Goal: Transaction & Acquisition: Deposit file/media

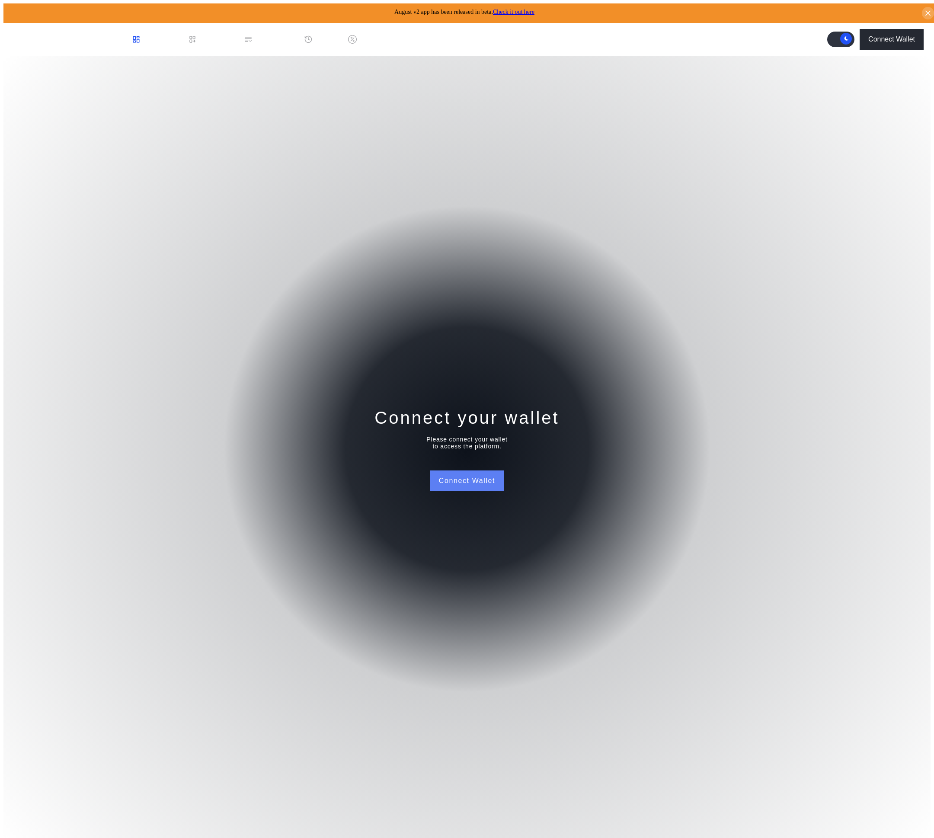
click at [478, 479] on button "Connect Wallet" at bounding box center [467, 481] width 74 height 21
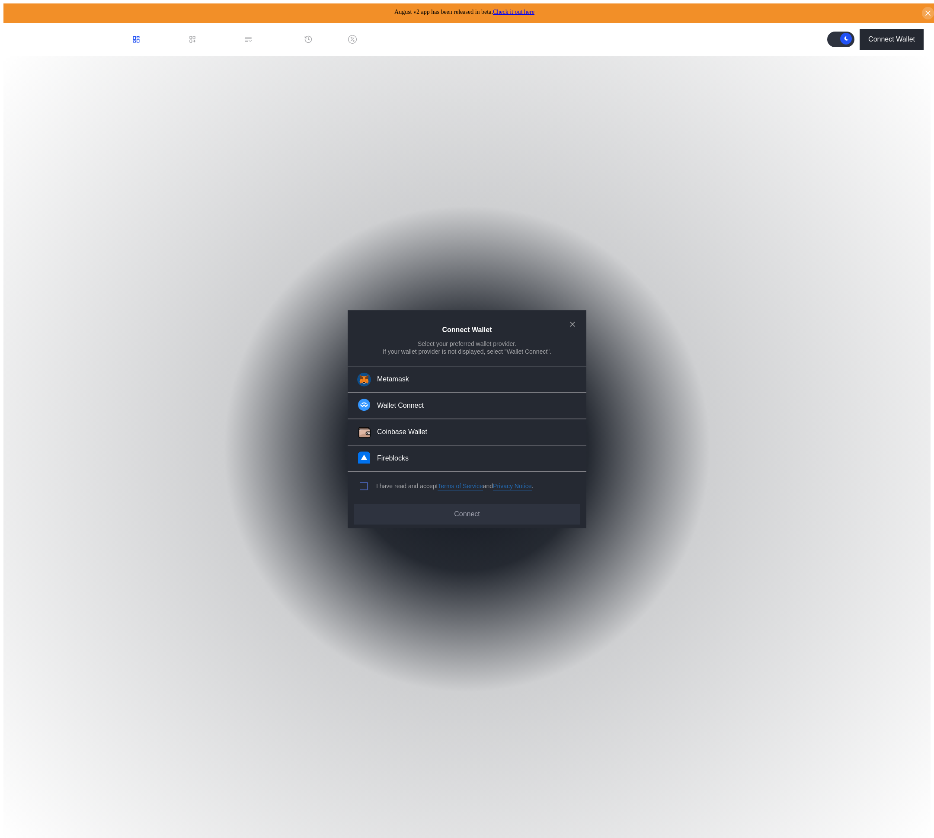
click at [366, 483] on span "modal" at bounding box center [363, 486] width 7 height 7
click at [426, 411] on button "Wallet Connect" at bounding box center [467, 406] width 239 height 26
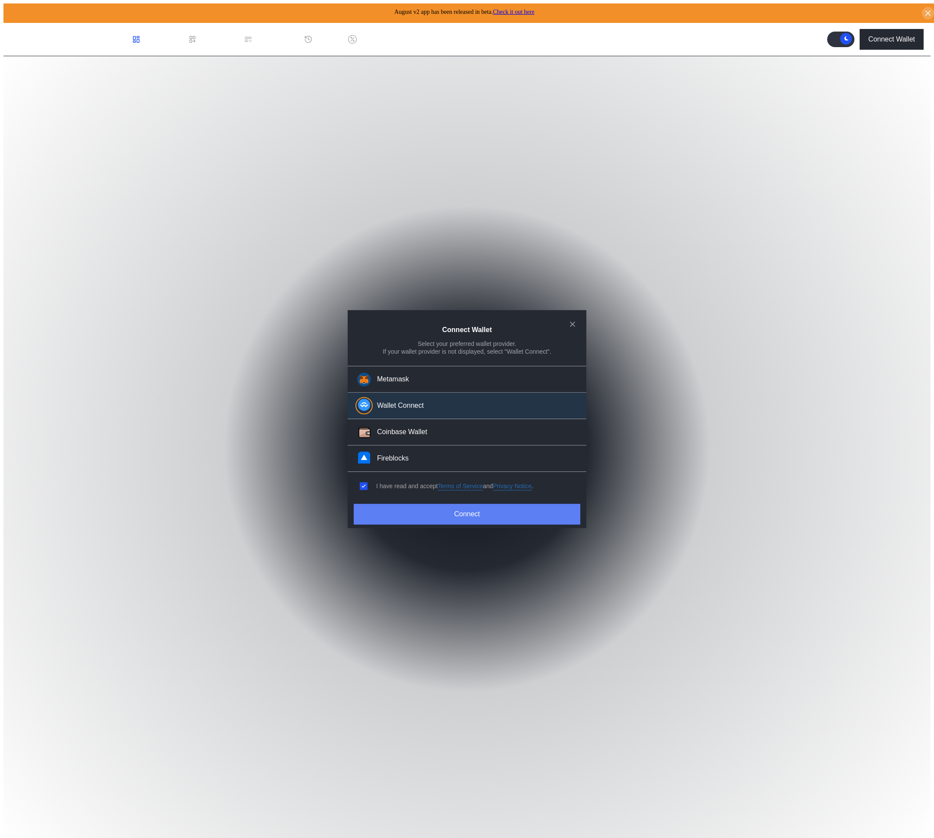
click at [401, 516] on button "Connect" at bounding box center [467, 514] width 227 height 21
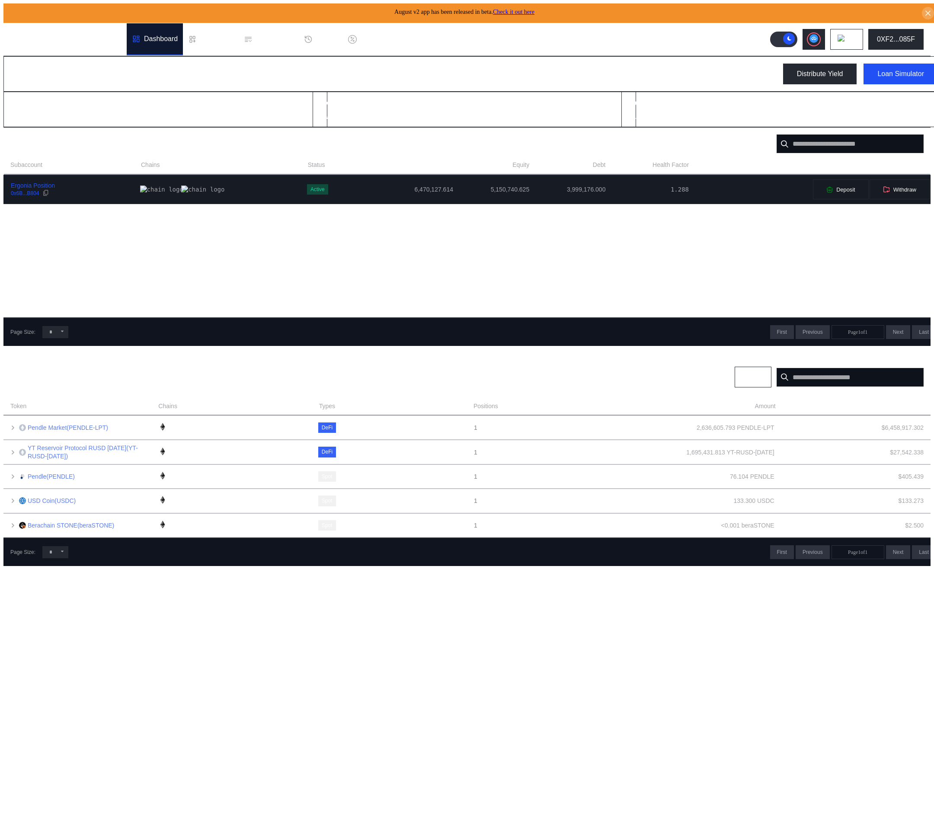
click at [16, 186] on div "Ergonia Position" at bounding box center [33, 186] width 44 height 8
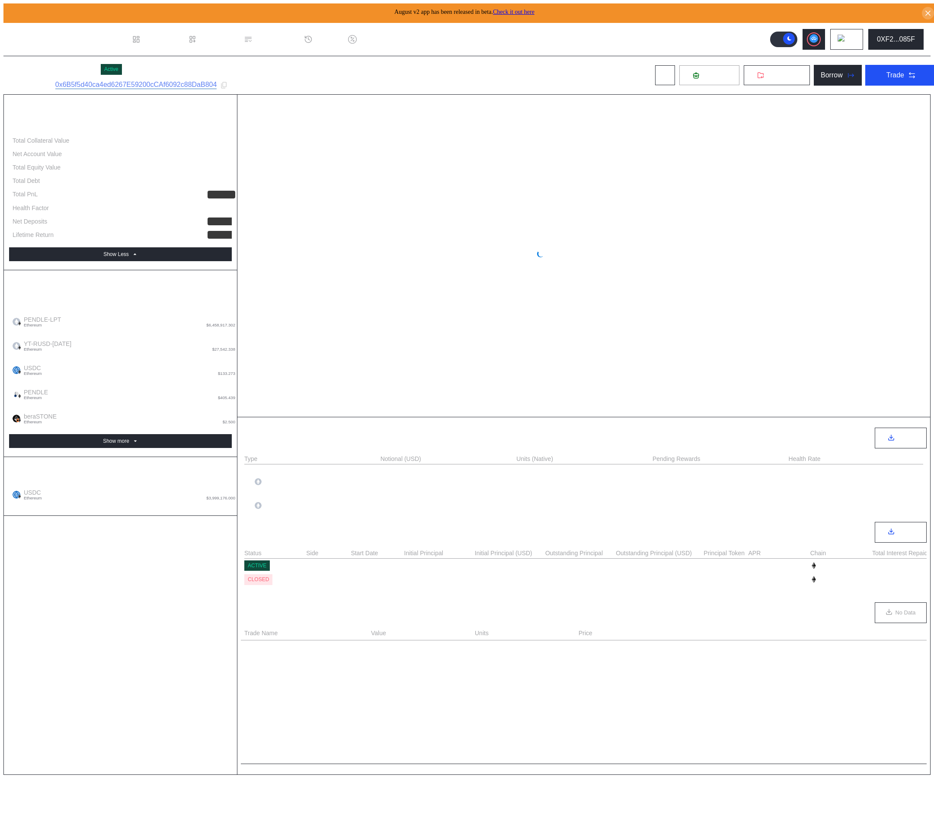
click at [703, 73] on span "Deposit" at bounding box center [714, 75] width 23 height 8
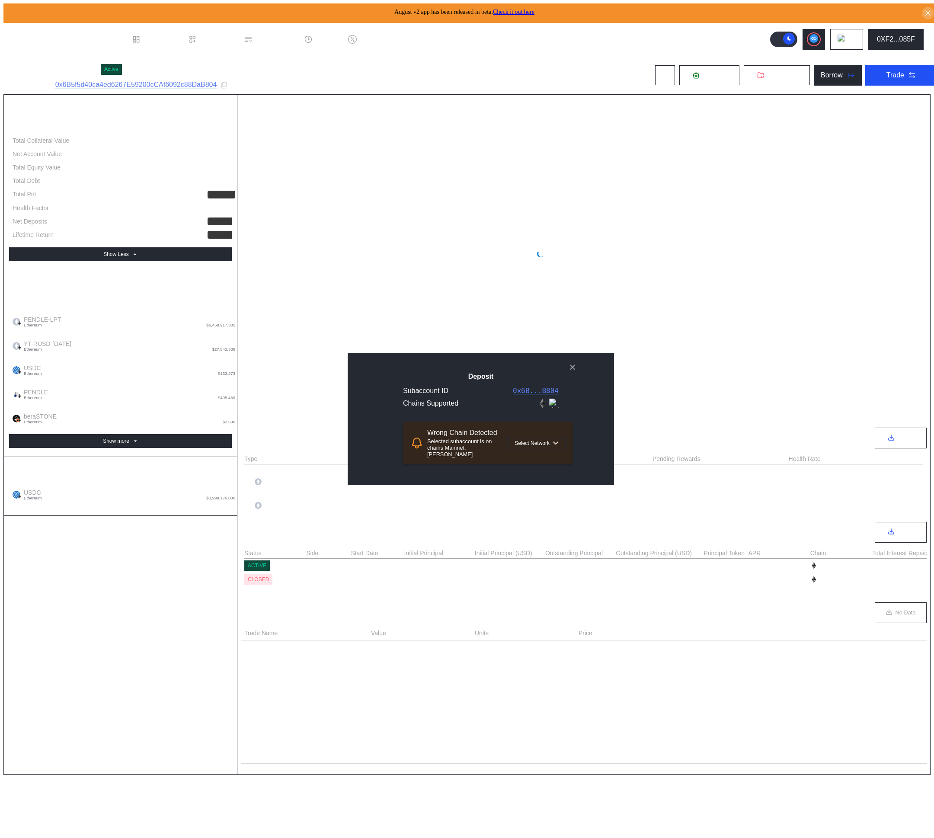
select select "*"
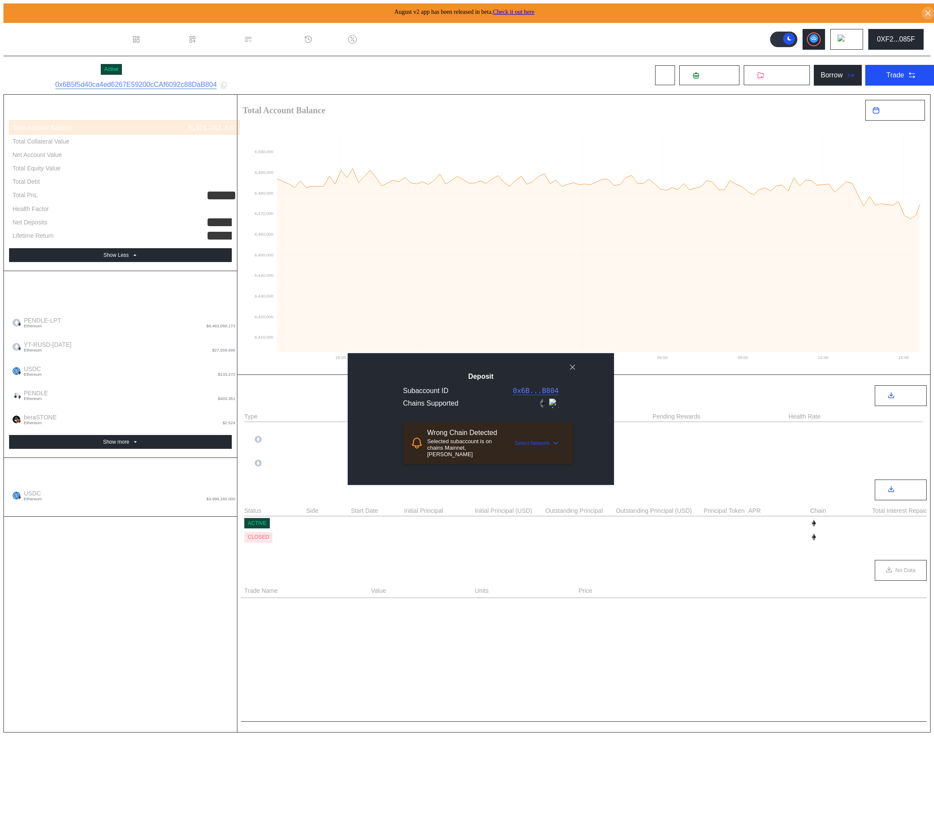
click at [520, 444] on span "Select Network" at bounding box center [532, 443] width 35 height 6
click at [499, 460] on button "Ethereum" at bounding box center [522, 463] width 87 height 21
select select "*"
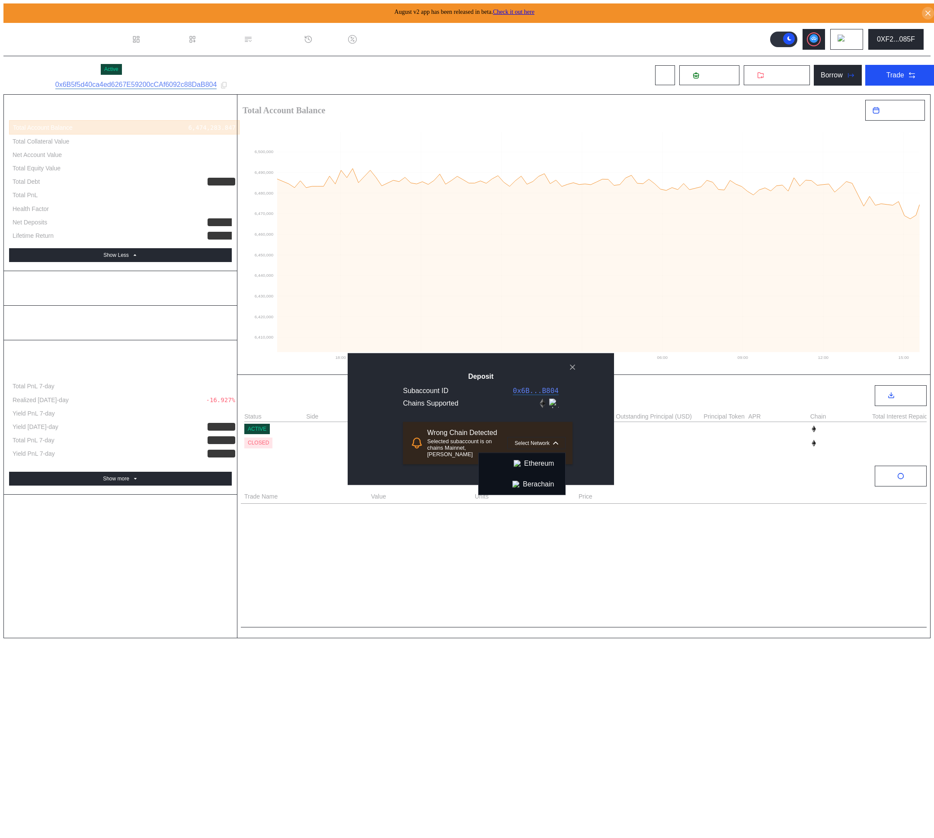
click at [570, 364] on icon "close modal" at bounding box center [572, 367] width 9 height 9
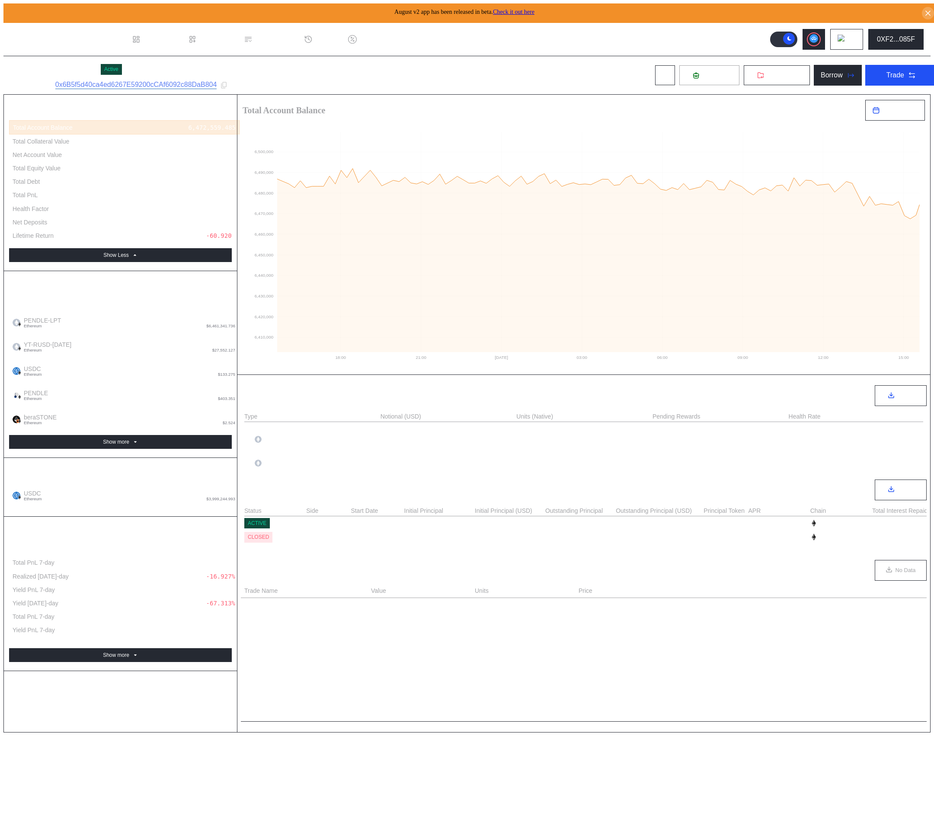
click at [703, 71] on span "Deposit" at bounding box center [714, 75] width 23 height 8
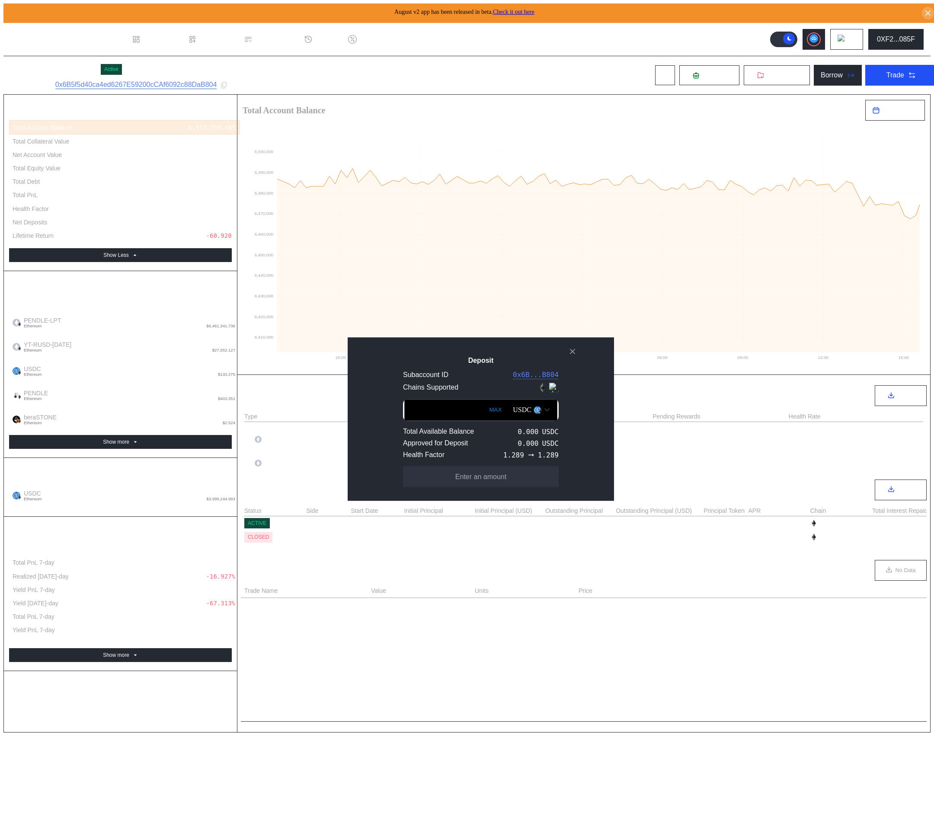
click at [520, 409] on div "USDC" at bounding box center [531, 410] width 45 height 15
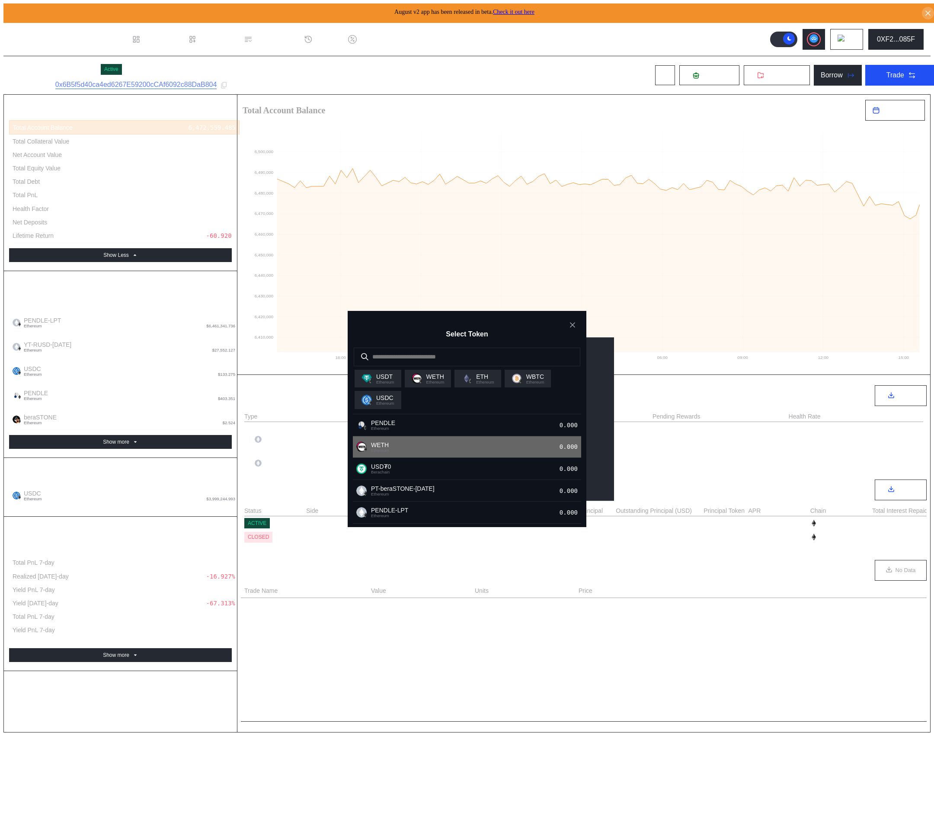
scroll to position [381, 0]
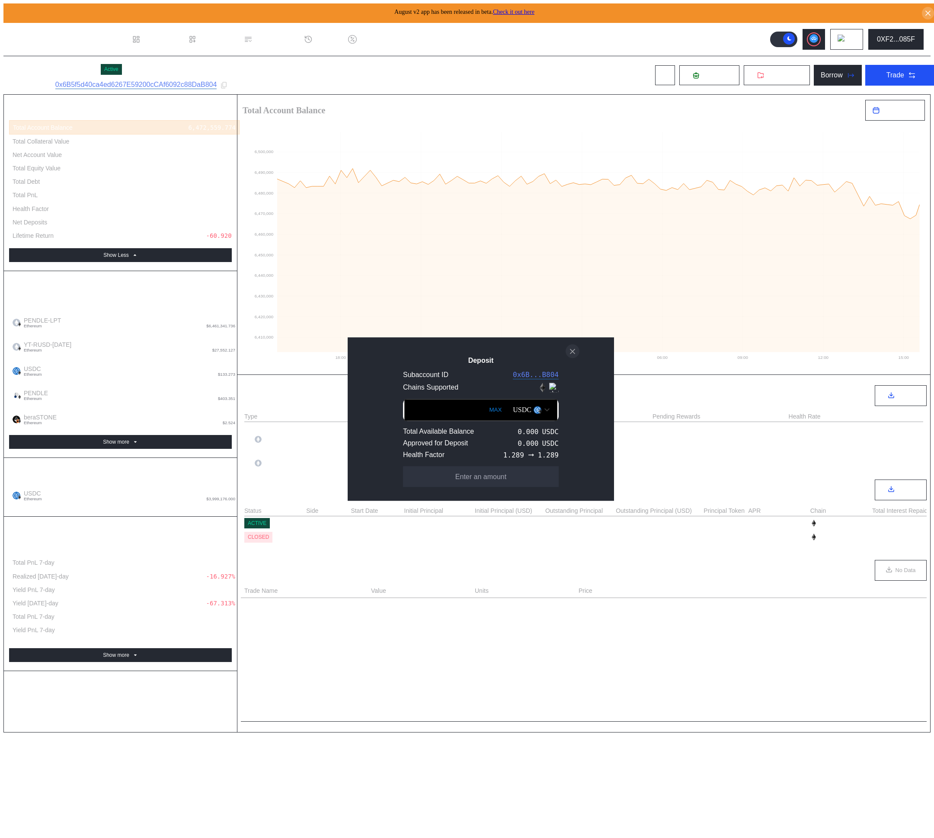
click at [574, 347] on icon "close modal" at bounding box center [572, 351] width 9 height 9
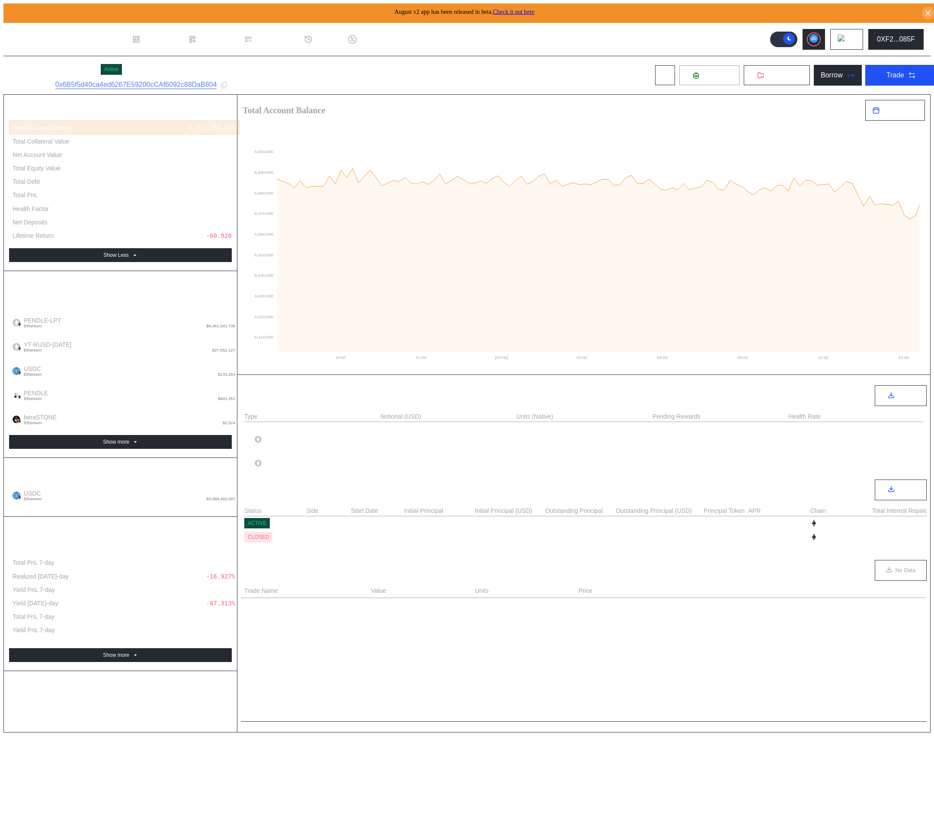
click at [688, 77] on button "Deposit" at bounding box center [709, 75] width 61 height 21
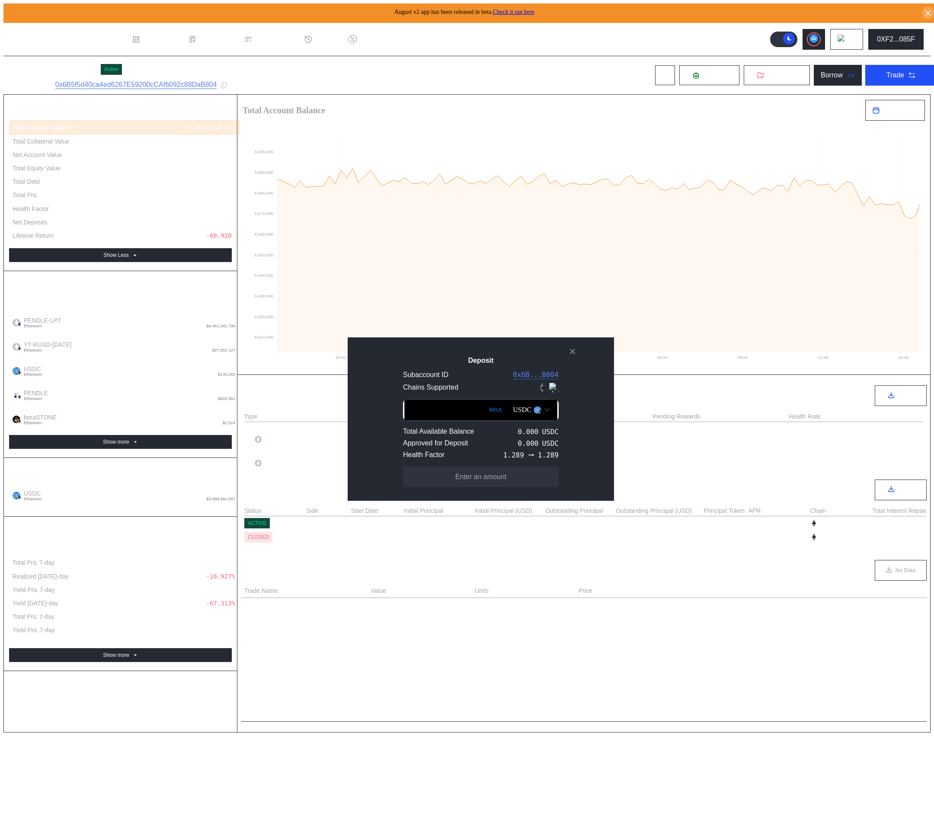
click at [573, 838] on div "Deposit Subaccount ID 0x6B...B804 Chains Supported MAX USDC Total Available Bal…" at bounding box center [467, 842] width 928 height 0
click at [651, 838] on div "Deposit Subaccount ID 0x6B...B804 Chains Supported MAX USDC Total Available Bal…" at bounding box center [467, 842] width 928 height 0
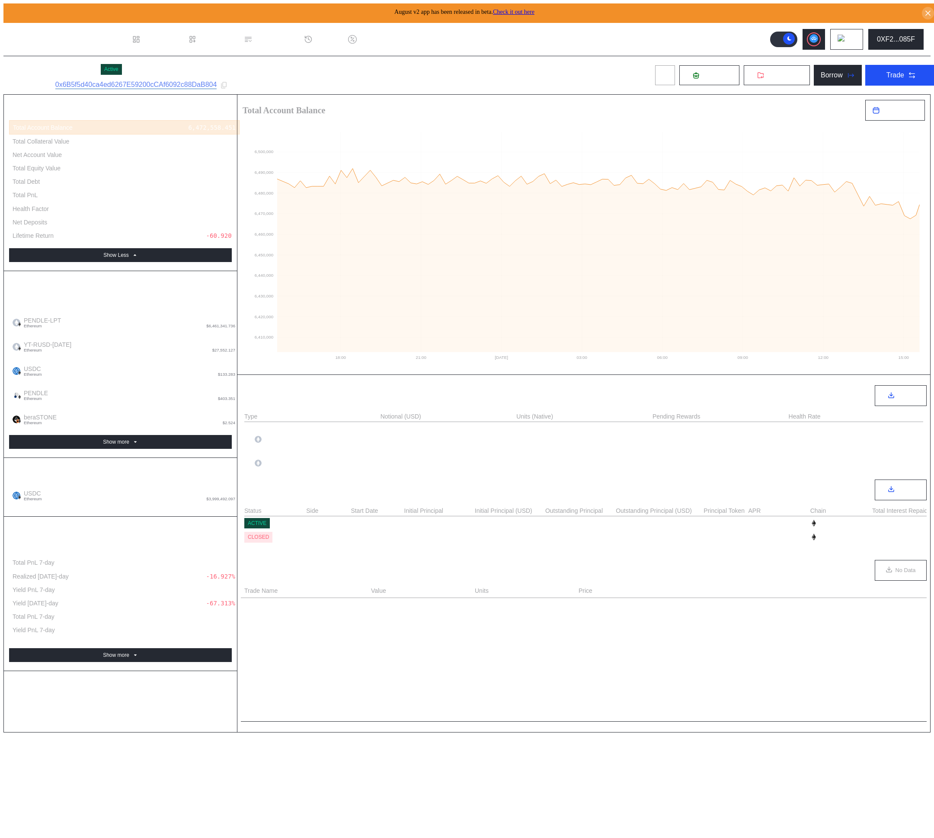
click at [662, 75] on icon at bounding box center [665, 75] width 7 height 7
click at [711, 80] on button "Deposit" at bounding box center [709, 75] width 61 height 21
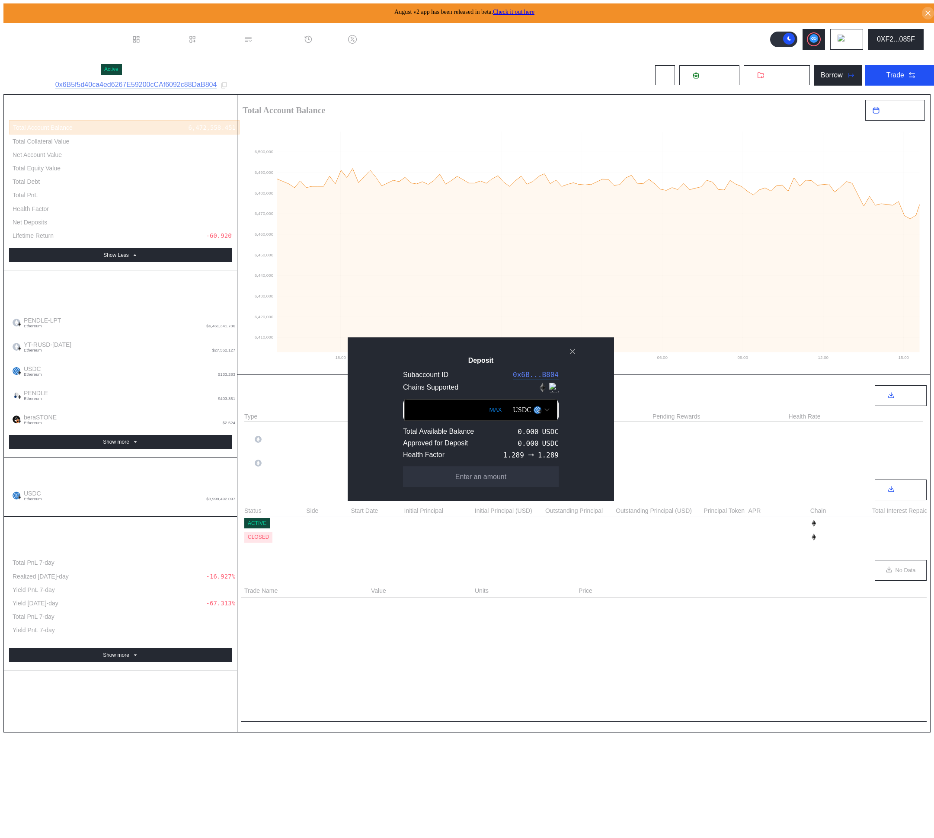
click at [513, 409] on div "USDC" at bounding box center [522, 410] width 19 height 8
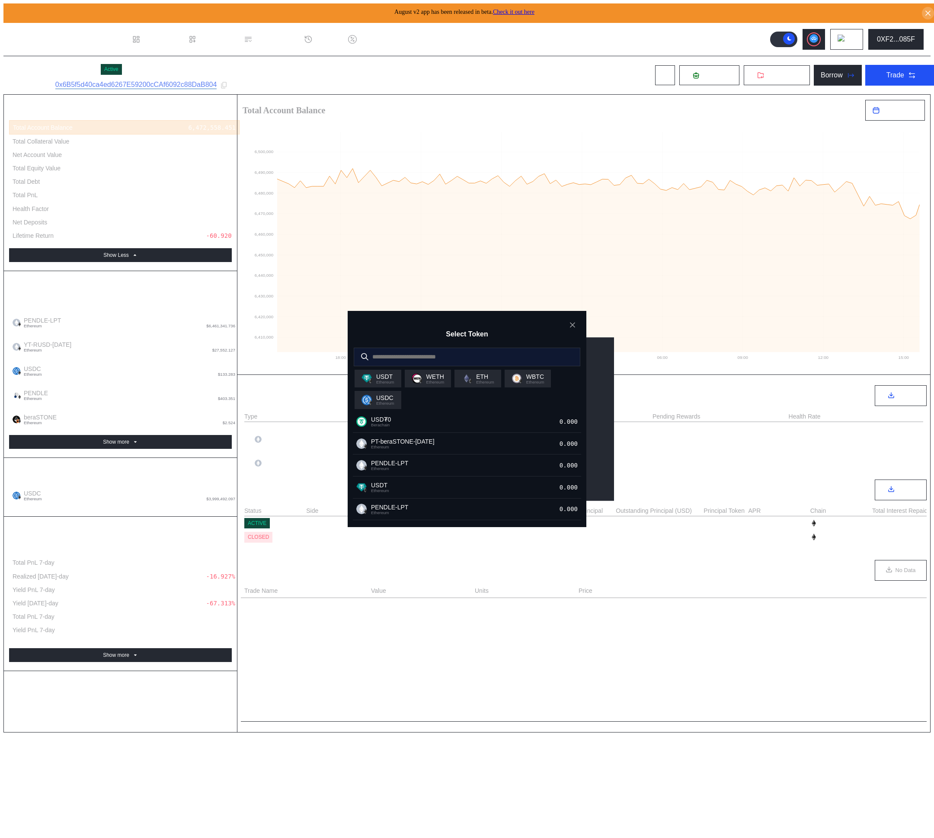
click at [408, 356] on input "modal" at bounding box center [460, 357] width 213 height 18
type input "**"
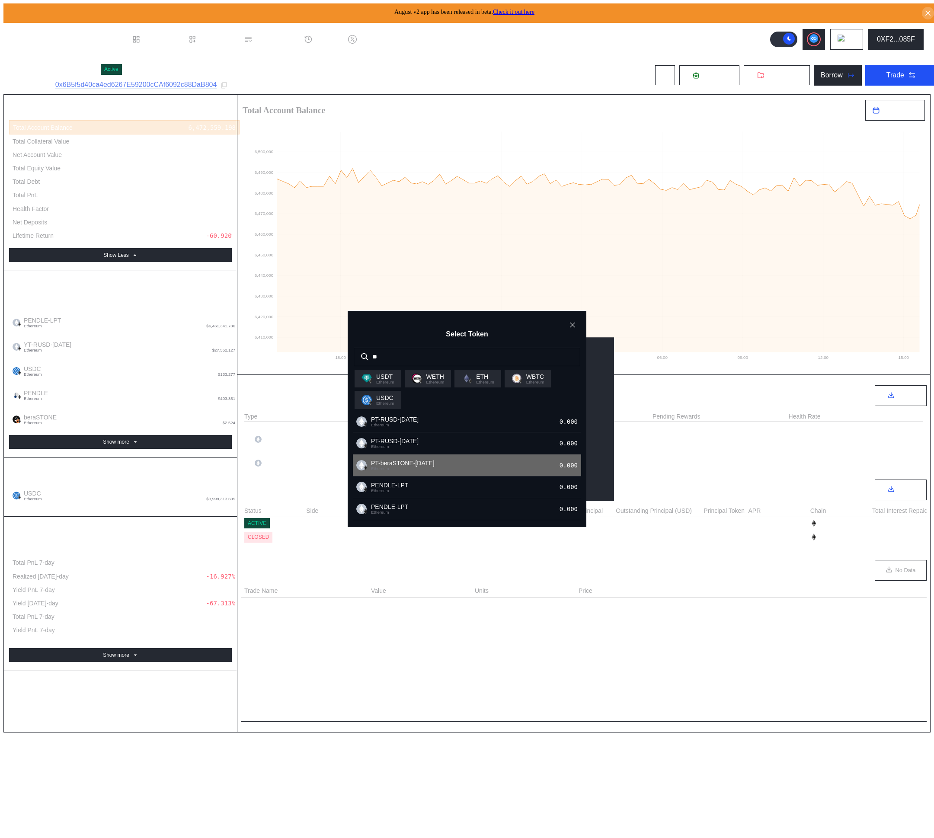
scroll to position [17, 0]
click at [602, 838] on div "Select Token ** USDT Ethereum WETH Ethereum ETH Ethereum WBTC Ethereum USDC Eth…" at bounding box center [467, 842] width 928 height 0
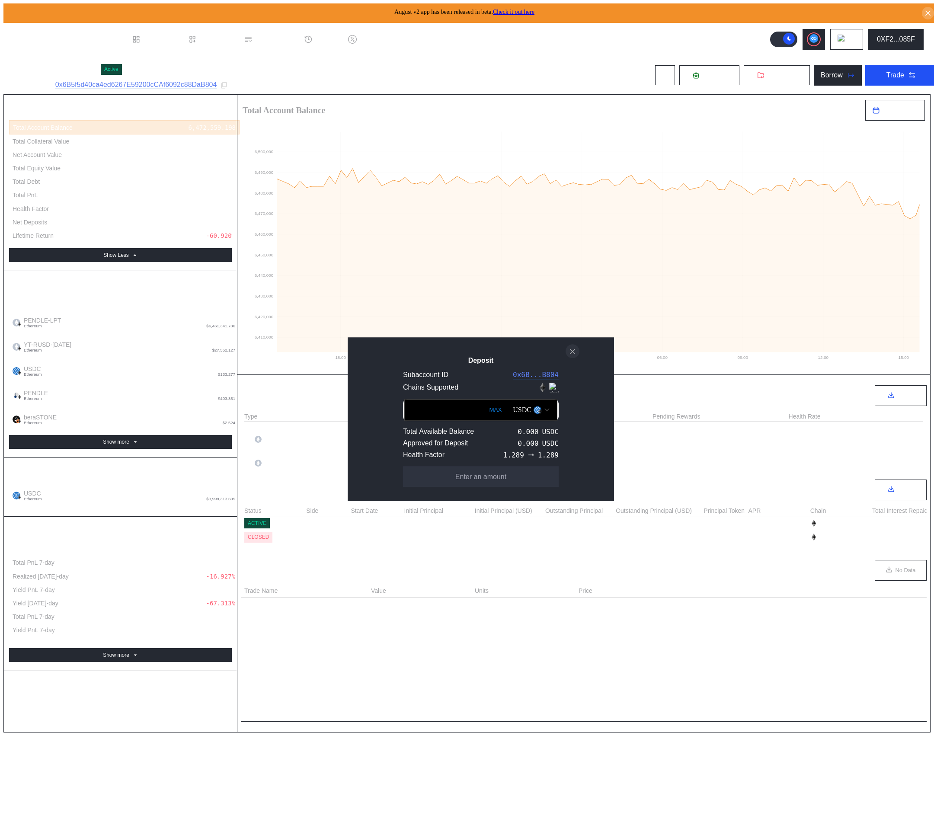
click at [576, 349] on icon "close modal" at bounding box center [572, 351] width 9 height 9
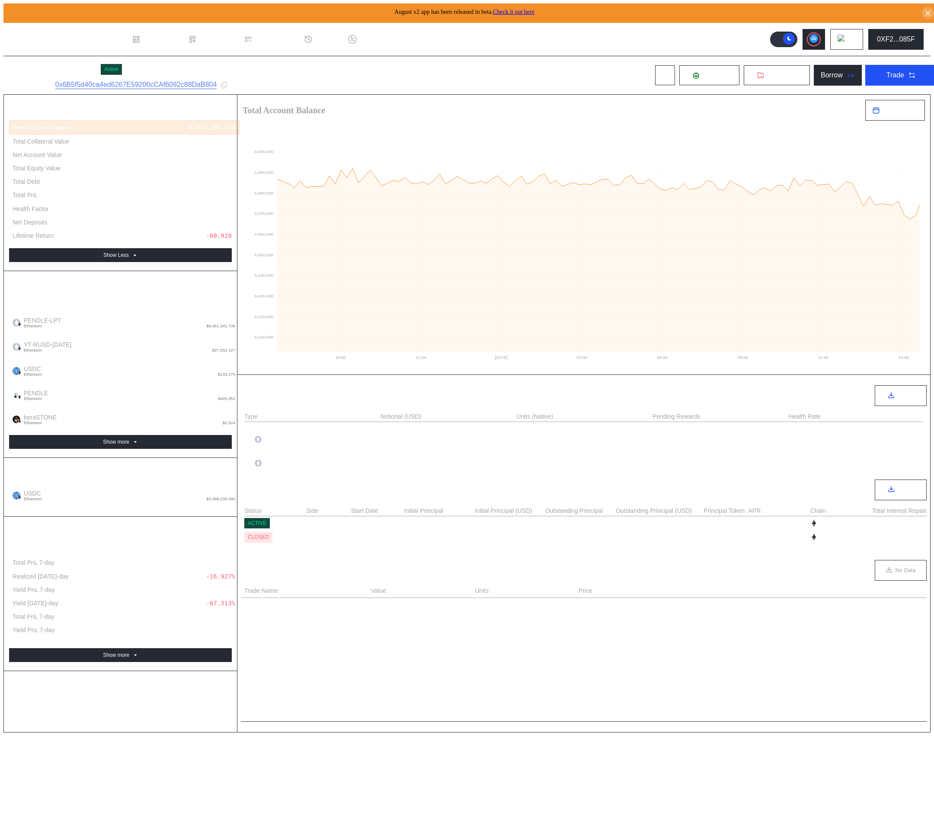
click at [458, 44] on header ".cls-1 { fill: #fff; stroke-width: 0px; } Dashboard Loan Book Permissions Histo…" at bounding box center [467, 39] width 928 height 33
click at [285, 704] on div "No OTC Options" at bounding box center [584, 659] width 686 height 122
click at [693, 73] on icon at bounding box center [696, 75] width 6 height 6
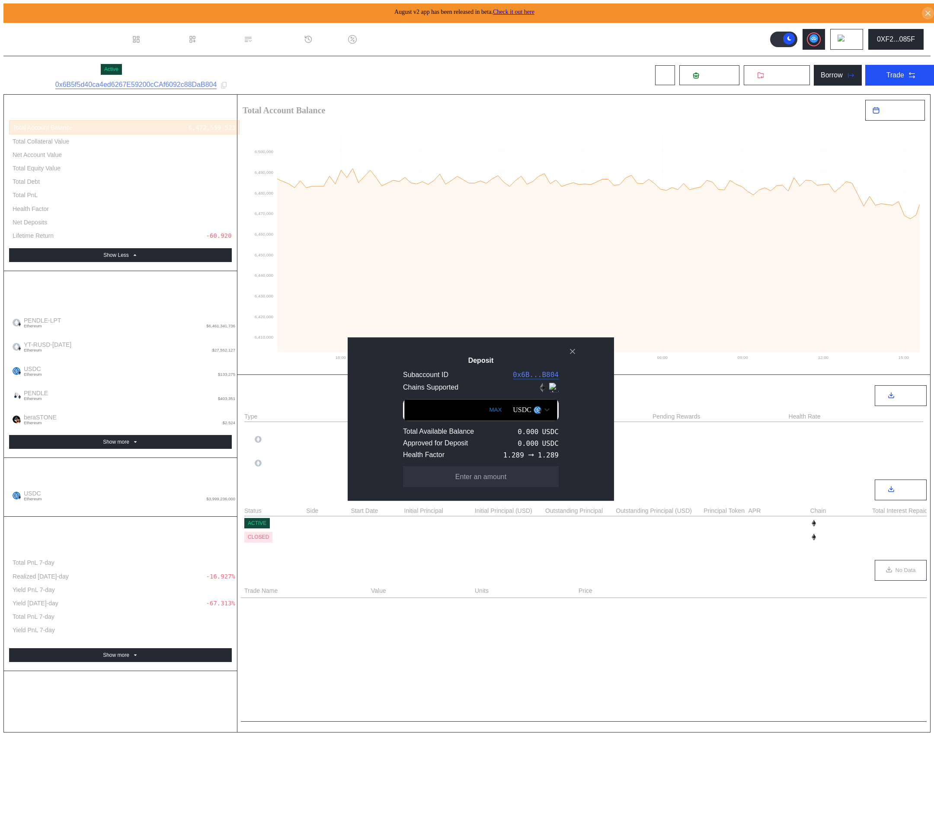
click at [513, 413] on div "USDC" at bounding box center [522, 410] width 19 height 8
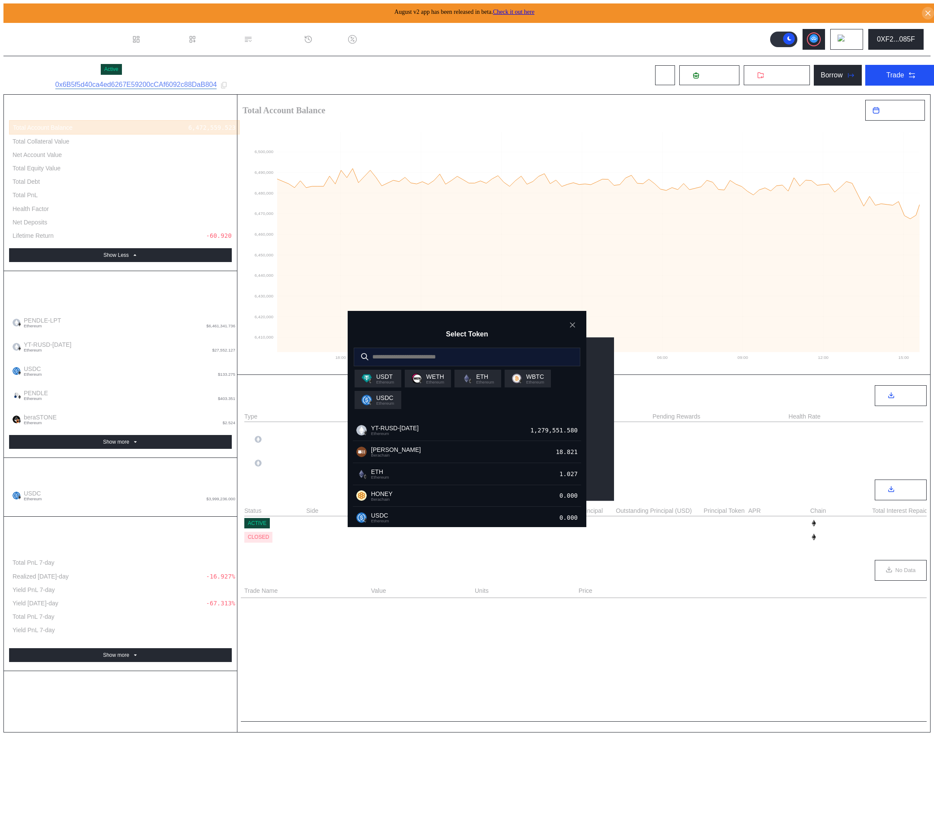
click at [475, 360] on input "modal" at bounding box center [460, 357] width 213 height 18
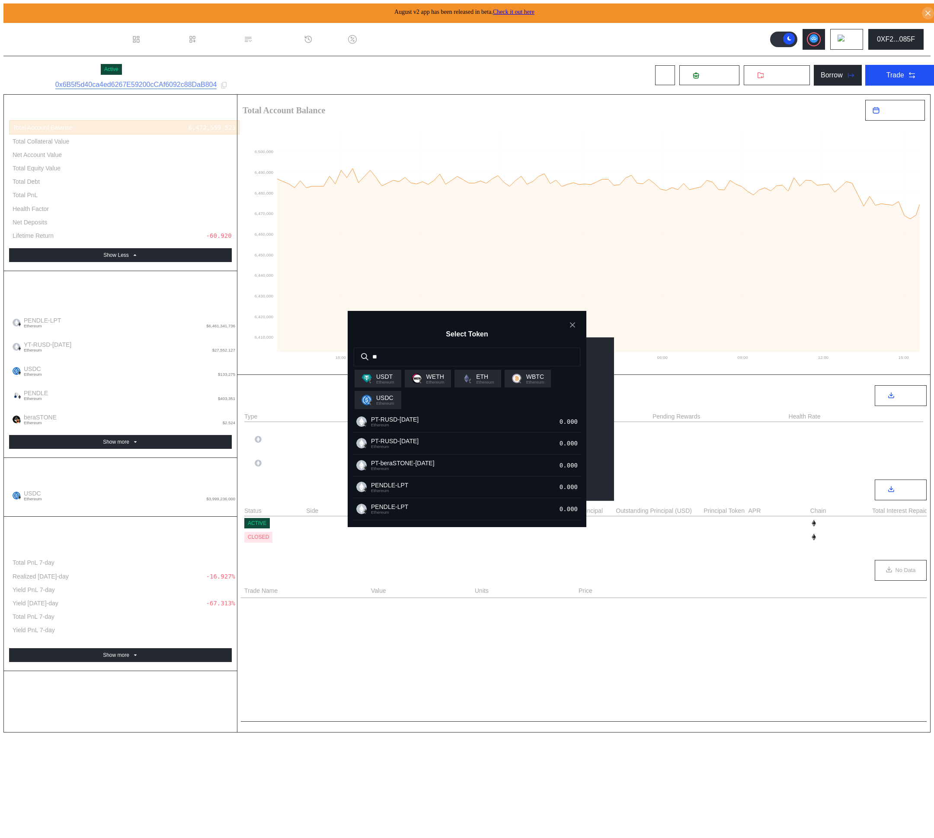
type input "**"
click at [686, 838] on div "Select Token ** USDT Ethereum WETH Ethereum ETH Ethereum WBTC Ethereum USDC Eth…" at bounding box center [467, 842] width 928 height 0
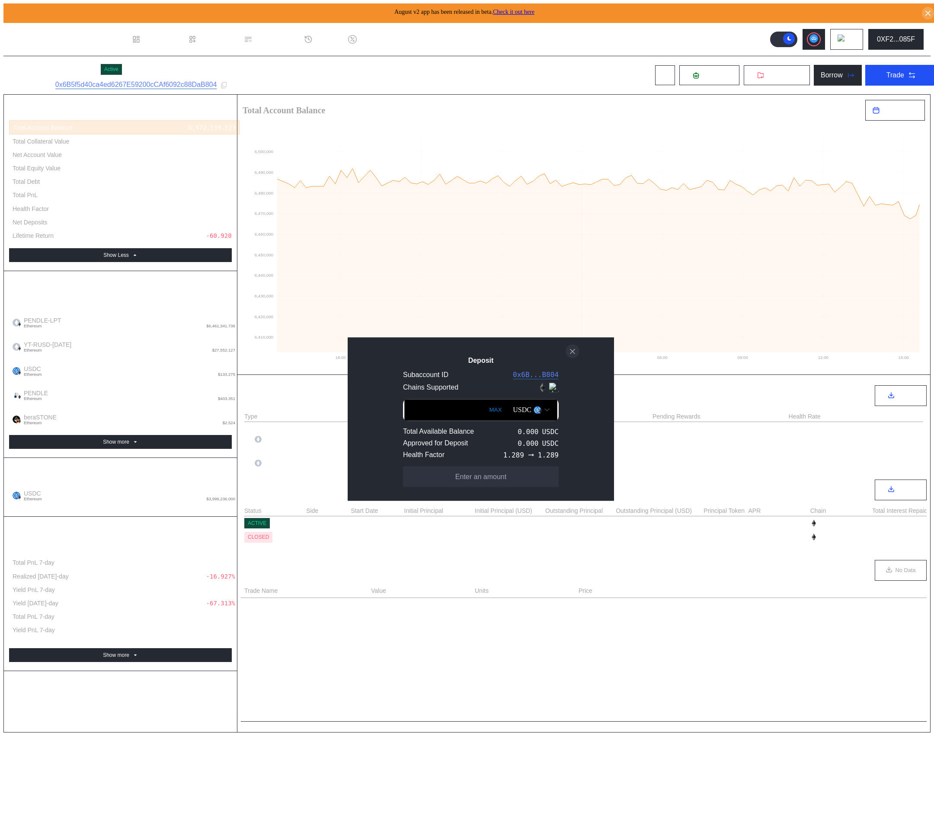
click at [574, 349] on icon "close modal" at bounding box center [573, 351] width 4 height 4
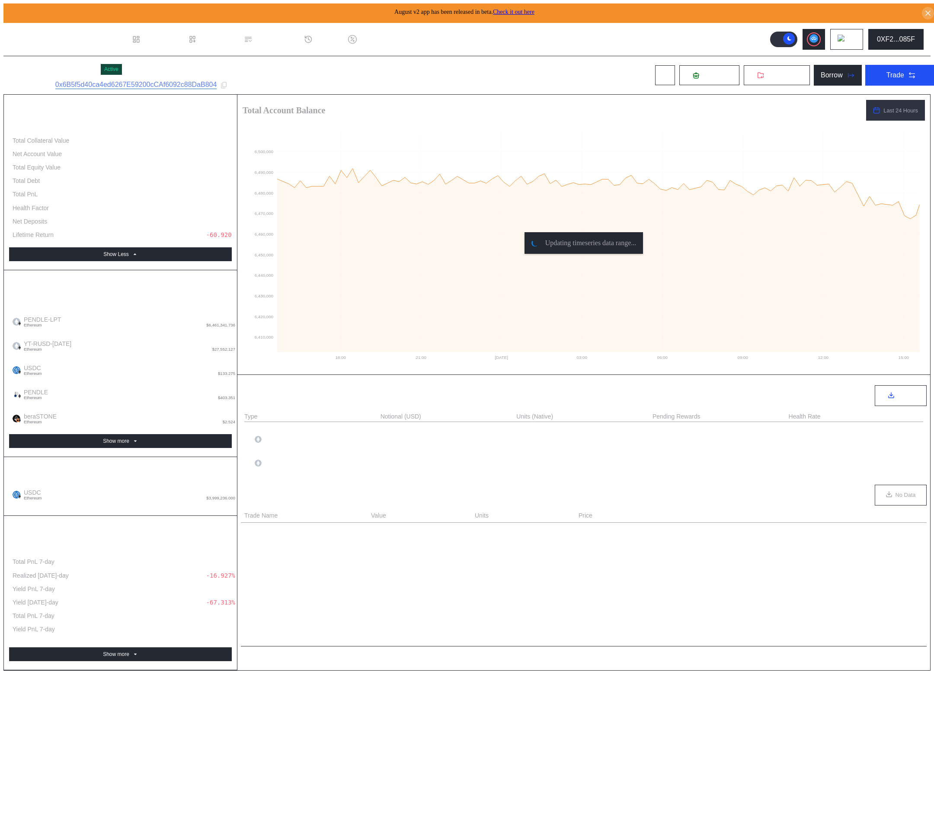
click at [319, 68] on div "Ergonia Position Active Subaccount ID: 0x6B5f5d40ca4ed6267E59200cCAf6092c88DaB8…" at bounding box center [473, 75] width 941 height 38
click at [503, 84] on div "Ergonia Position Active Subaccount ID: 0x6B5f5d40ca4ed6267E59200cCAf6092c88DaB8…" at bounding box center [473, 75] width 941 height 38
click at [925, 13] on icon at bounding box center [929, 13] width 8 height 9
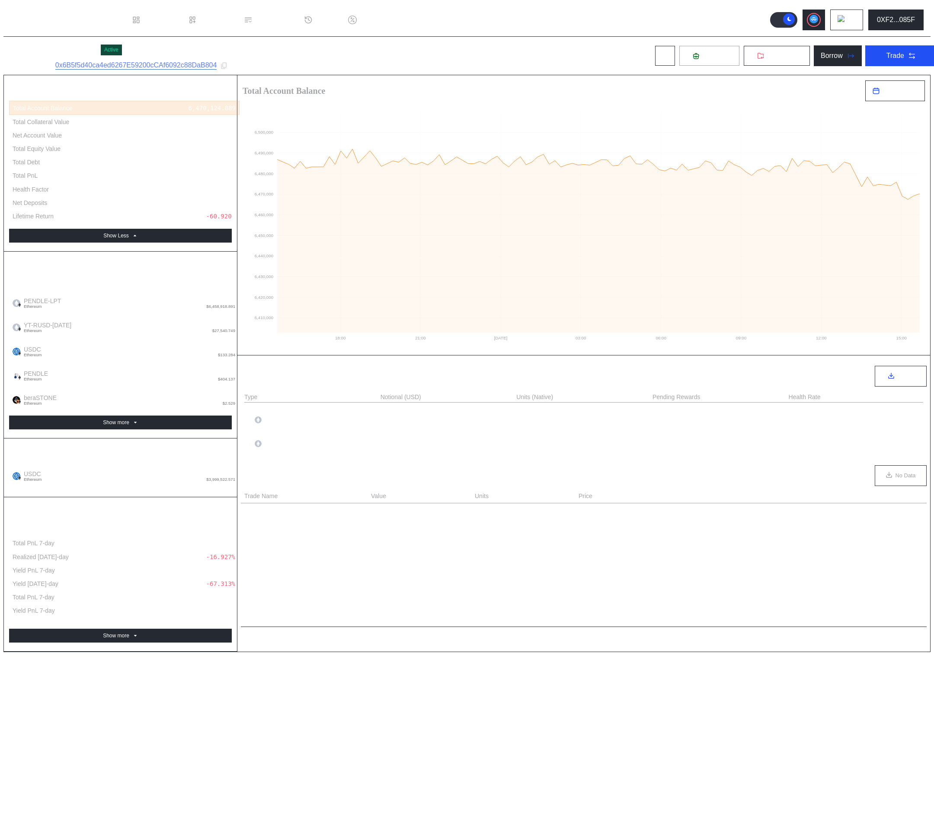
click at [691, 49] on button "Deposit" at bounding box center [709, 55] width 61 height 21
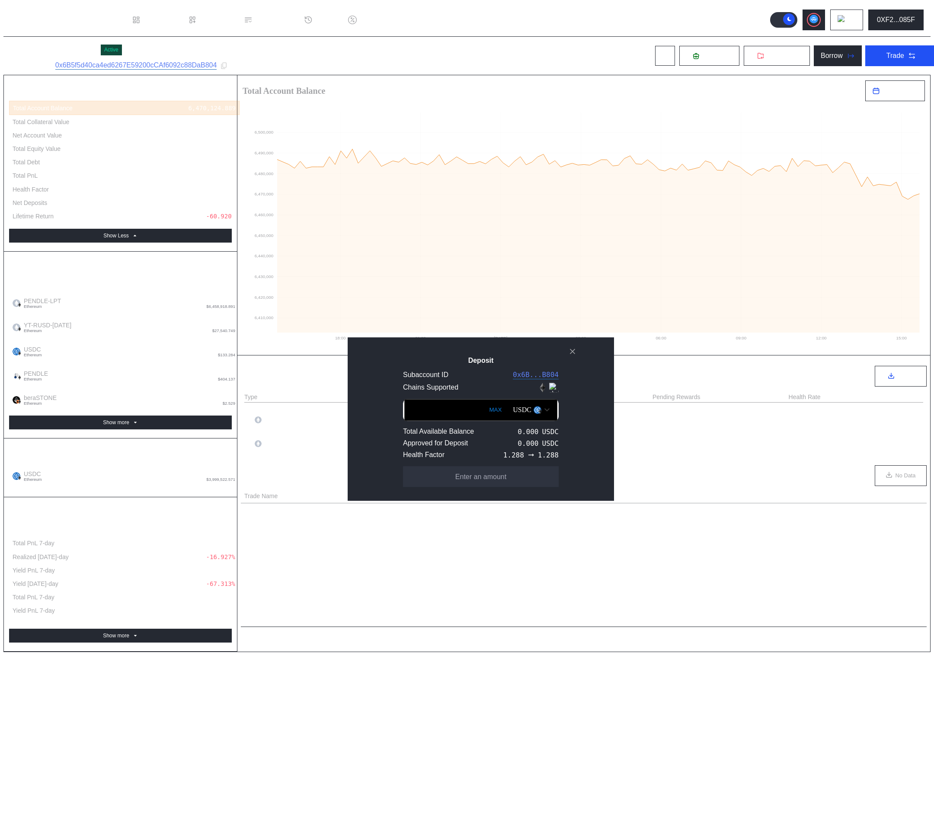
click at [519, 408] on div "USDC" at bounding box center [522, 410] width 19 height 8
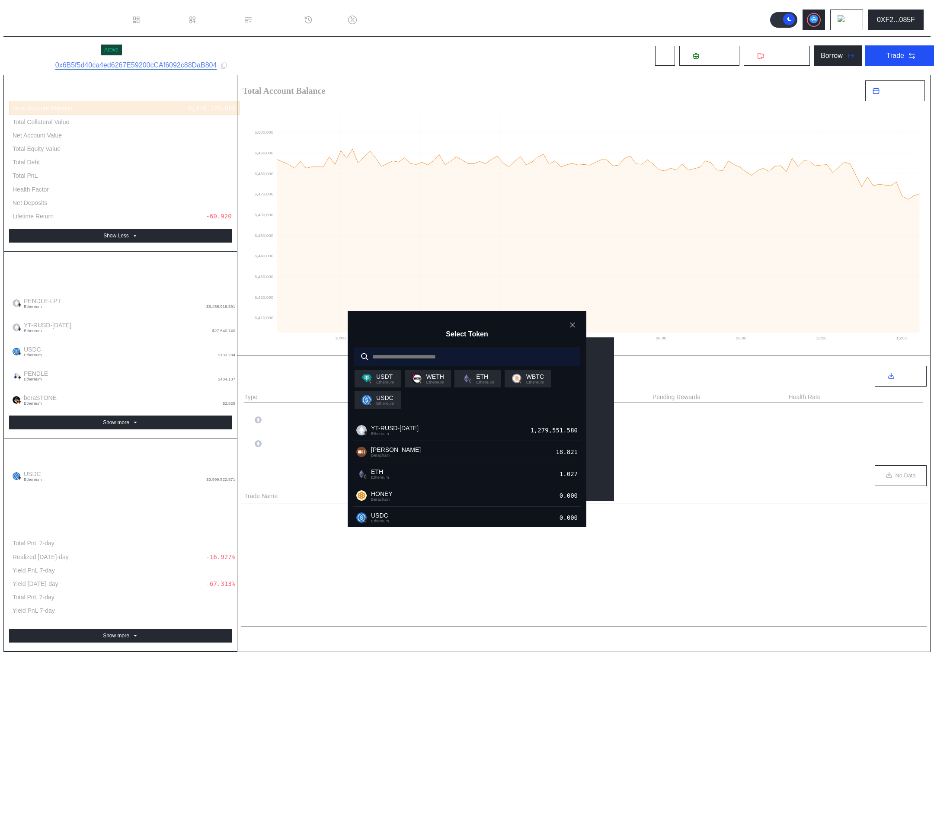
click at [485, 357] on input "modal" at bounding box center [460, 357] width 213 height 18
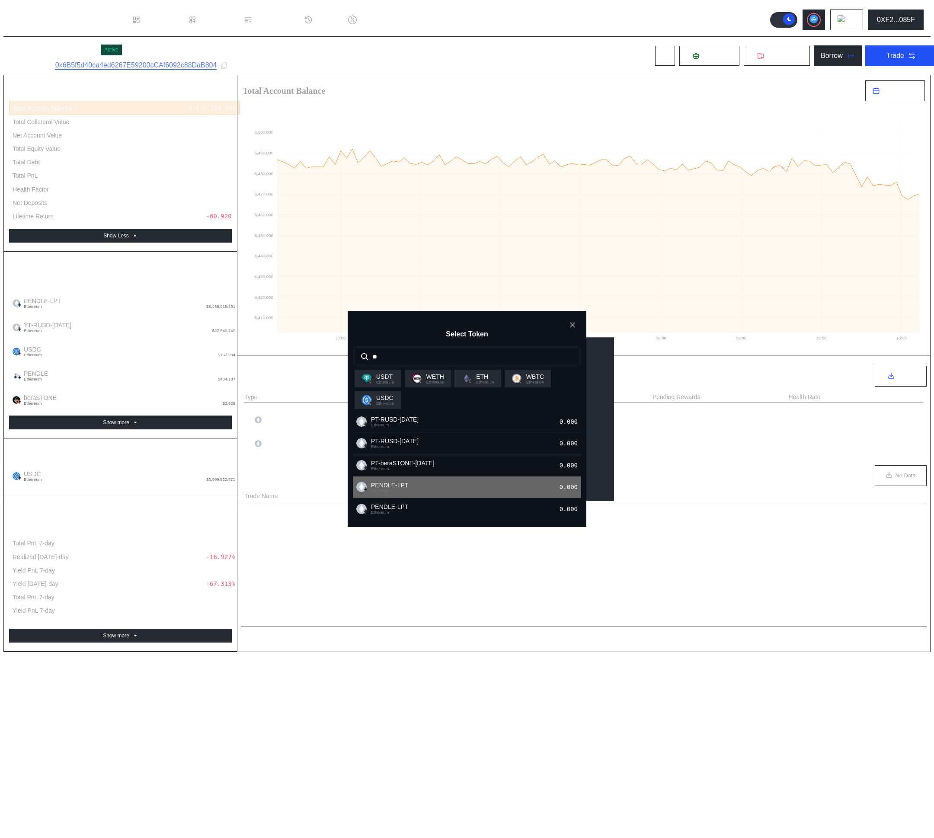
scroll to position [0, 0]
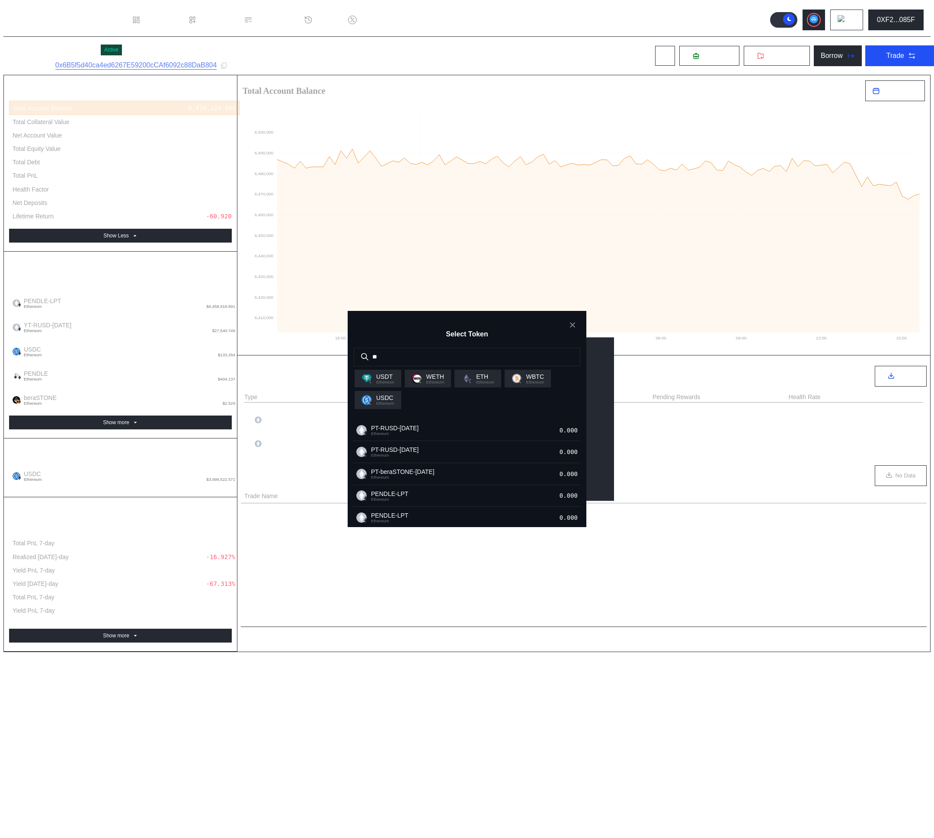
type input "**"
click at [647, 838] on div "Select Token ** USDT Ethereum WETH Ethereum ETH Ethereum WBTC Ethereum USDC Eth…" at bounding box center [467, 842] width 928 height 0
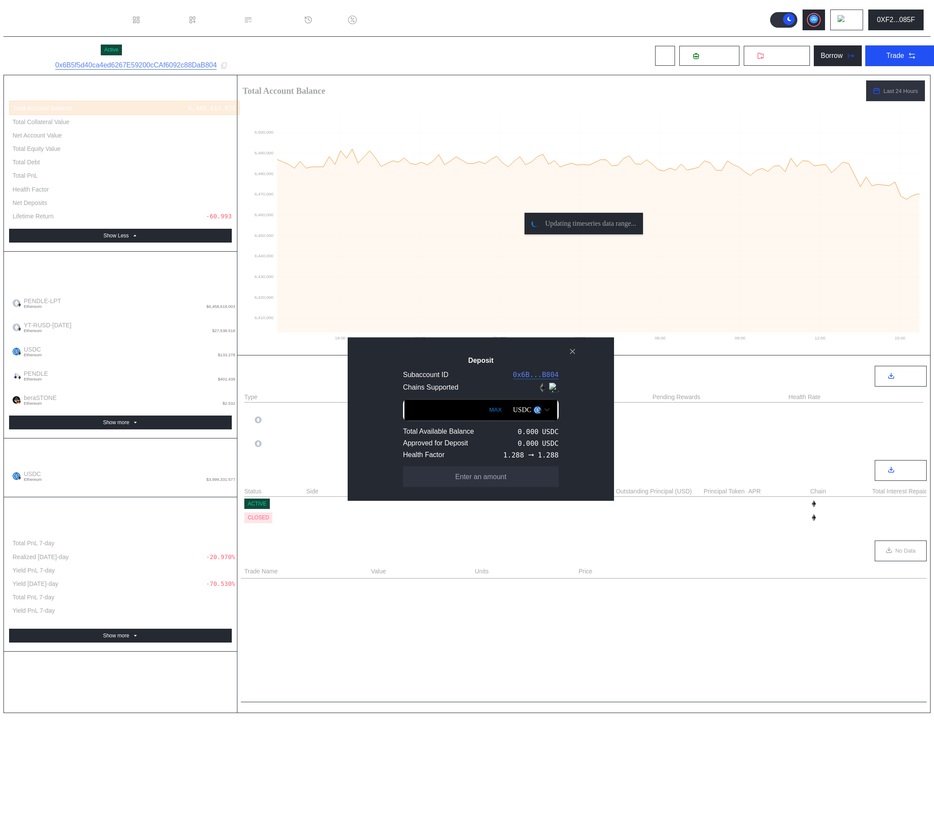
click at [534, 409] on img "Open menu for selecting token for payment" at bounding box center [538, 410] width 8 height 8
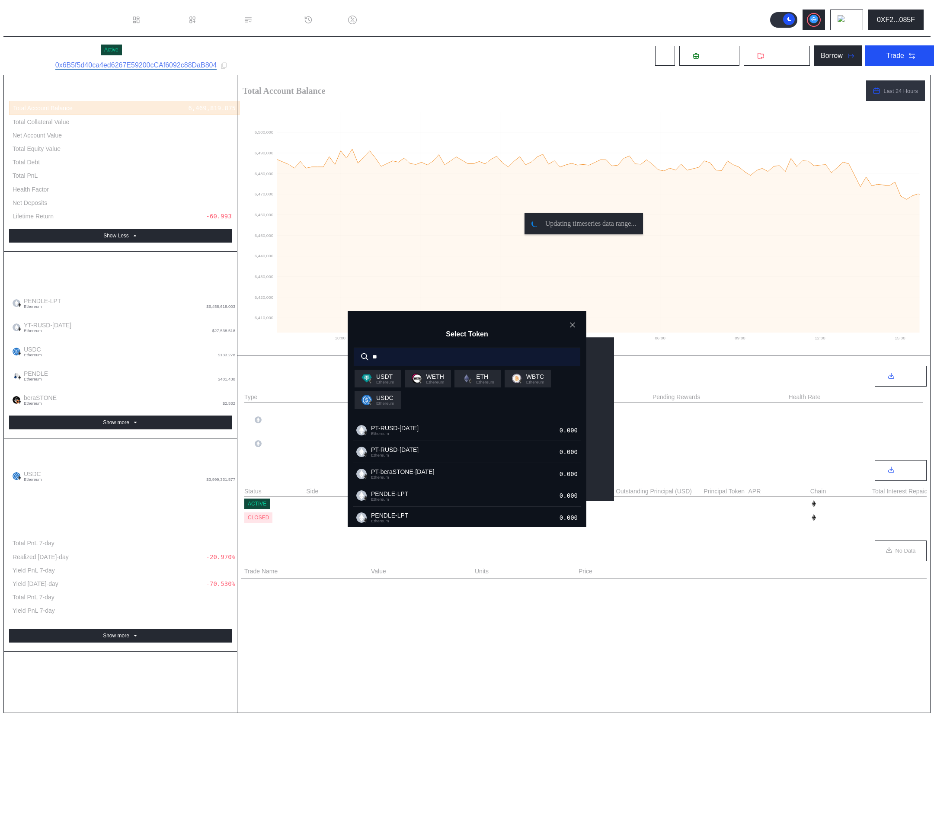
click at [417, 356] on input "**" at bounding box center [460, 357] width 213 height 18
click at [573, 325] on icon "close modal" at bounding box center [573, 325] width 4 height 4
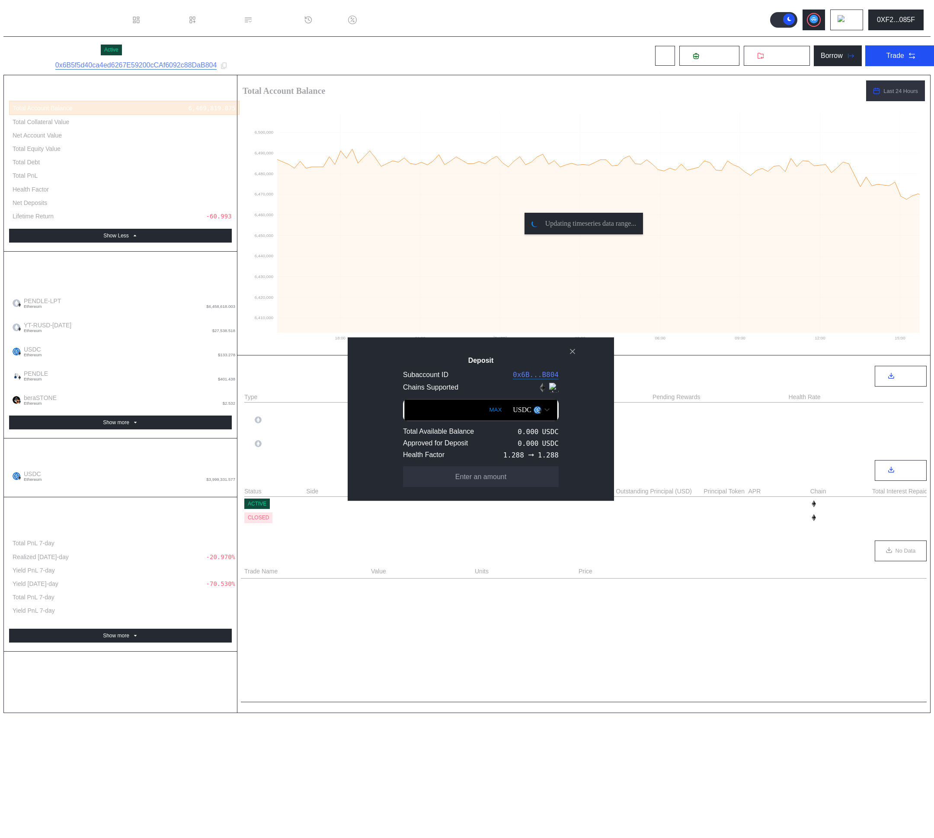
click at [588, 838] on div "Deposit Subaccount ID 0x6B...B804 Chains Supported MAX USDC Total Available Bal…" at bounding box center [467, 842] width 928 height 0
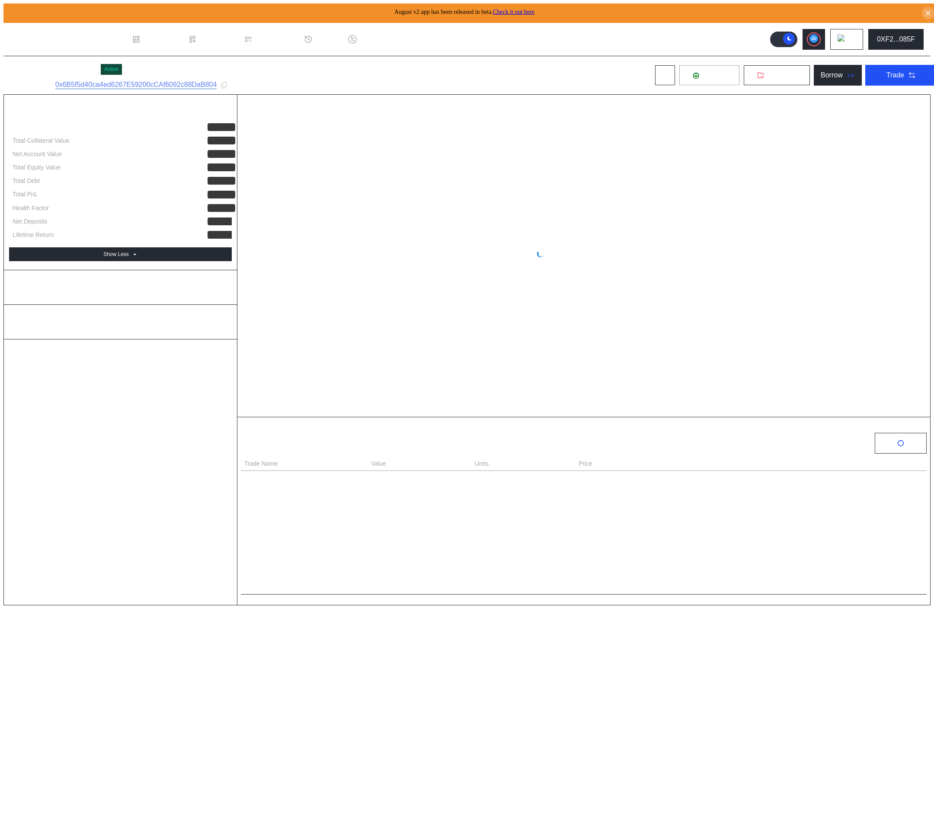
click at [714, 75] on span "Deposit" at bounding box center [714, 75] width 23 height 8
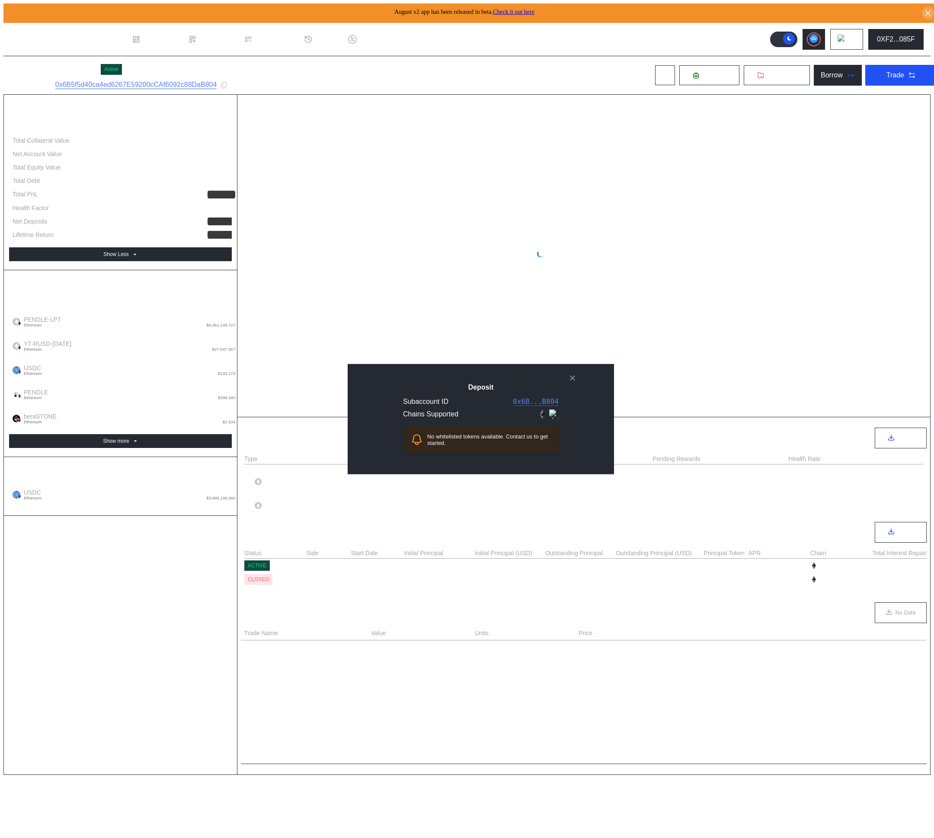
select select "*"
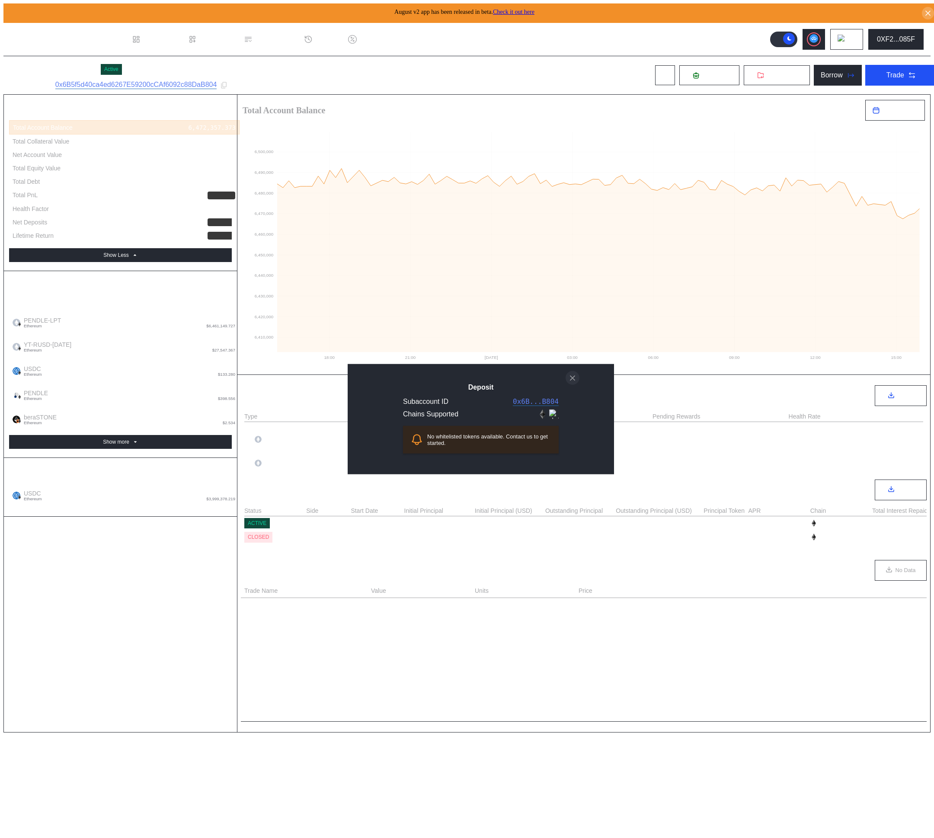
click at [574, 378] on icon "close modal" at bounding box center [572, 377] width 9 height 9
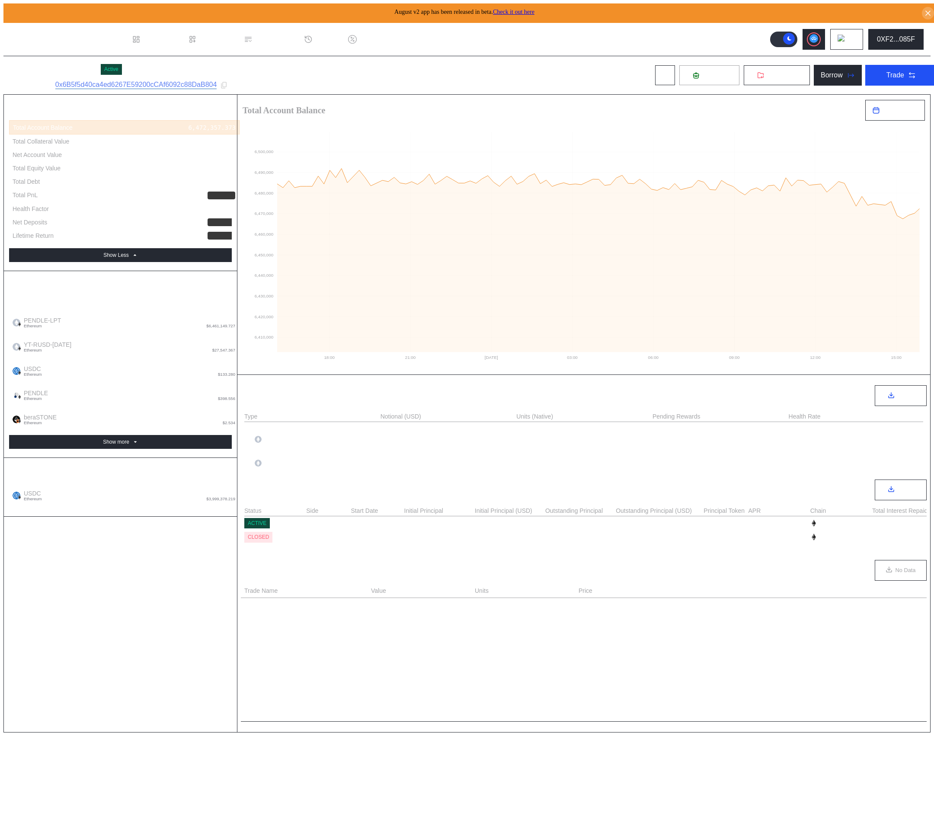
click at [703, 77] on span "Deposit" at bounding box center [714, 75] width 23 height 8
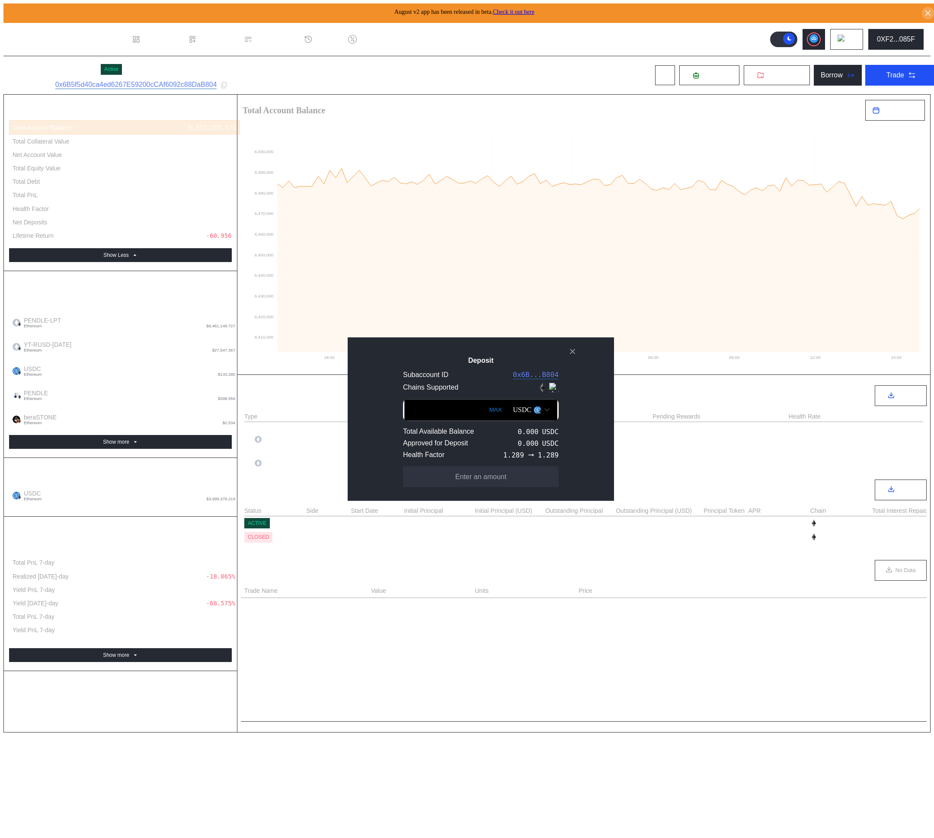
click at [513, 411] on div "USDC" at bounding box center [522, 410] width 19 height 8
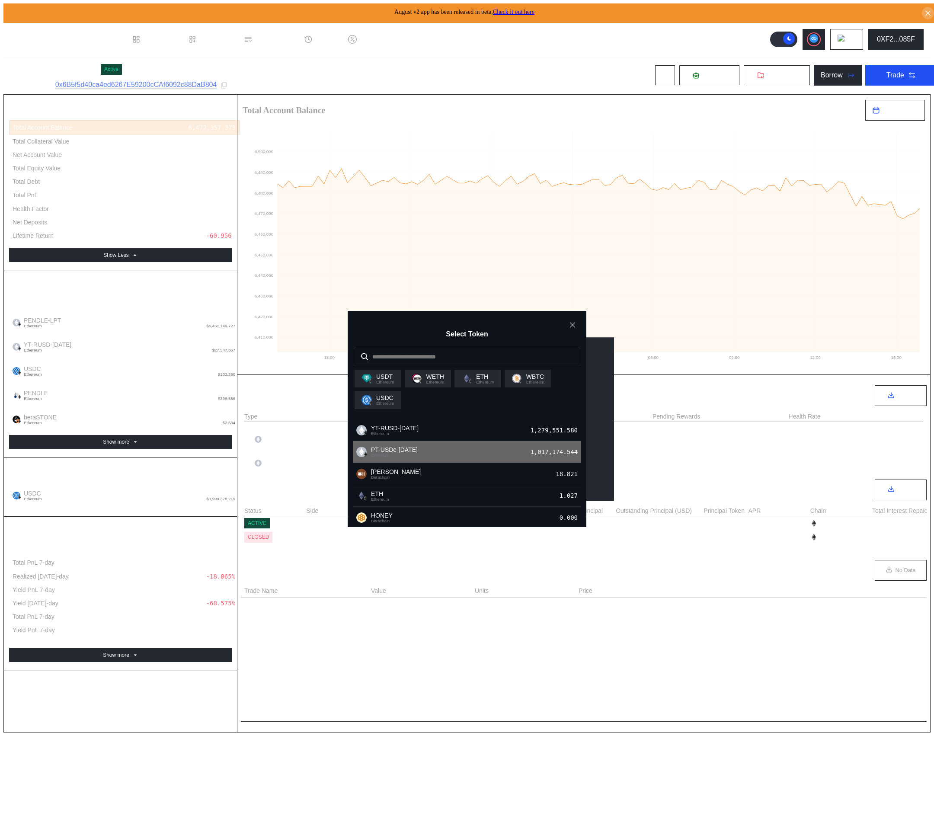
click at [495, 452] on div "PT-USDe-25SEP2025 Ethereum 1,017,174.544" at bounding box center [467, 452] width 228 height 22
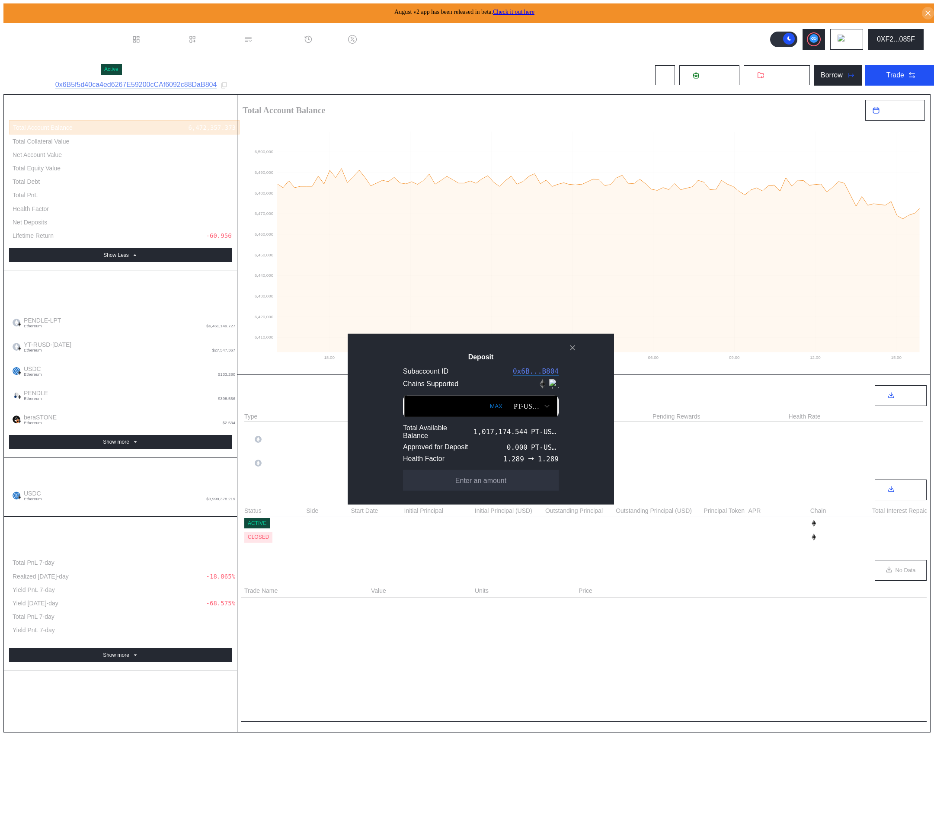
click at [488, 405] on button "MAX" at bounding box center [497, 406] width 18 height 20
type input "**********"
click at [489, 489] on button "Approve" at bounding box center [481, 480] width 156 height 21
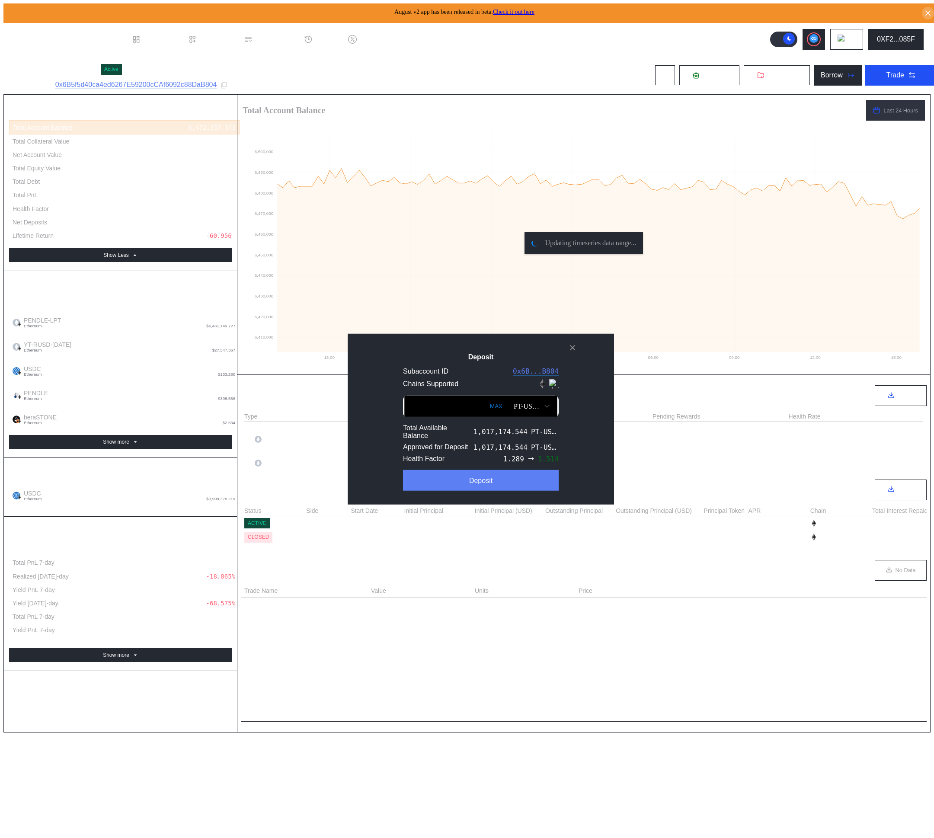
click at [501, 485] on button "Deposit" at bounding box center [481, 480] width 156 height 21
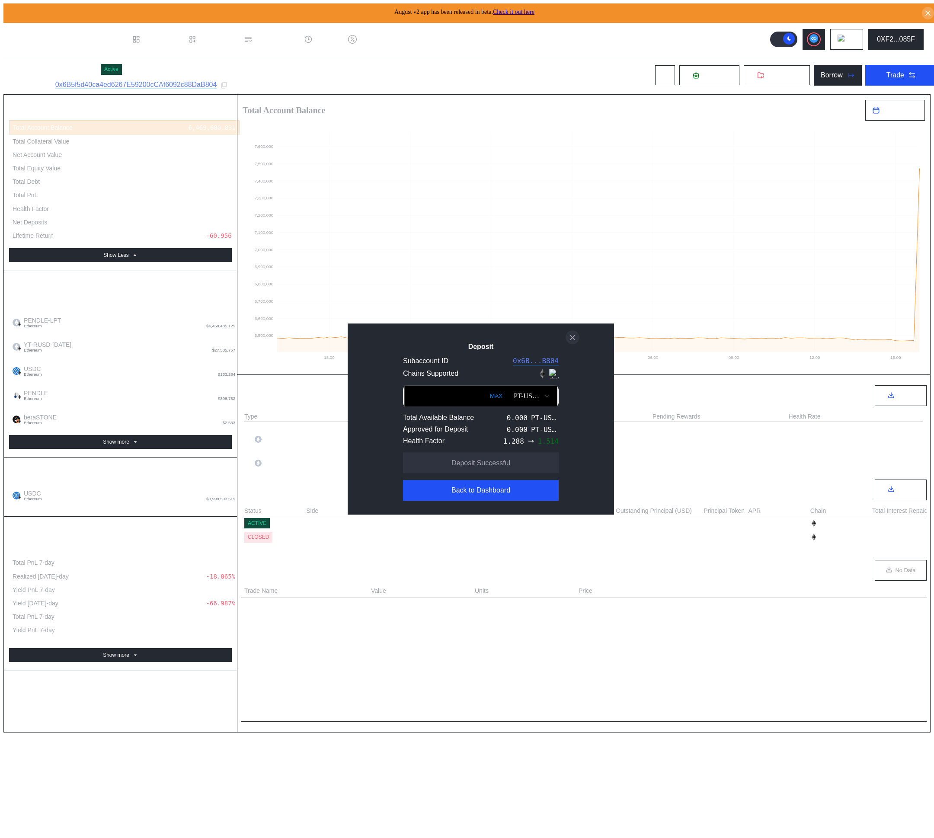
click at [574, 337] on icon "close modal" at bounding box center [572, 337] width 9 height 9
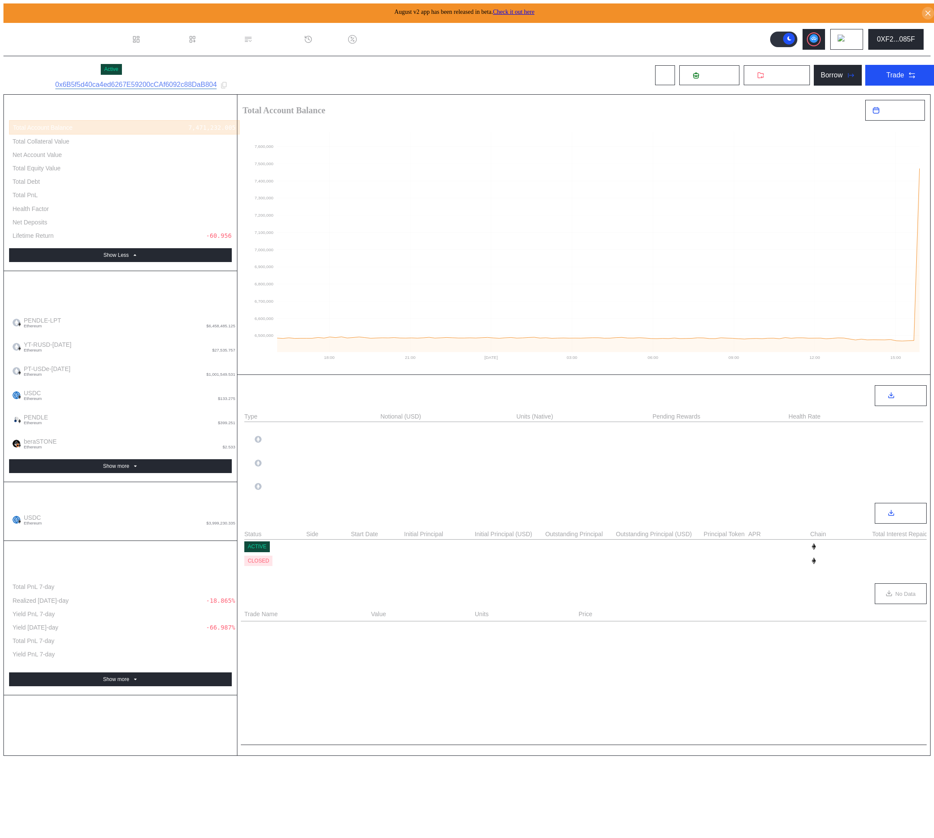
click at [515, 701] on div "No OTC Options" at bounding box center [584, 683] width 686 height 122
click at [822, 77] on div "Borrow" at bounding box center [832, 75] width 22 height 8
type input "**********"
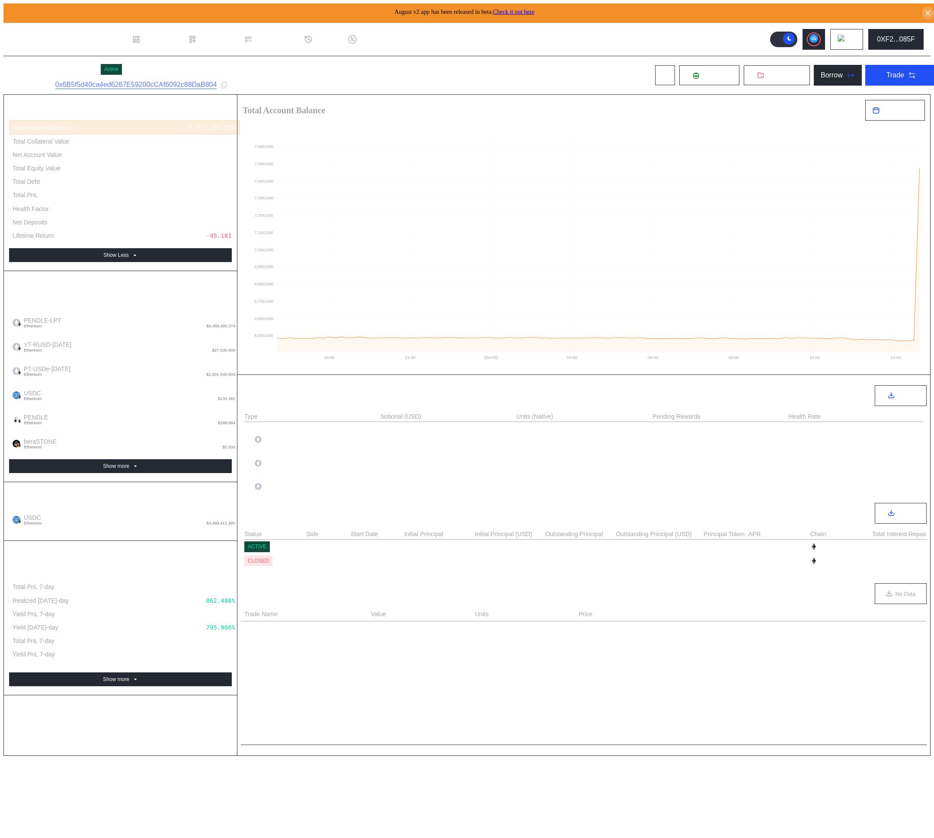
type input "**********"
click at [821, 72] on div "Borrow" at bounding box center [832, 75] width 22 height 8
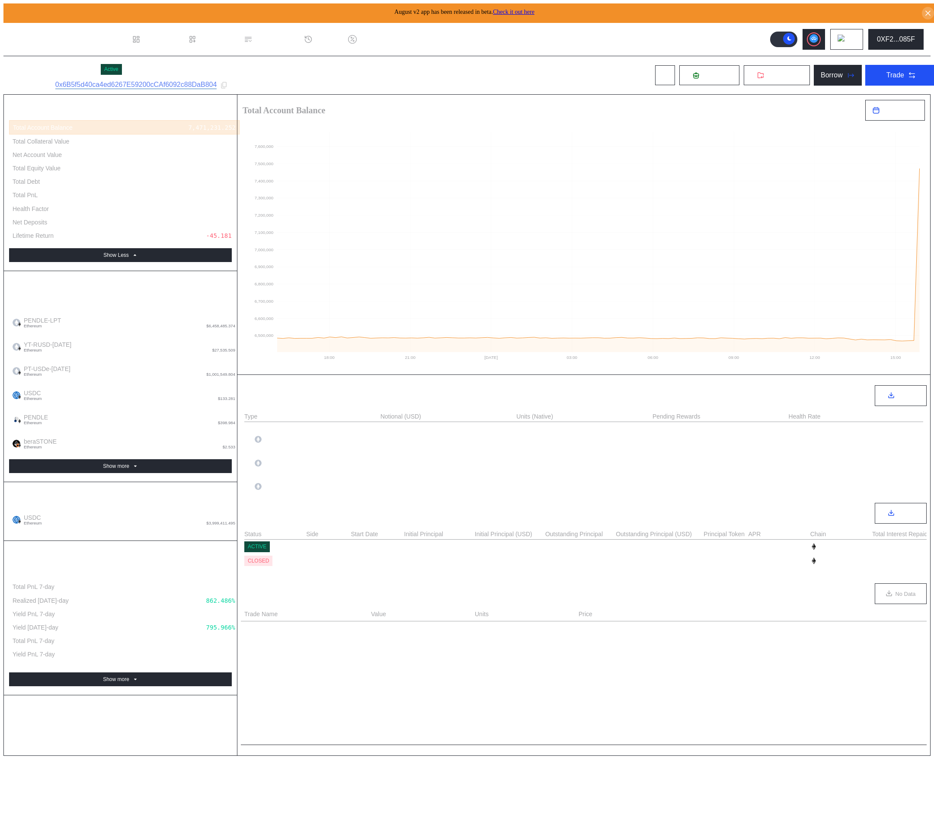
click at [821, 73] on div "Borrow" at bounding box center [832, 75] width 22 height 8
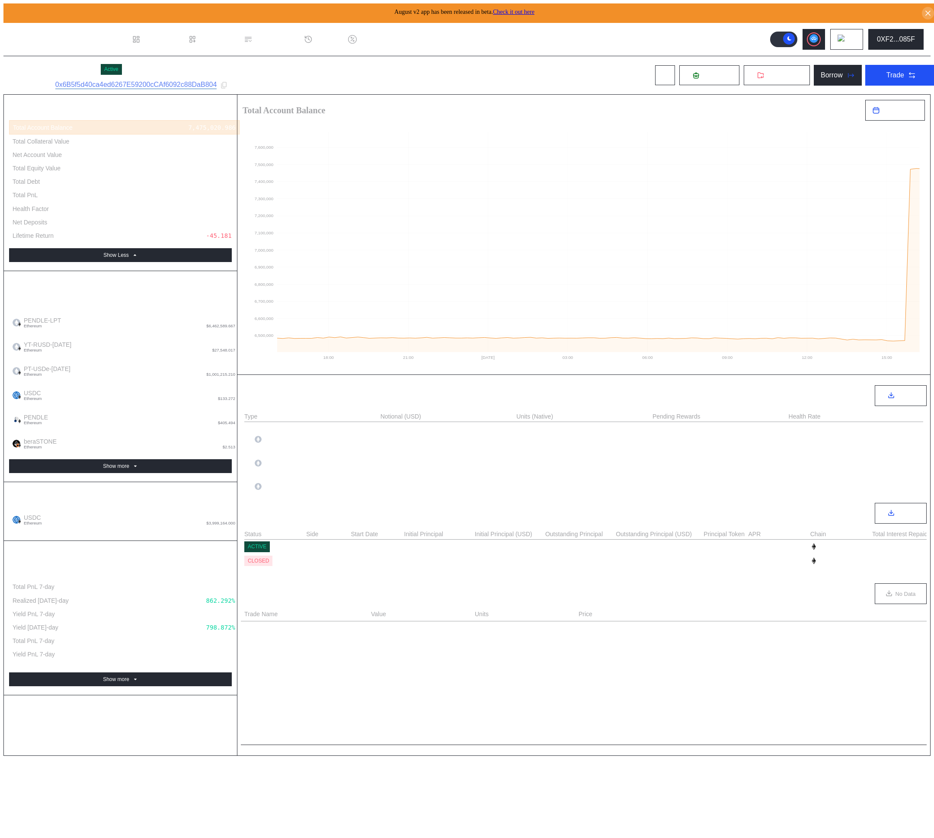
type input "**********"
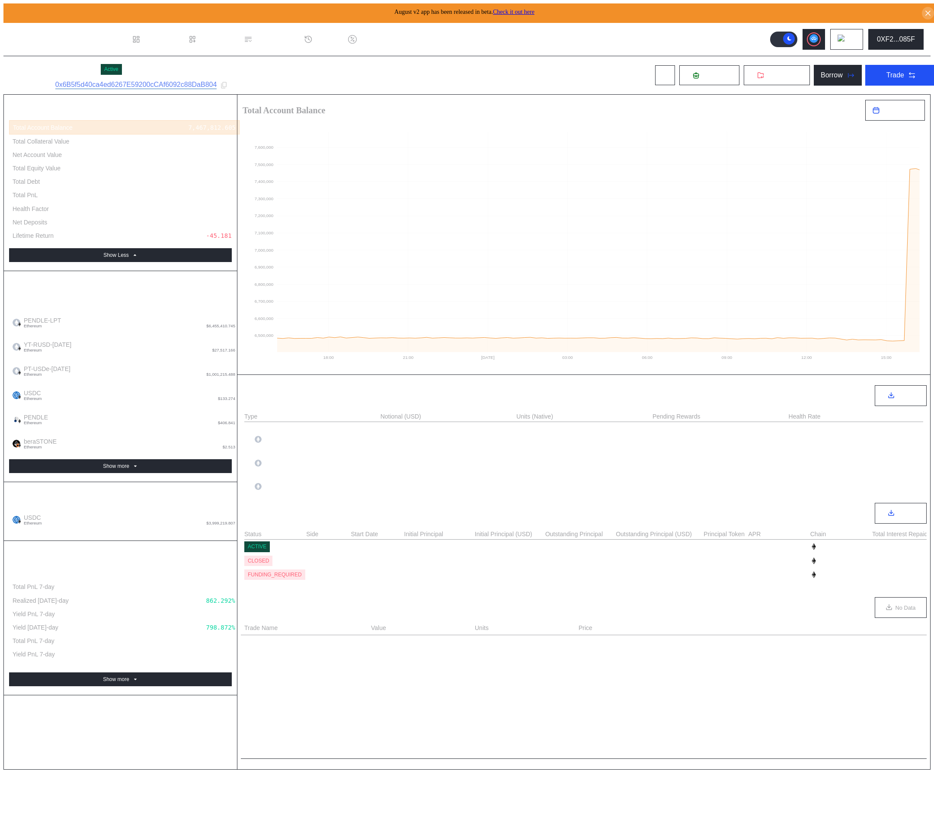
click at [220, 752] on div "Account Summary Total Account Balance 7,467,812.605 Total Collateral Value 6,04…" at bounding box center [121, 432] width 234 height 675
click at [233, 770] on div "Account Summary Total Account Balance 7,467,812.605 Total Collateral Value 6,04…" at bounding box center [121, 432] width 234 height 675
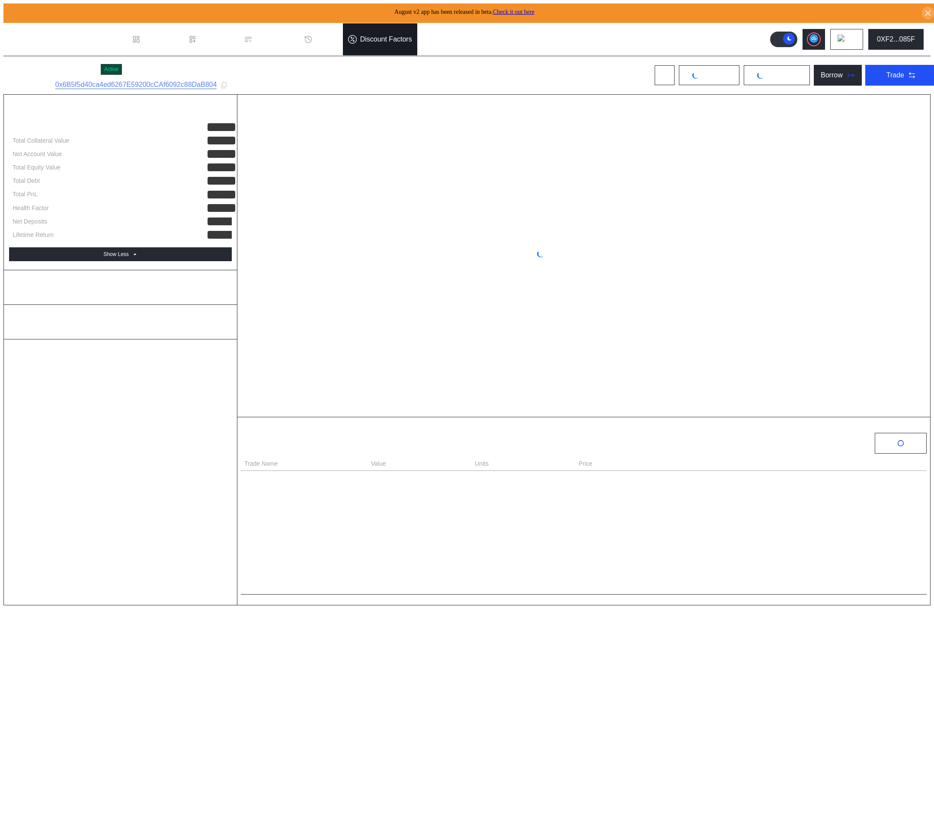
select select "*"
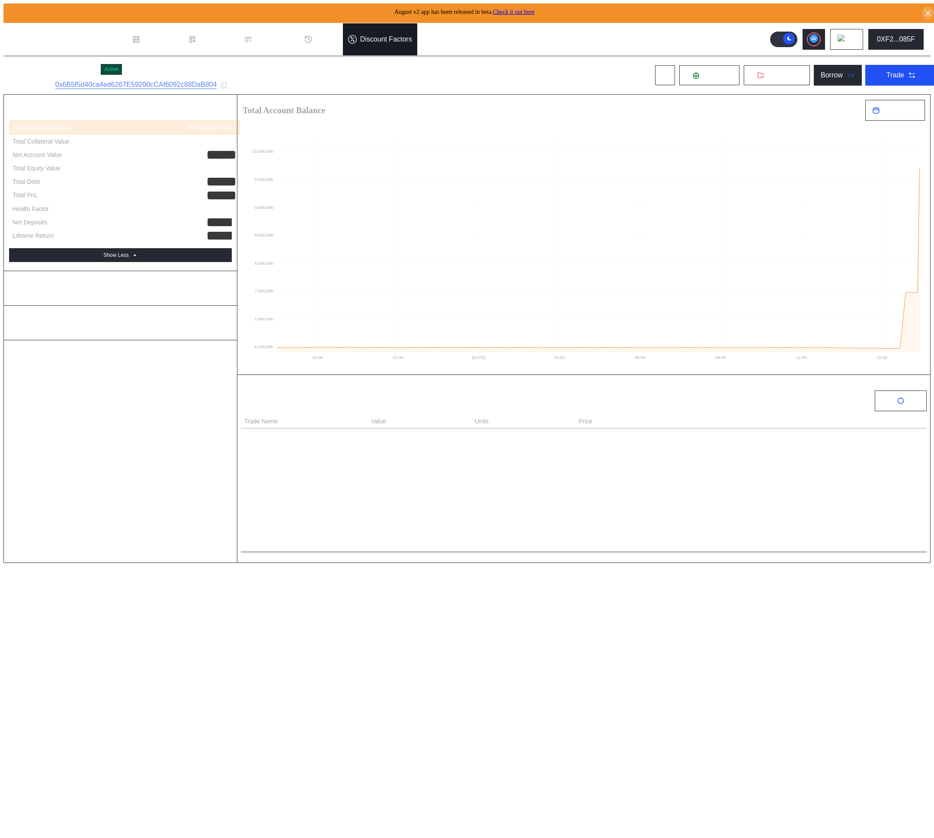
select select "*"
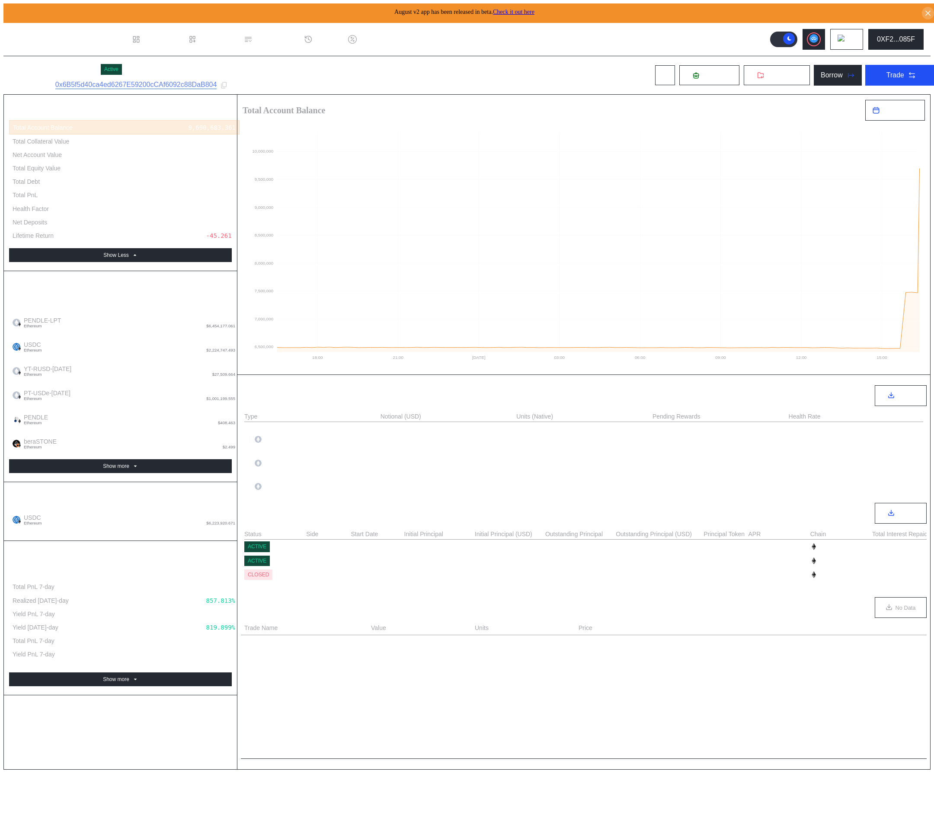
click at [349, 744] on div "No OTC Options" at bounding box center [584, 697] width 686 height 122
click at [780, 73] on span "Withdraw" at bounding box center [782, 75] width 29 height 8
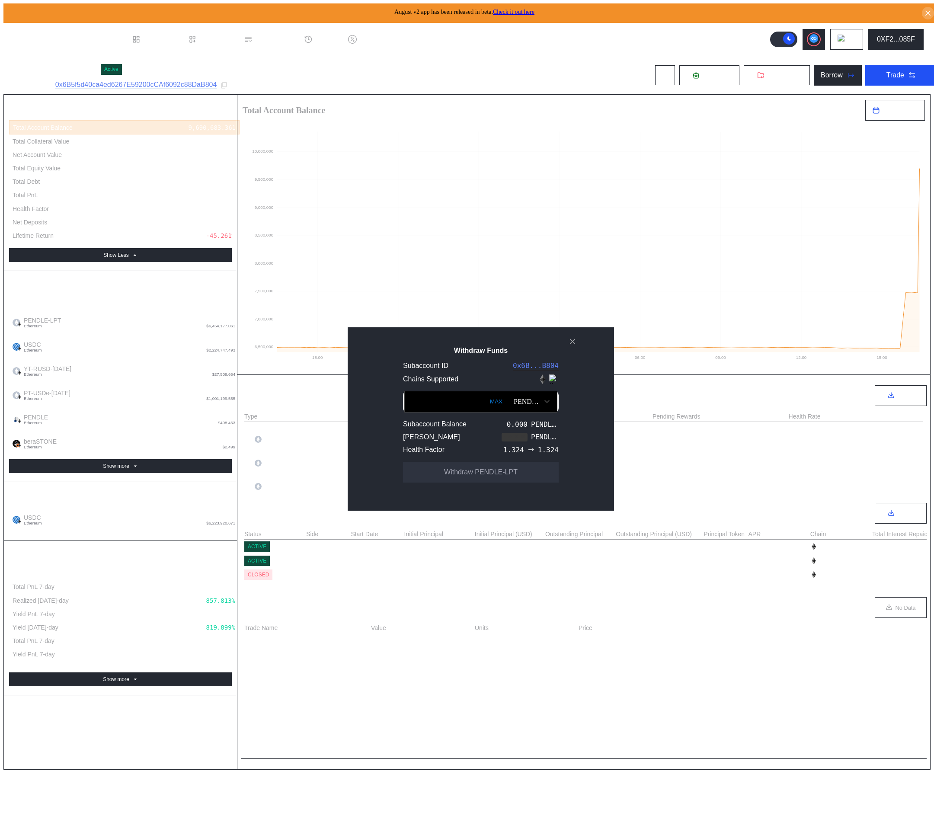
click at [514, 406] on div "PENDLE-LPT" at bounding box center [528, 402] width 28 height 8
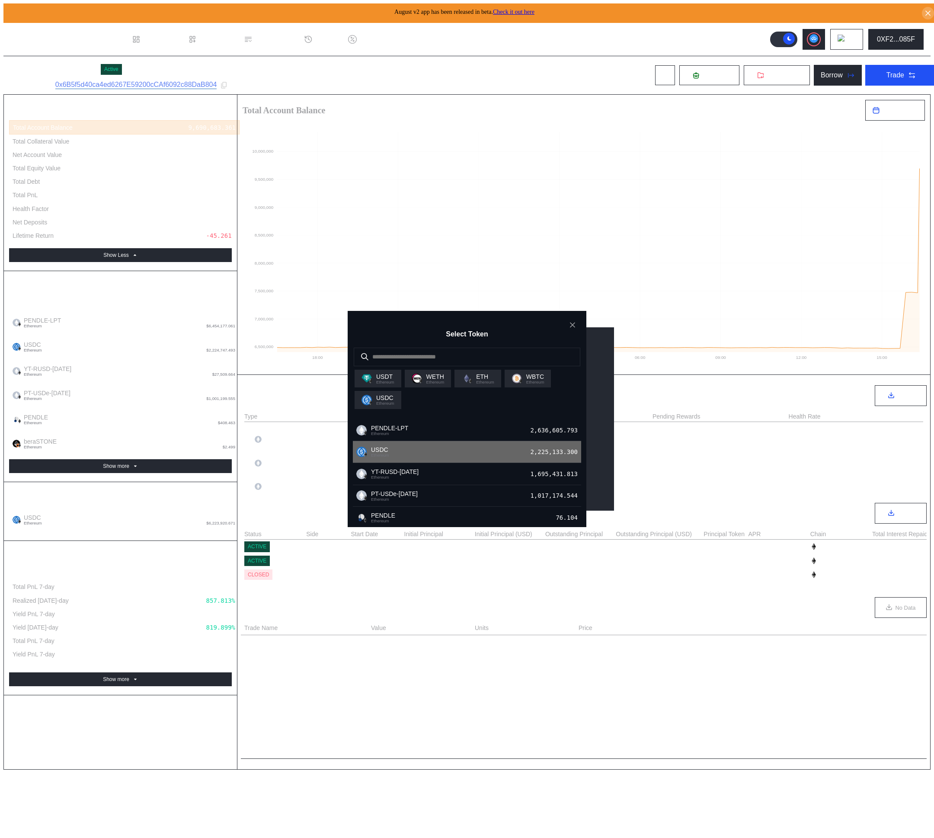
click at [490, 452] on div "USDC Ethereum 2,225,133.300" at bounding box center [467, 452] width 228 height 22
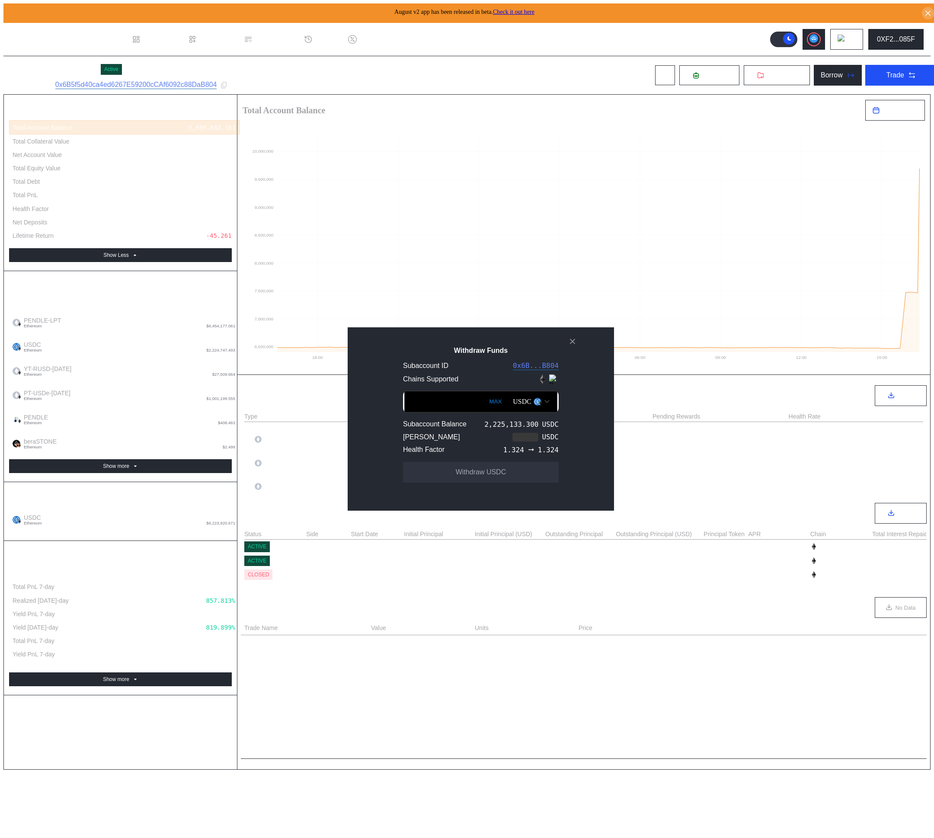
click at [487, 408] on button "MAX" at bounding box center [496, 402] width 18 height 20
type input "**********"
click at [576, 345] on icon "close modal" at bounding box center [572, 341] width 9 height 9
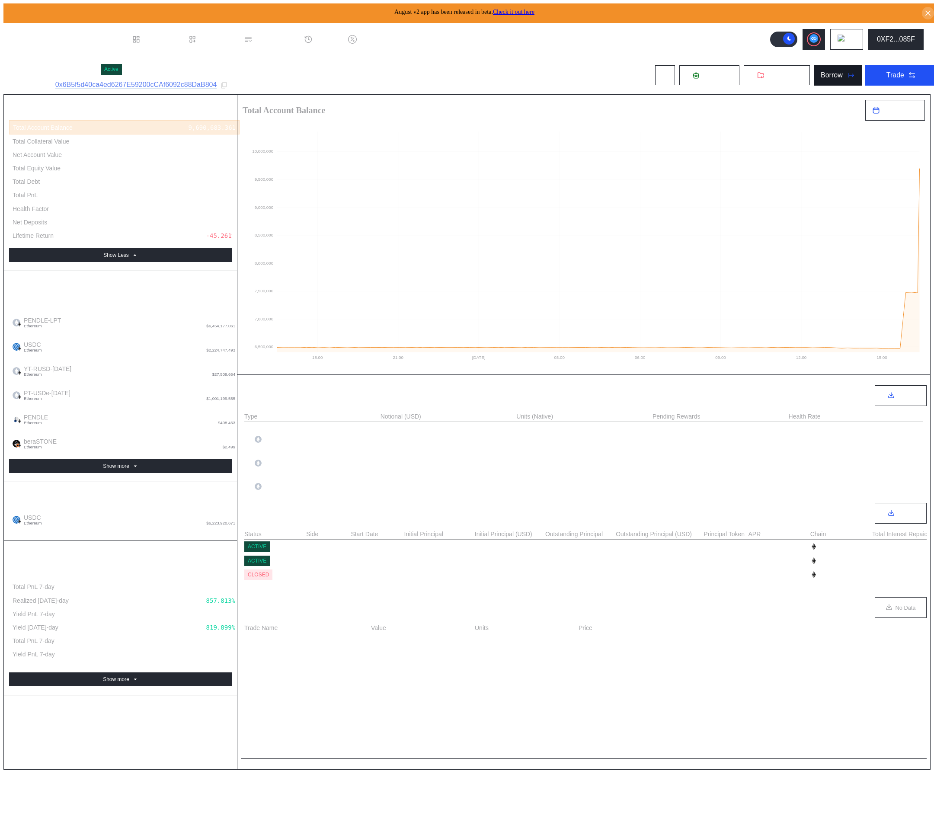
click at [821, 74] on div "Borrow" at bounding box center [832, 75] width 22 height 8
click at [782, 75] on span "Withdraw" at bounding box center [782, 75] width 29 height 8
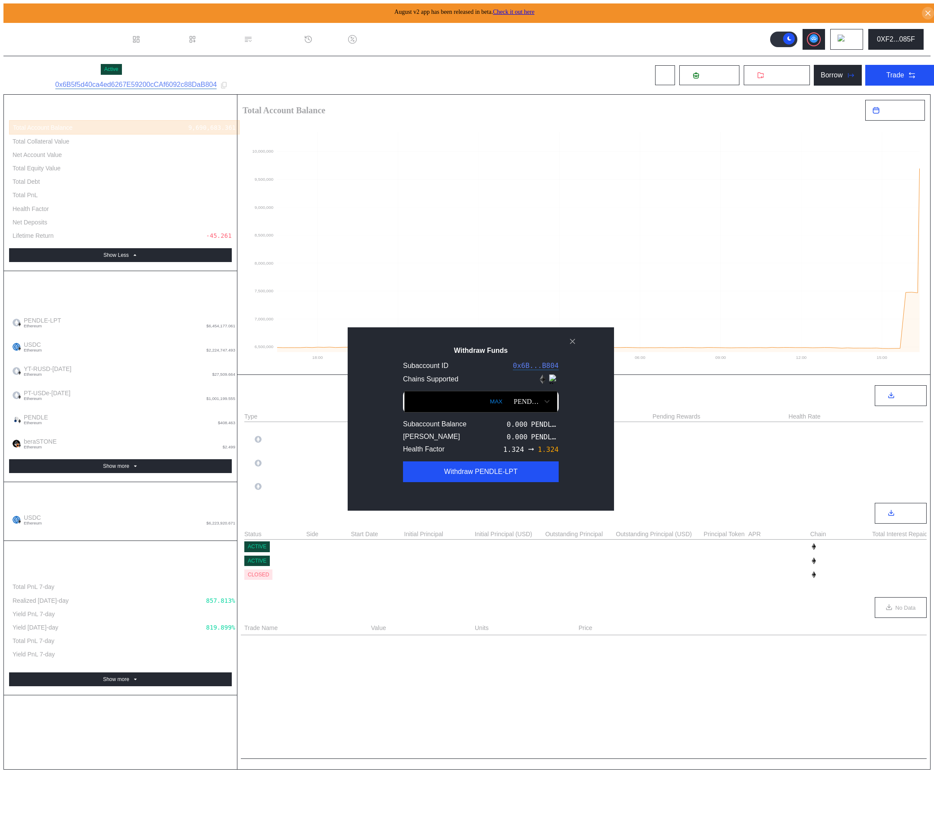
click at [628, 838] on div "**********" at bounding box center [467, 842] width 928 height 0
click at [514, 406] on div "PENDLE-LPT" at bounding box center [528, 402] width 28 height 8
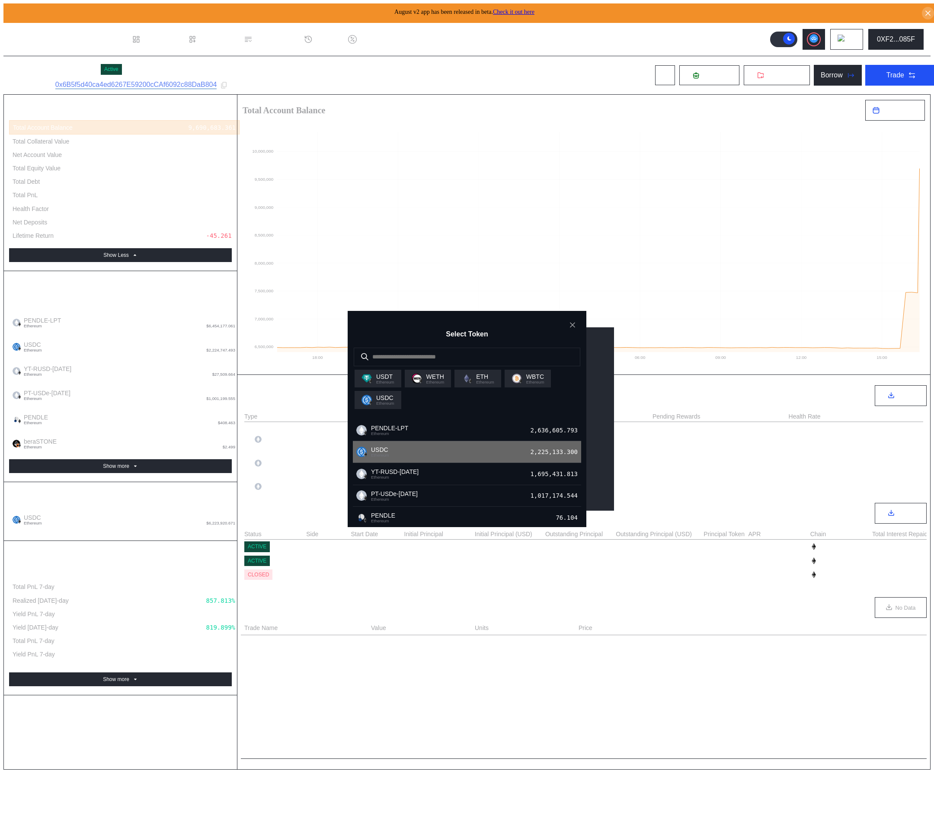
click at [456, 463] on div "USDC Ethereum 2,225,133.300" at bounding box center [467, 452] width 228 height 22
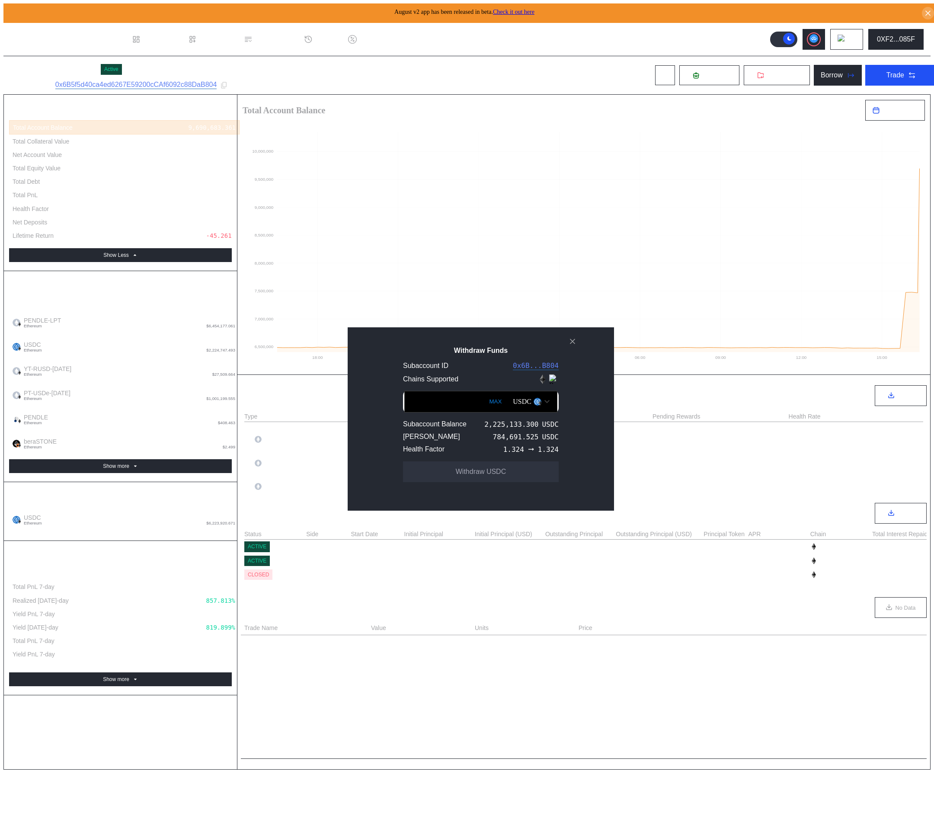
click at [487, 403] on button "MAX" at bounding box center [496, 402] width 18 height 20
drag, startPoint x: 476, startPoint y: 443, endPoint x: 490, endPoint y: 444, distance: 14.3
click at [490, 441] on div "[PERSON_NAME] 784,691.525 USDC" at bounding box center [481, 437] width 156 height 8
click at [487, 407] on button "MAX" at bounding box center [496, 402] width 18 height 20
drag, startPoint x: 506, startPoint y: 444, endPoint x: 474, endPoint y: 445, distance: 32.0
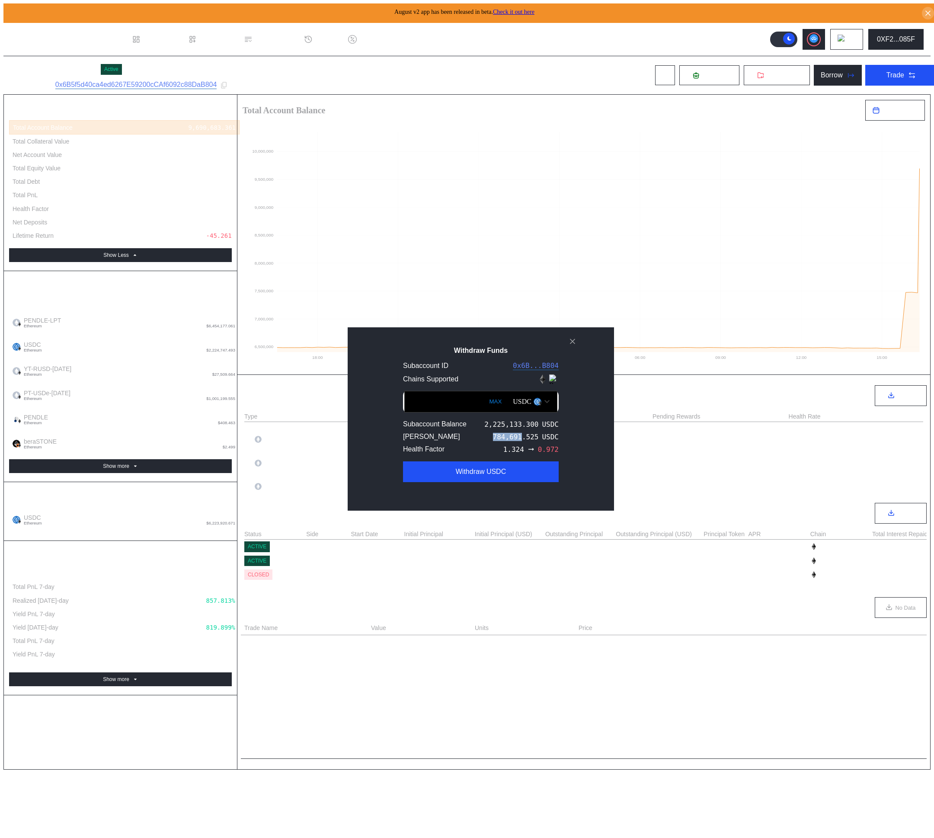
click at [474, 441] on div "[PERSON_NAME] 784,691.525 USDC" at bounding box center [481, 437] width 156 height 8
copy div "784,691"
drag, startPoint x: 456, startPoint y: 406, endPoint x: 316, endPoint y: 401, distance: 140.2
click at [316, 838] on div "**********" at bounding box center [467, 842] width 928 height 0
paste input "Withdraw Funds"
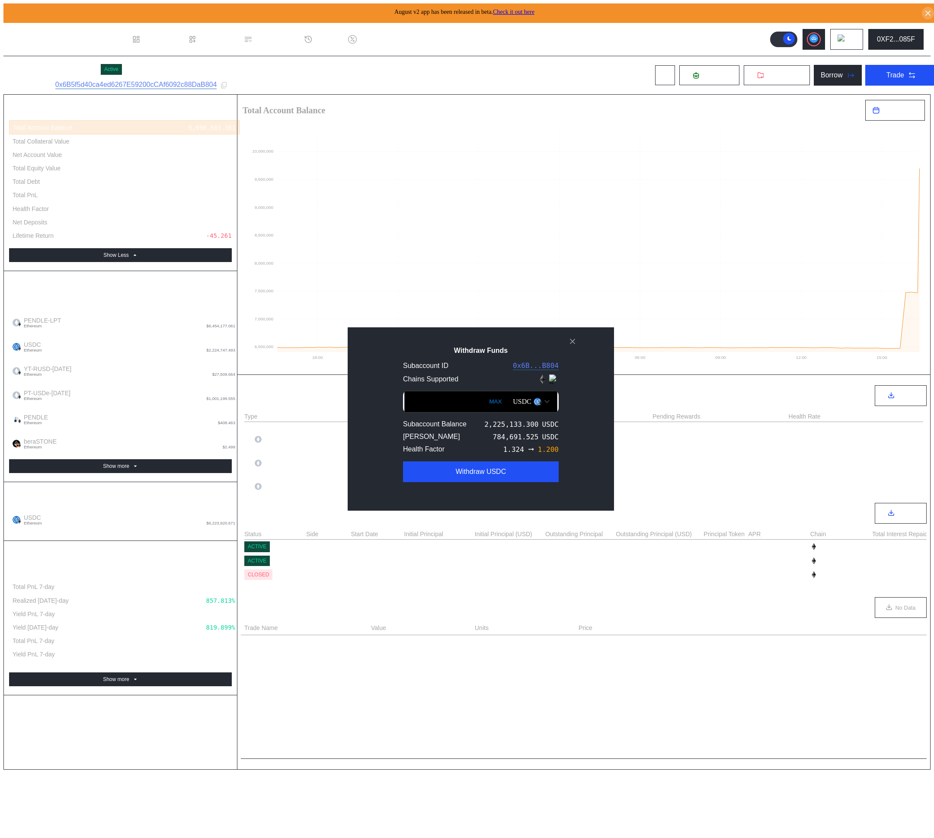
type input "******"
click at [571, 344] on icon "close modal" at bounding box center [573, 341] width 4 height 4
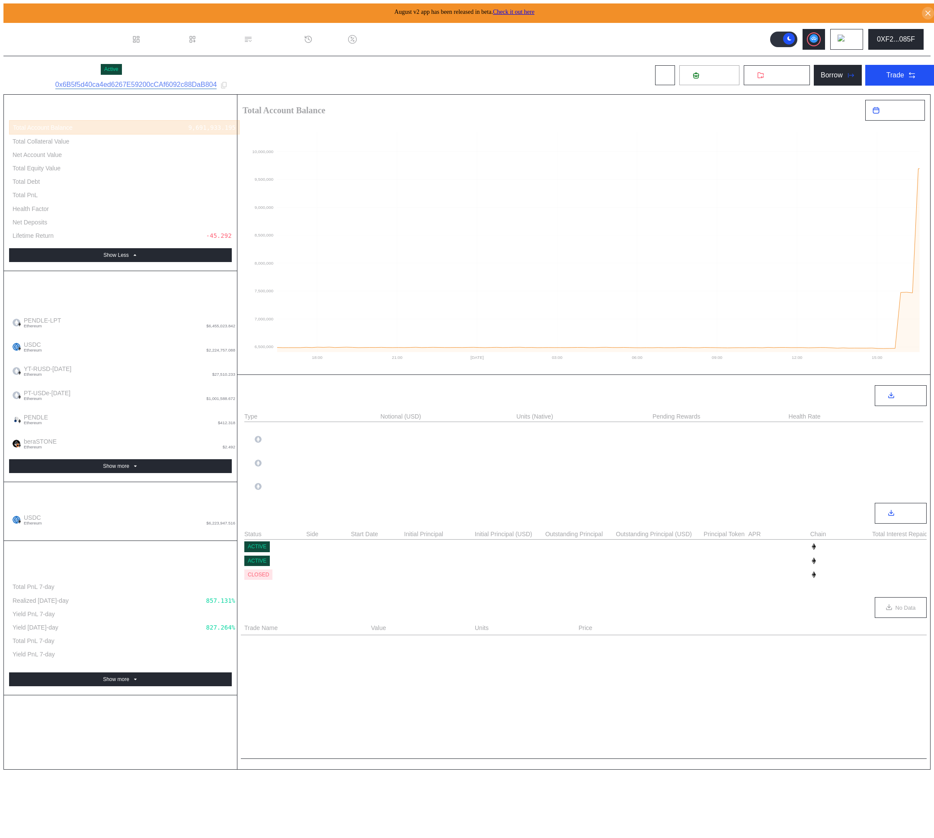
click at [704, 75] on span "Deposit" at bounding box center [714, 75] width 23 height 8
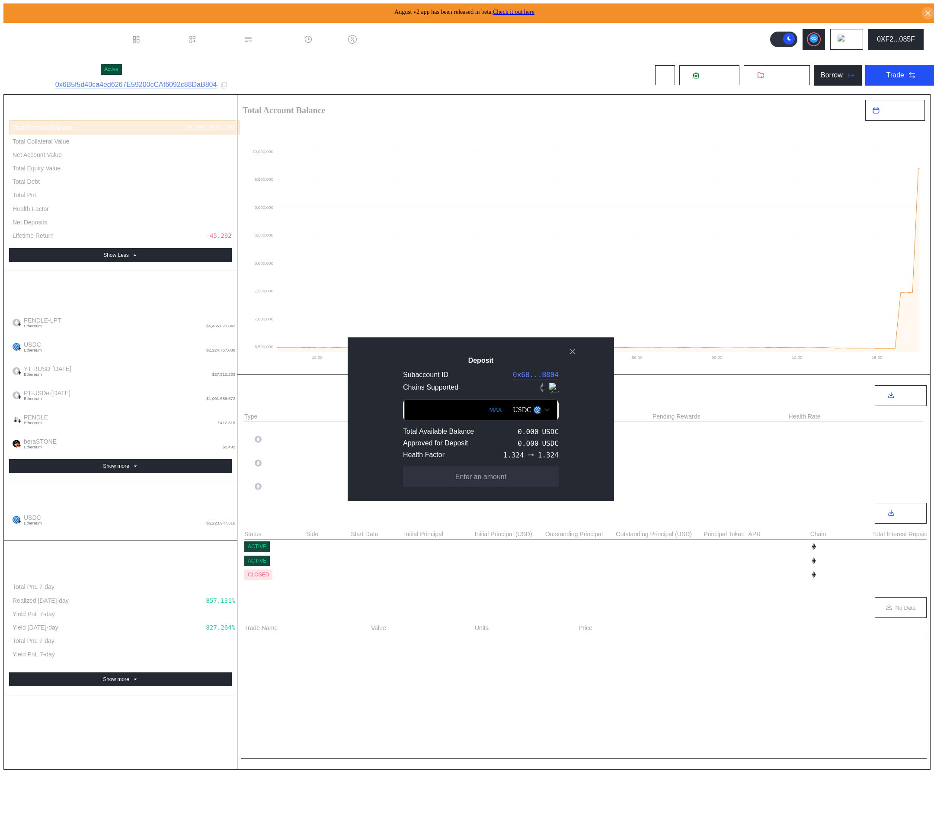
click at [531, 411] on div "USDC" at bounding box center [531, 410] width 45 height 15
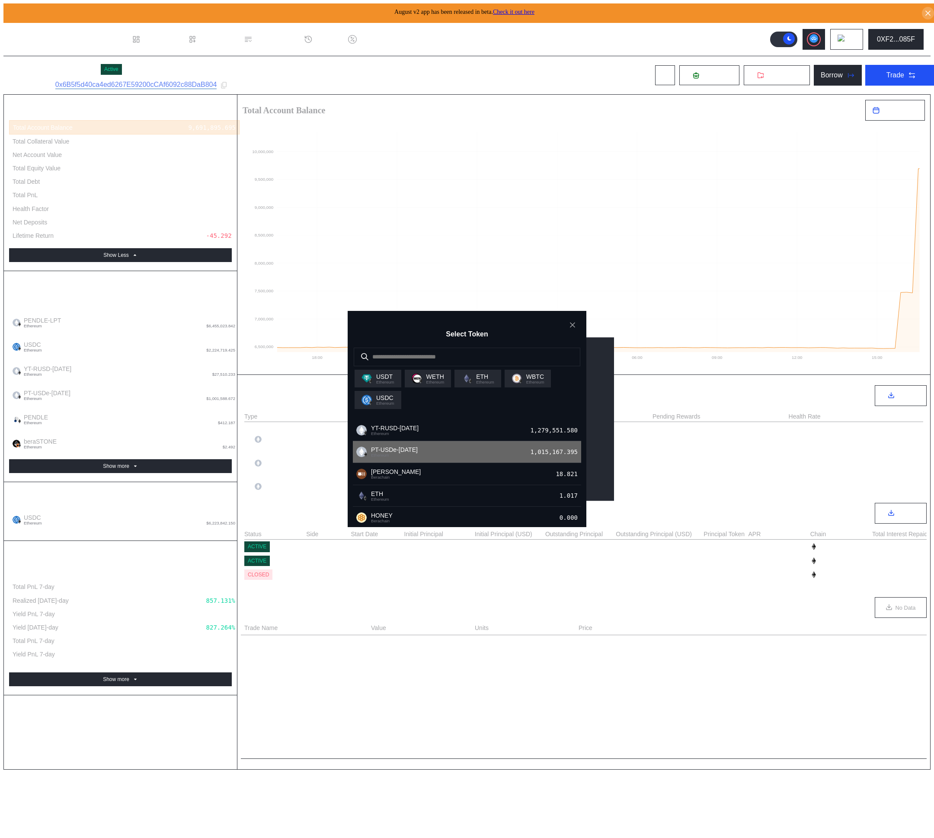
click at [484, 457] on div "PT-USDe-[DATE] Ethereum 1,015,167.395" at bounding box center [467, 452] width 228 height 22
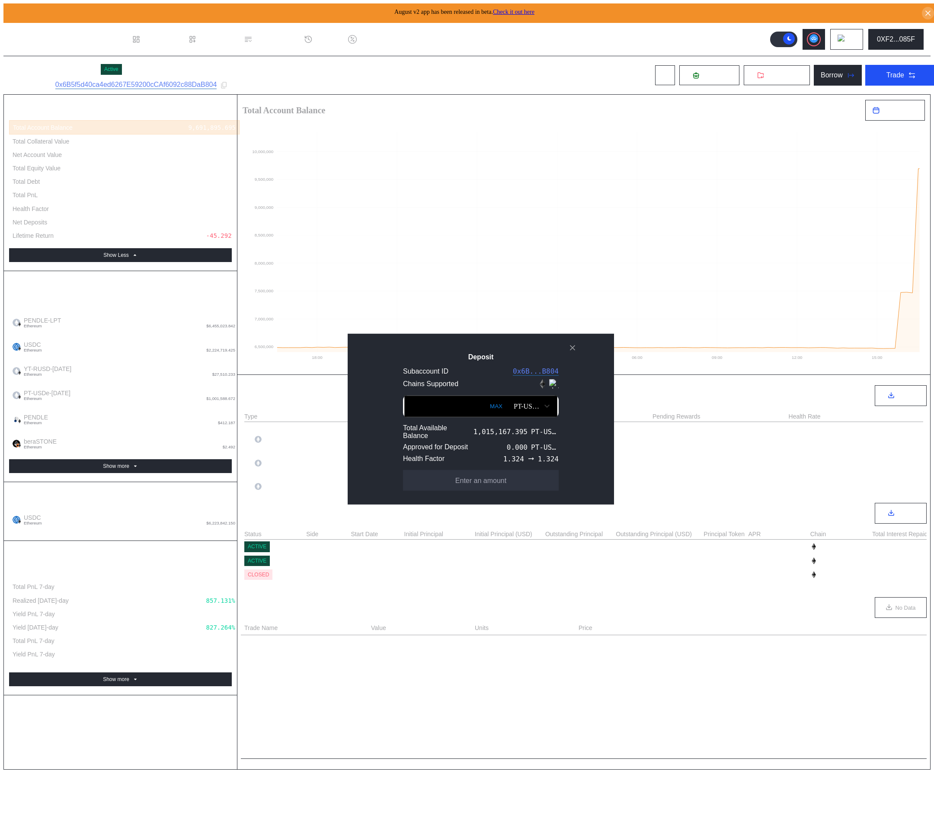
click at [488, 405] on button "MAX" at bounding box center [497, 406] width 18 height 20
type input "**********"
click at [508, 487] on button "Approve" at bounding box center [481, 480] width 156 height 21
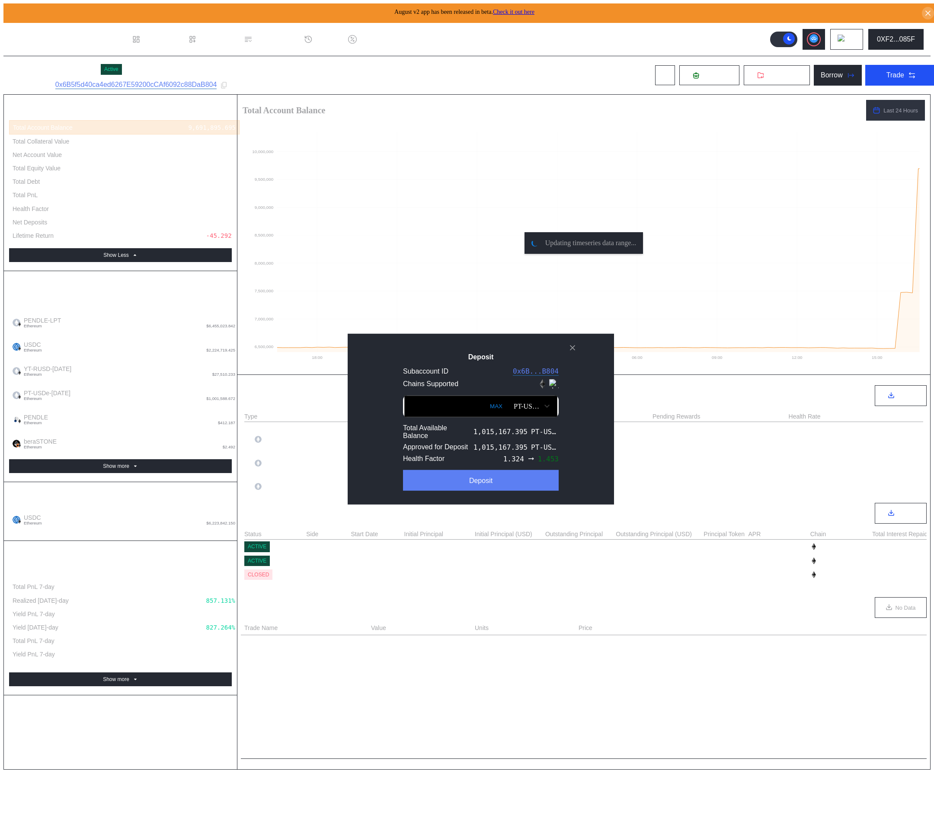
click at [469, 485] on div "Deposit" at bounding box center [480, 481] width 23 height 8
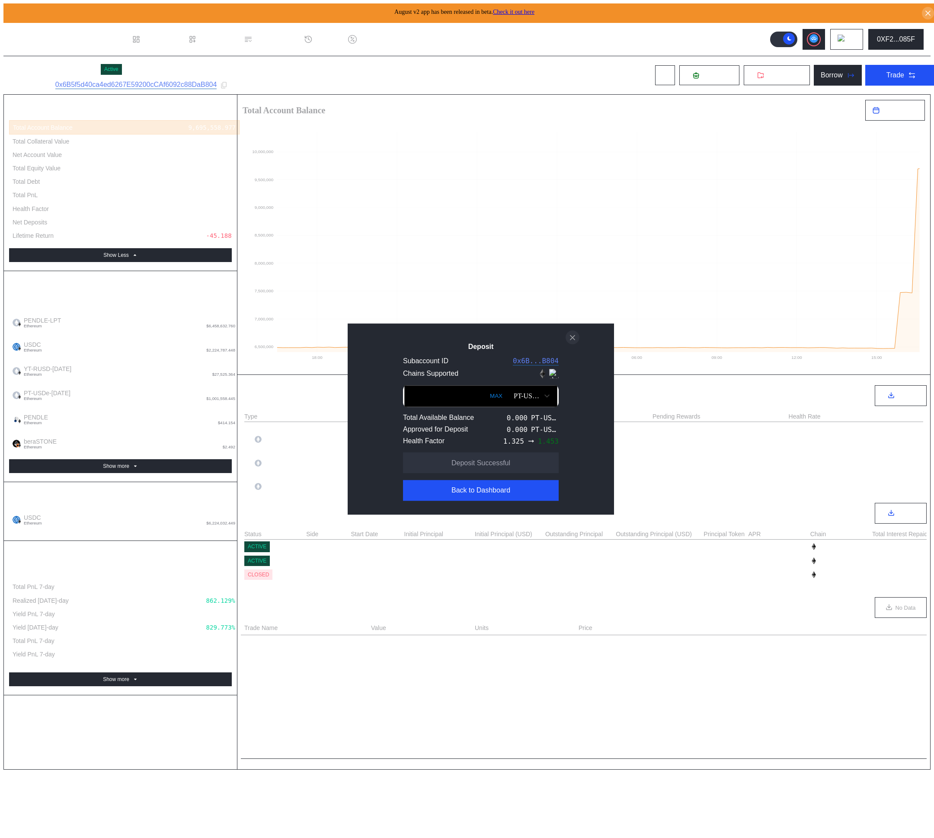
click at [575, 337] on icon "close modal" at bounding box center [573, 337] width 4 height 4
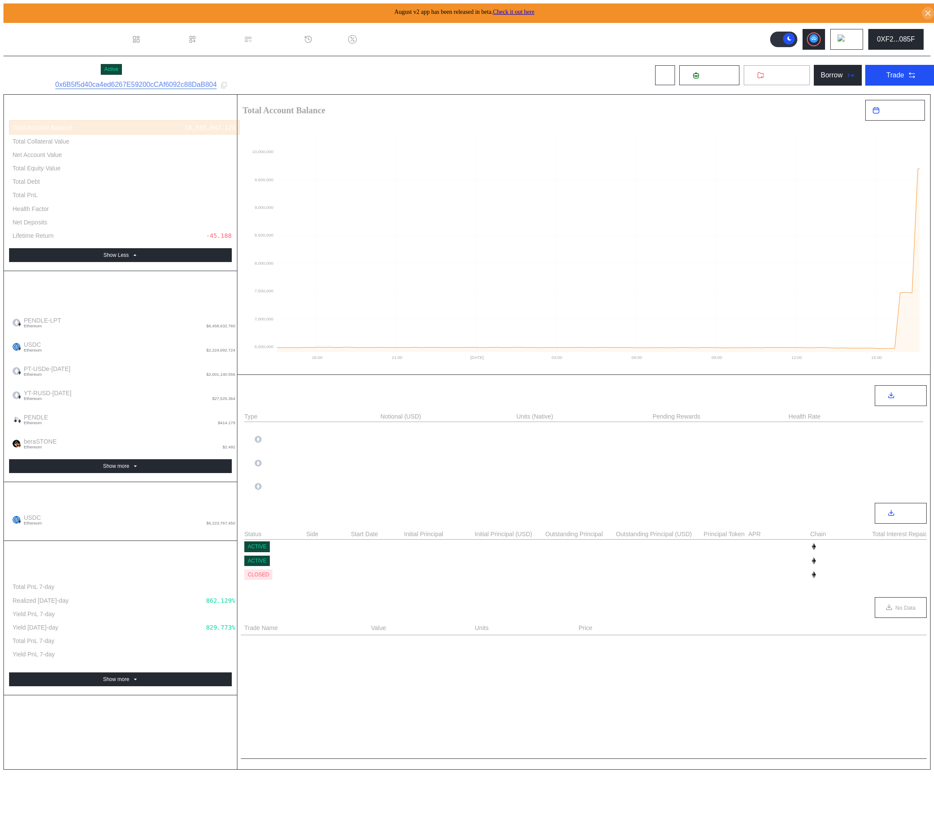
click at [759, 83] on button "Withdraw" at bounding box center [777, 75] width 67 height 21
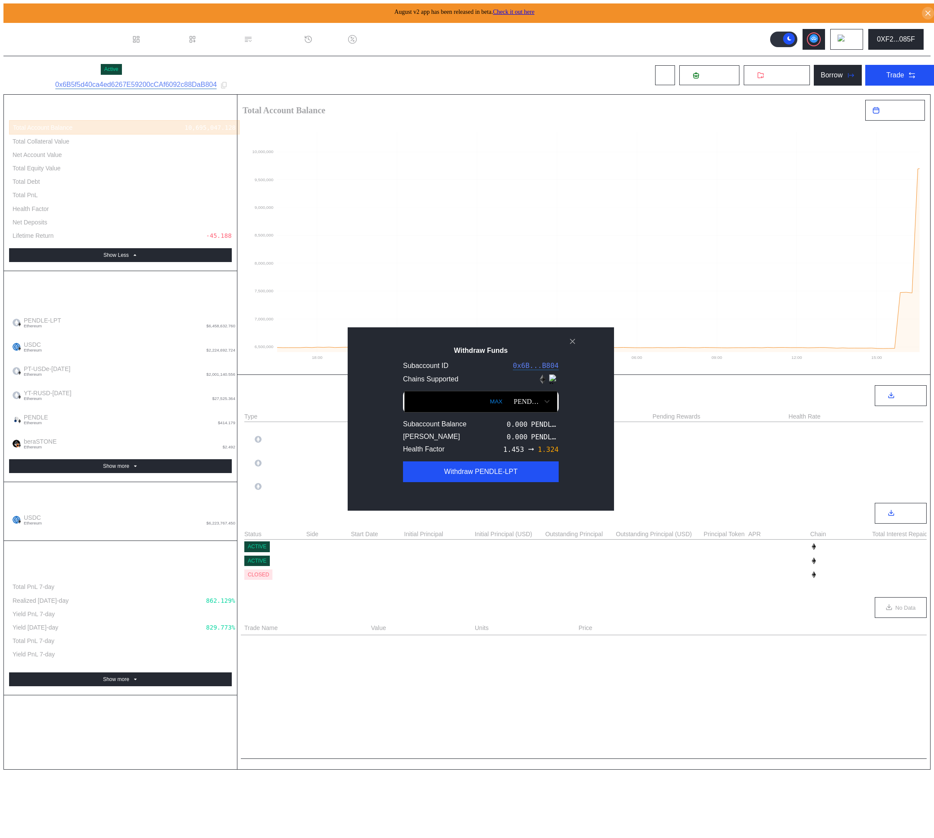
click at [514, 405] on div "PENDLE-LPT" at bounding box center [528, 402] width 28 height 8
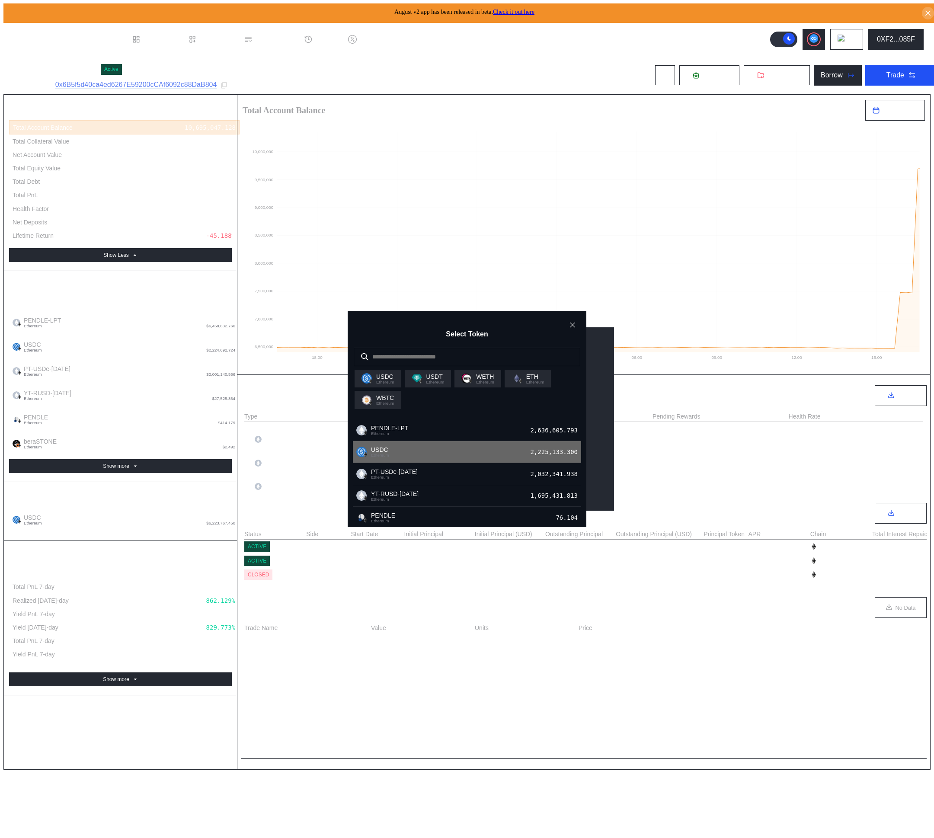
click at [496, 462] on div "USDC Ethereum 2,225,133.300" at bounding box center [467, 452] width 228 height 22
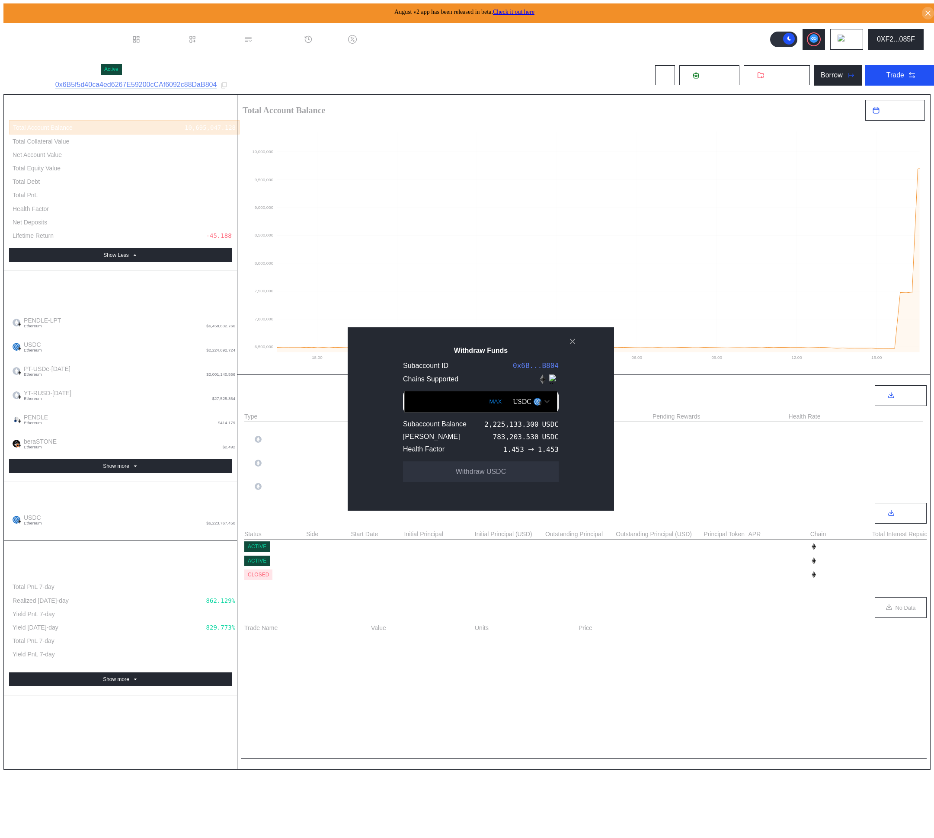
click at [487, 408] on button "MAX" at bounding box center [496, 402] width 18 height 20
click at [485, 441] on div "1,604,876.608" at bounding box center [512, 437] width 54 height 8
drag, startPoint x: 461, startPoint y: 413, endPoint x: 388, endPoint y: 407, distance: 72.5
click at [388, 407] on div "**********" at bounding box center [481, 437] width 239 height 98
click at [412, 409] on input "*******" at bounding box center [481, 402] width 153 height 22
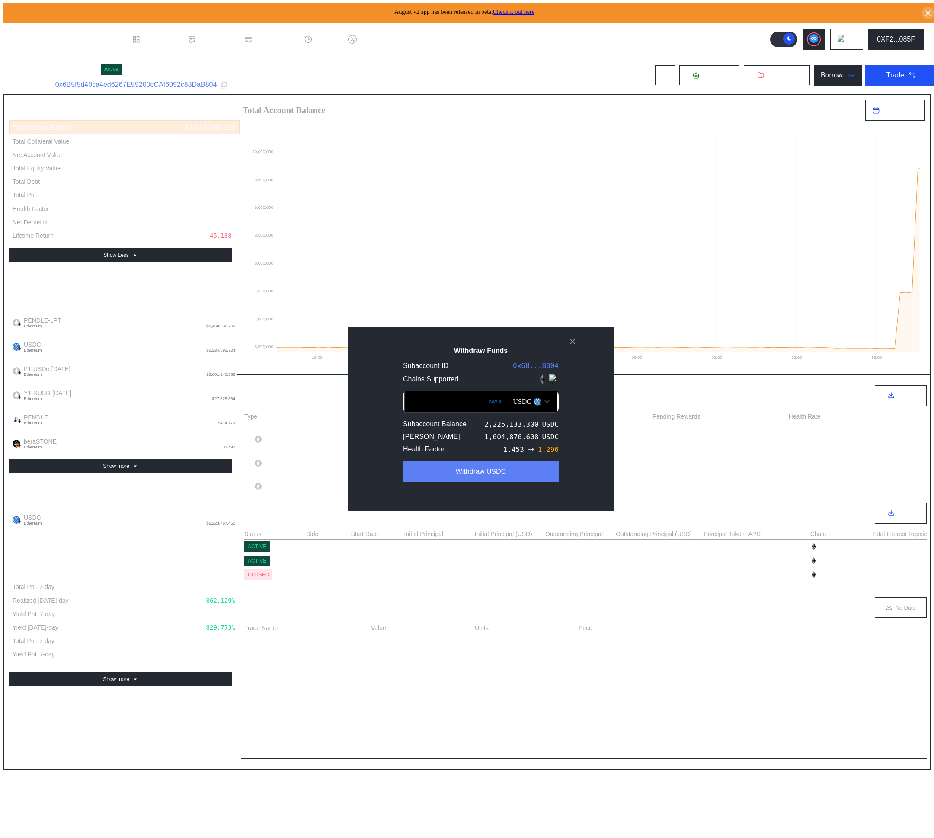
type input "*******"
click at [444, 478] on button "Withdraw USDC" at bounding box center [481, 472] width 156 height 21
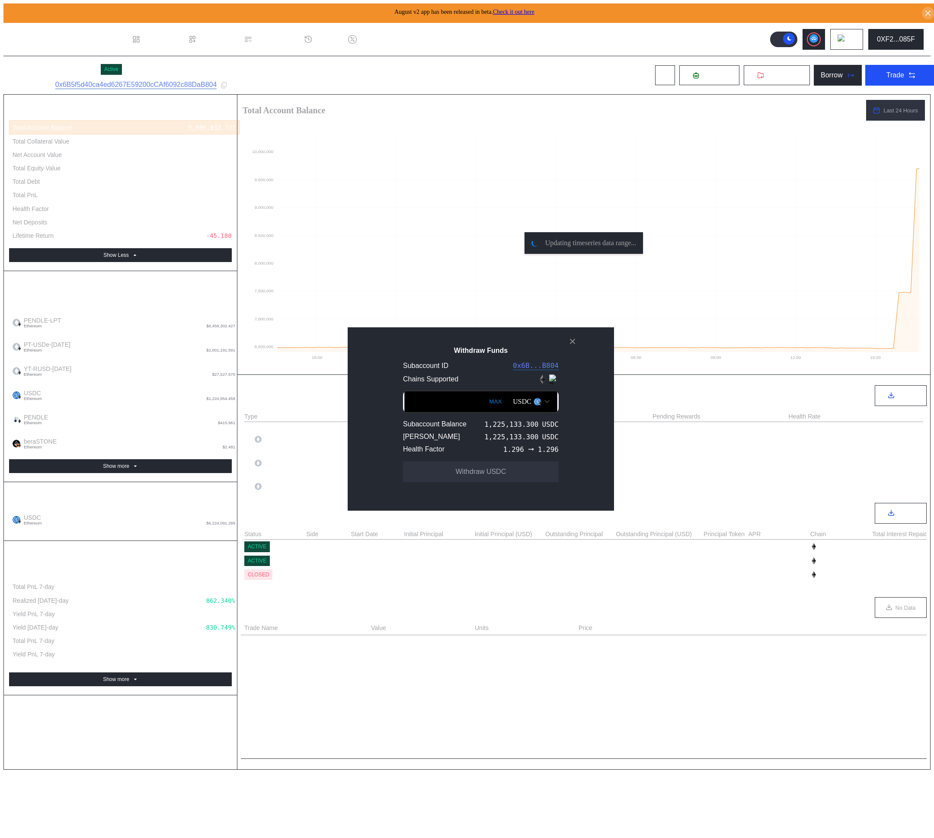
click at [537, 409] on div "USDC" at bounding box center [531, 402] width 45 height 15
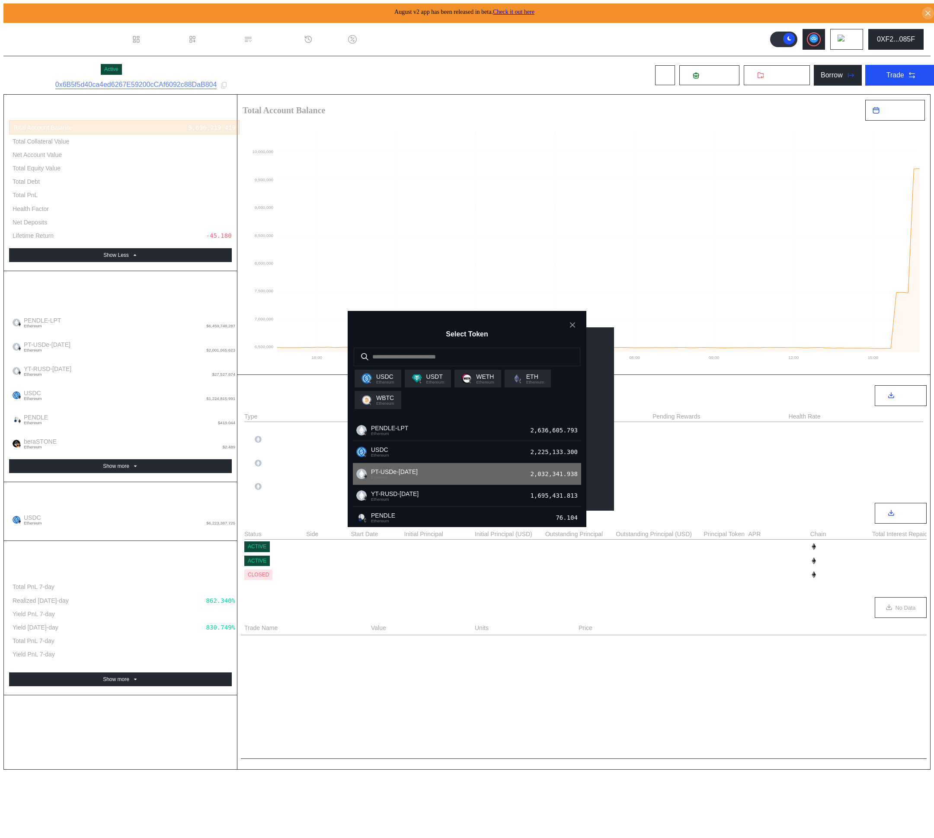
click at [492, 479] on div "PT-USDe-[DATE] Ethereum 2,032,341.938" at bounding box center [467, 474] width 228 height 22
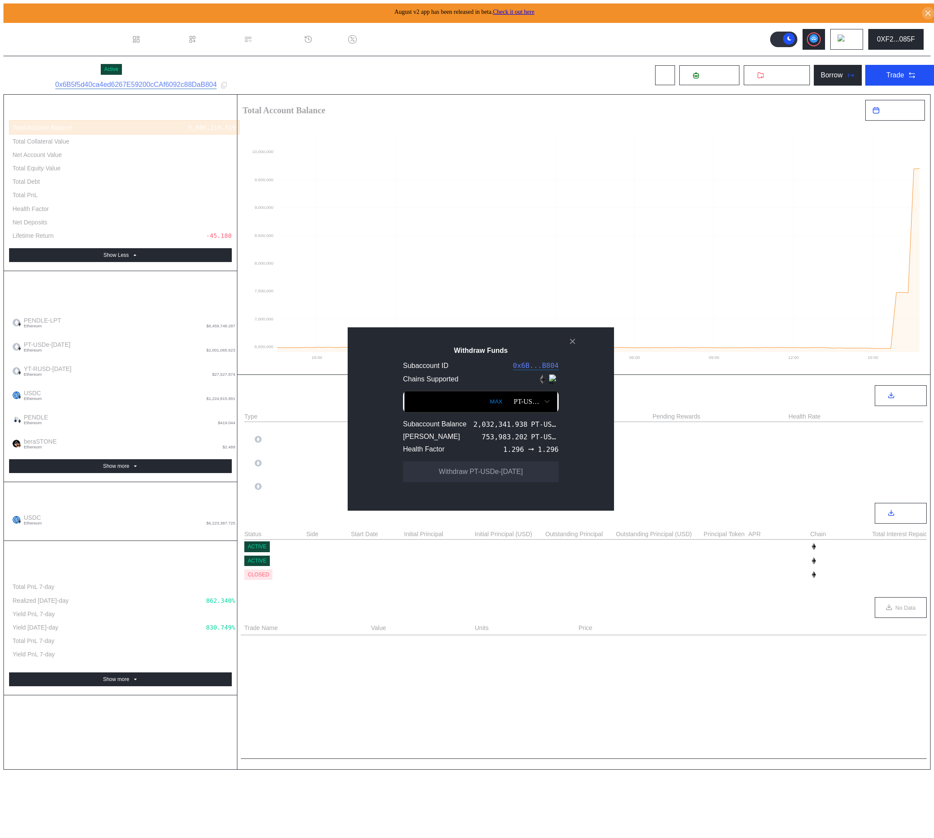
click at [574, 346] on icon "close modal" at bounding box center [572, 341] width 9 height 9
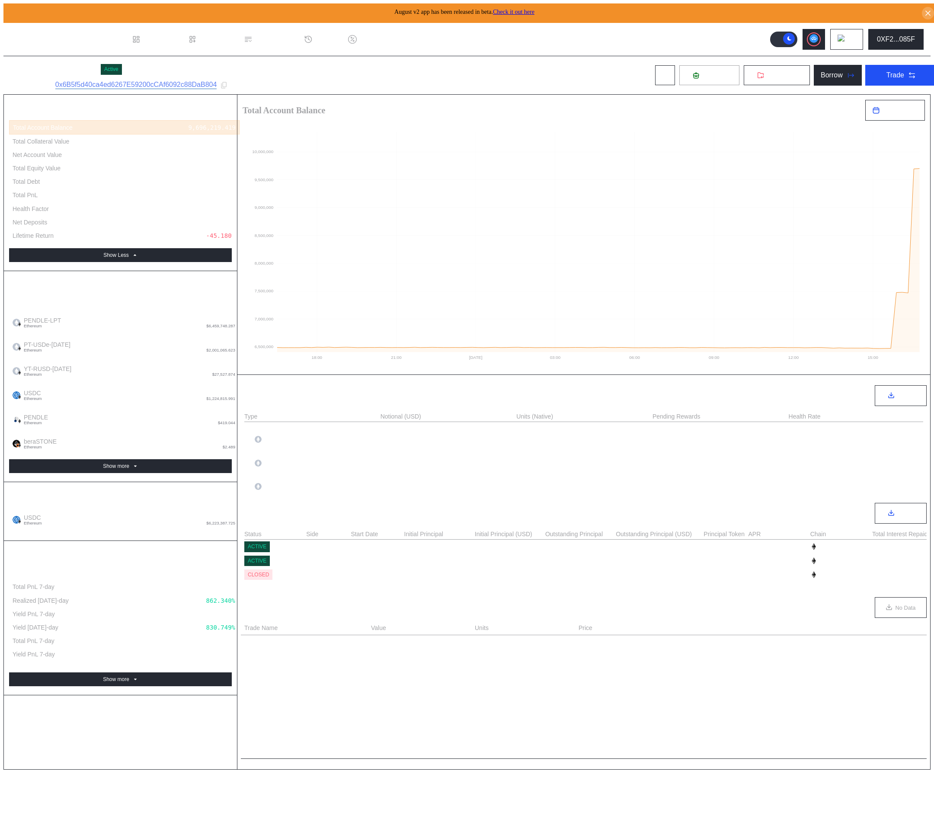
click at [703, 71] on span "Deposit" at bounding box center [714, 75] width 23 height 8
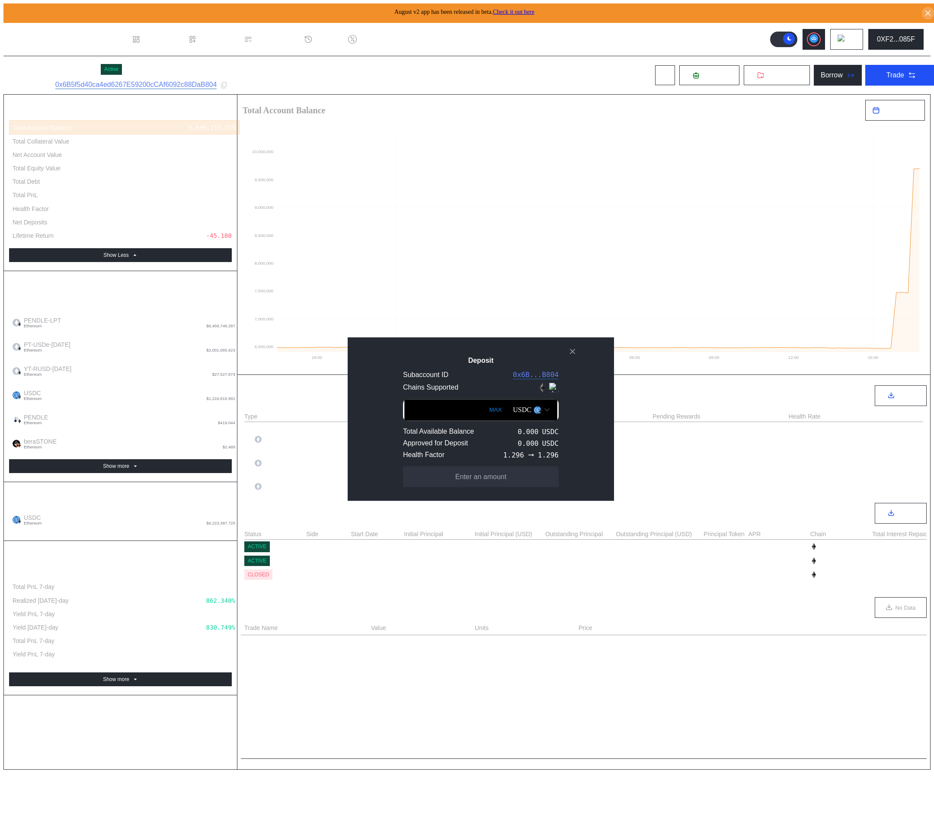
click at [516, 408] on div "USDC" at bounding box center [522, 410] width 19 height 8
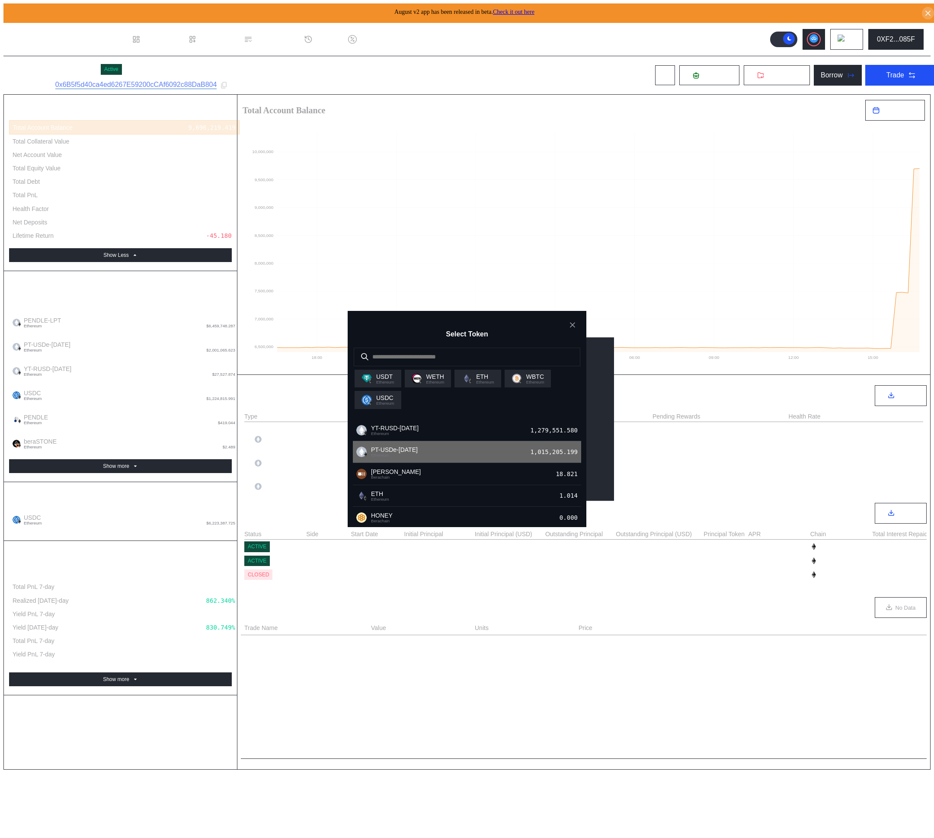
click at [472, 453] on div "PT-USDe-[DATE] Ethereum 1,015,205.199" at bounding box center [467, 452] width 228 height 22
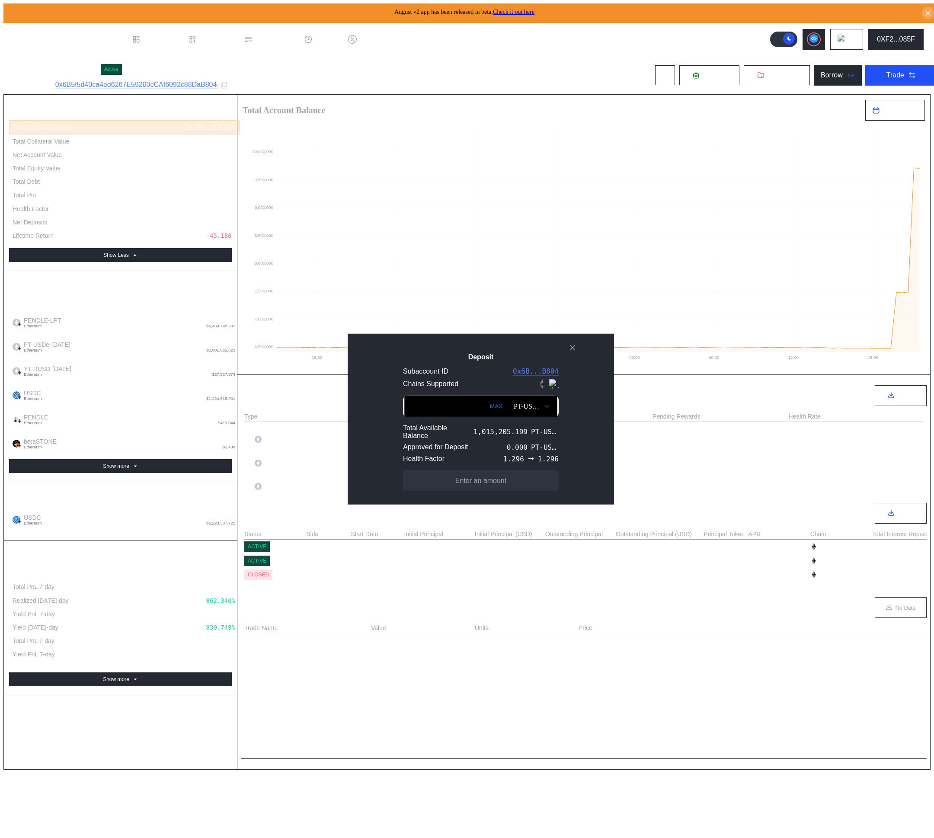
click at [488, 404] on button "MAX" at bounding box center [497, 406] width 18 height 20
type input "**********"
click at [504, 483] on button "Approve" at bounding box center [481, 480] width 156 height 21
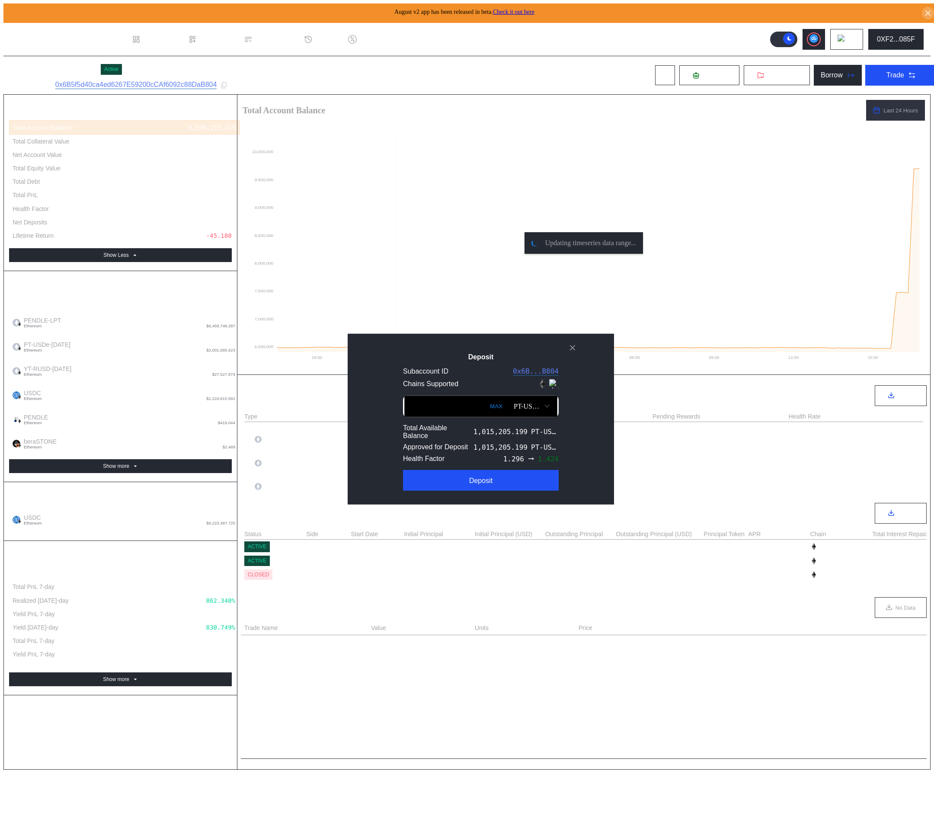
click at [374, 467] on div "**********" at bounding box center [481, 419] width 266 height 171
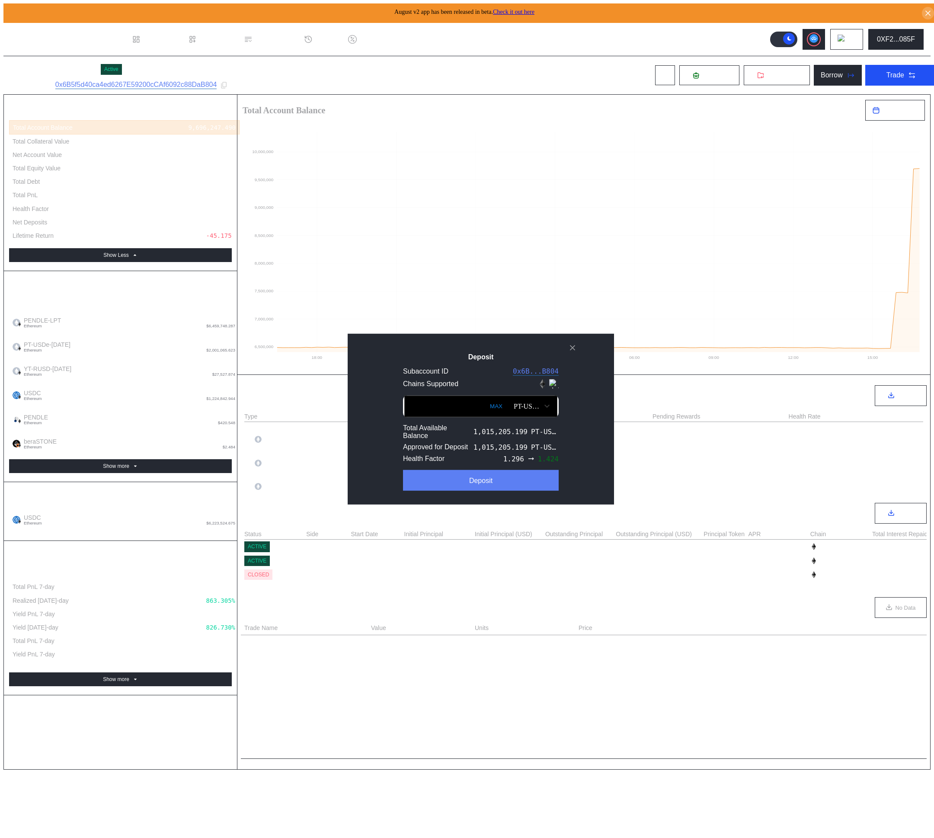
click at [469, 485] on div "Deposit" at bounding box center [480, 481] width 23 height 8
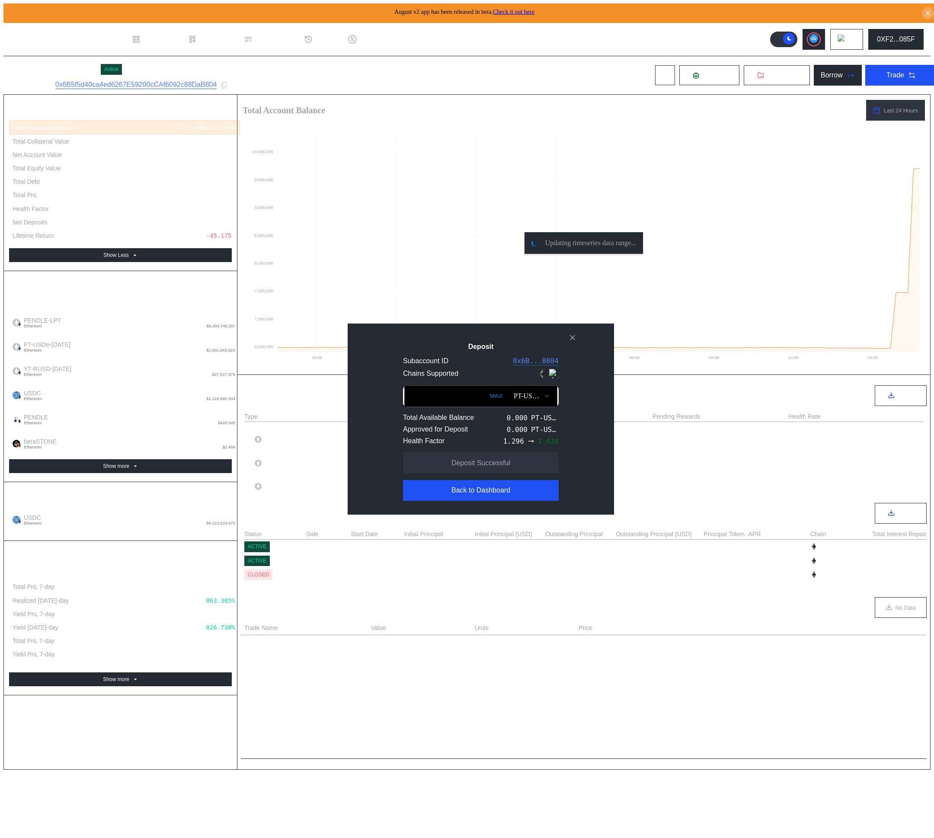
click at [573, 337] on icon "close modal" at bounding box center [572, 337] width 9 height 9
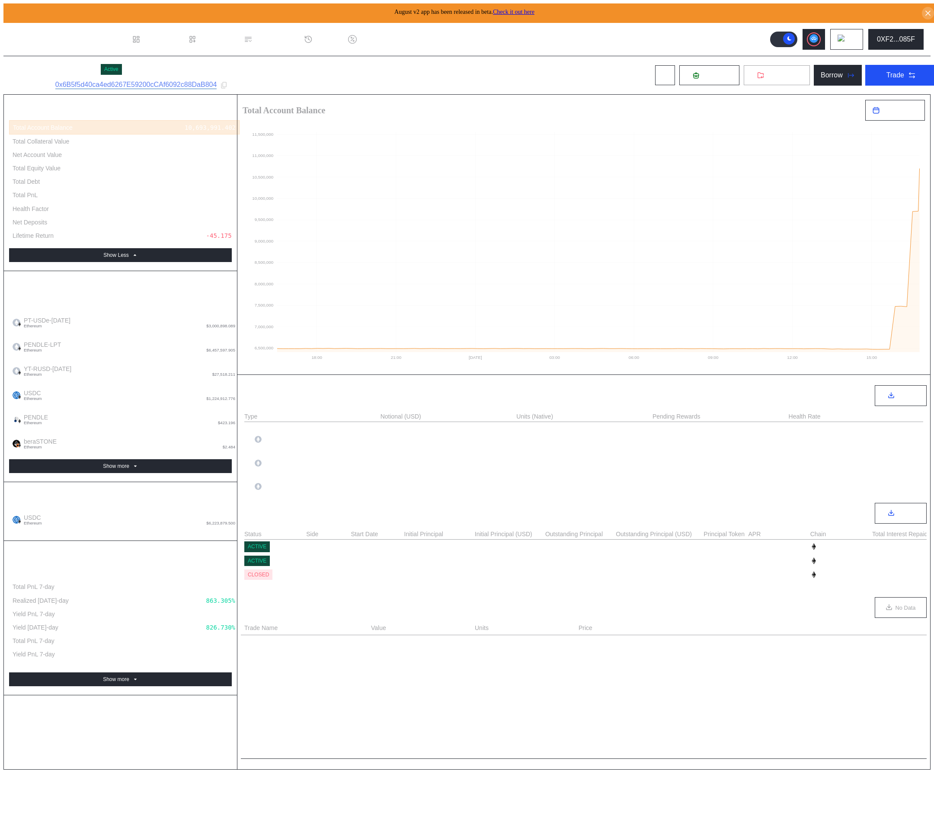
click at [761, 77] on button "Withdraw" at bounding box center [777, 75] width 67 height 21
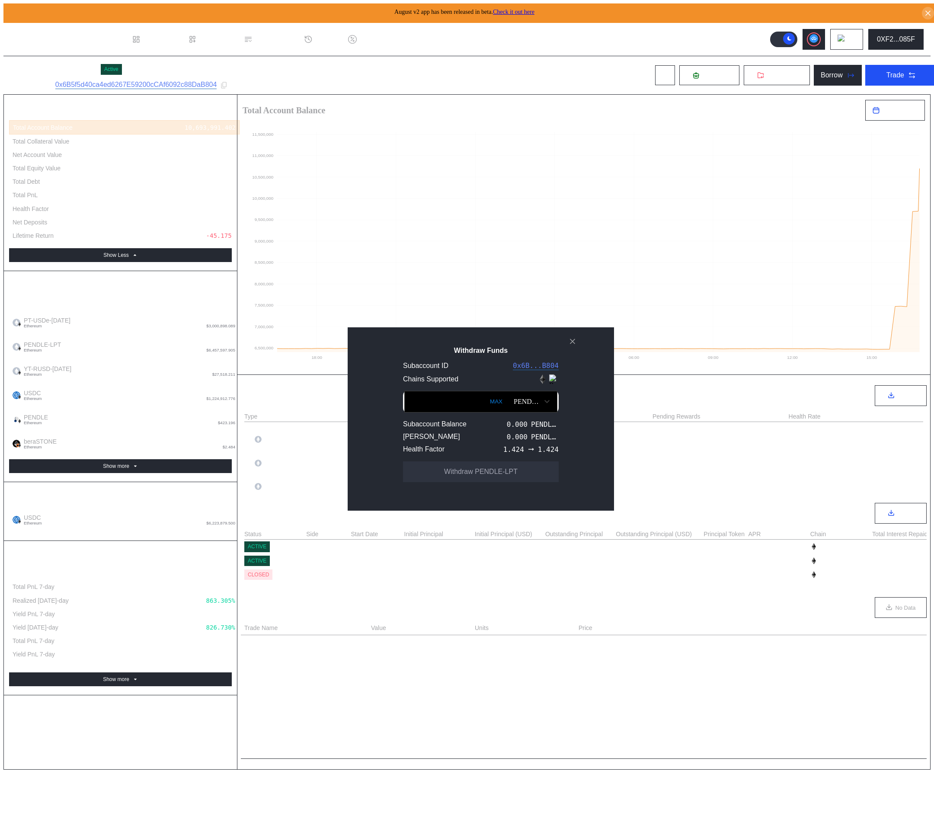
click at [510, 402] on div "PENDLE-LPT" at bounding box center [532, 402] width 45 height 15
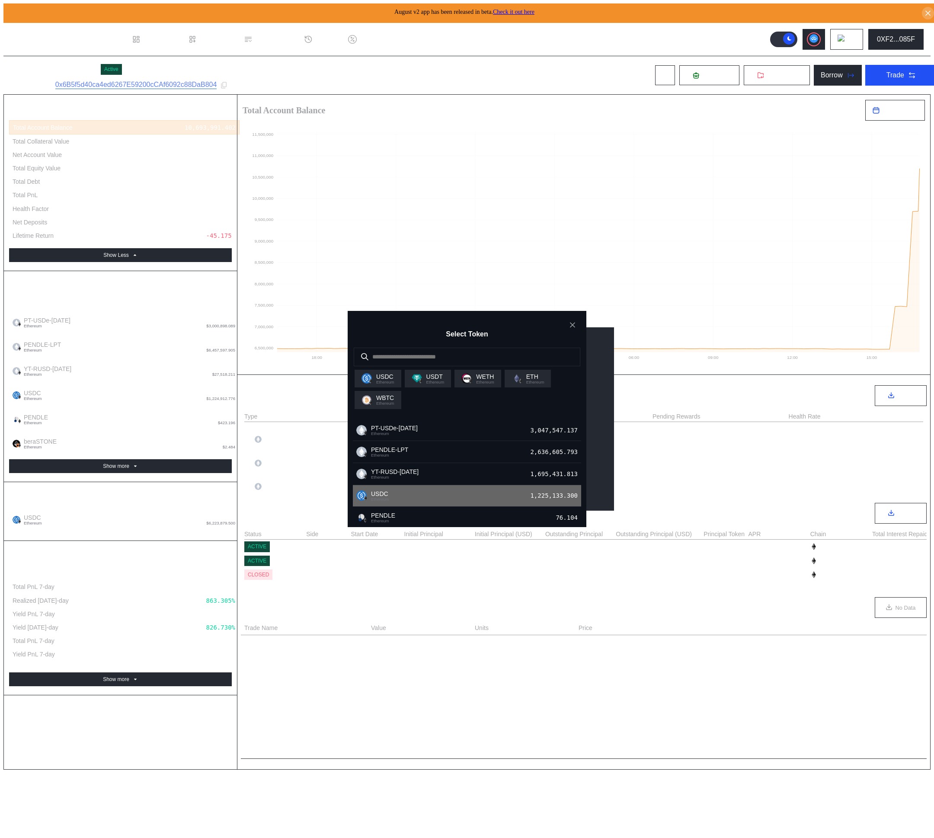
click at [466, 498] on div "USDC Ethereum 1,225,133.300" at bounding box center [467, 496] width 228 height 22
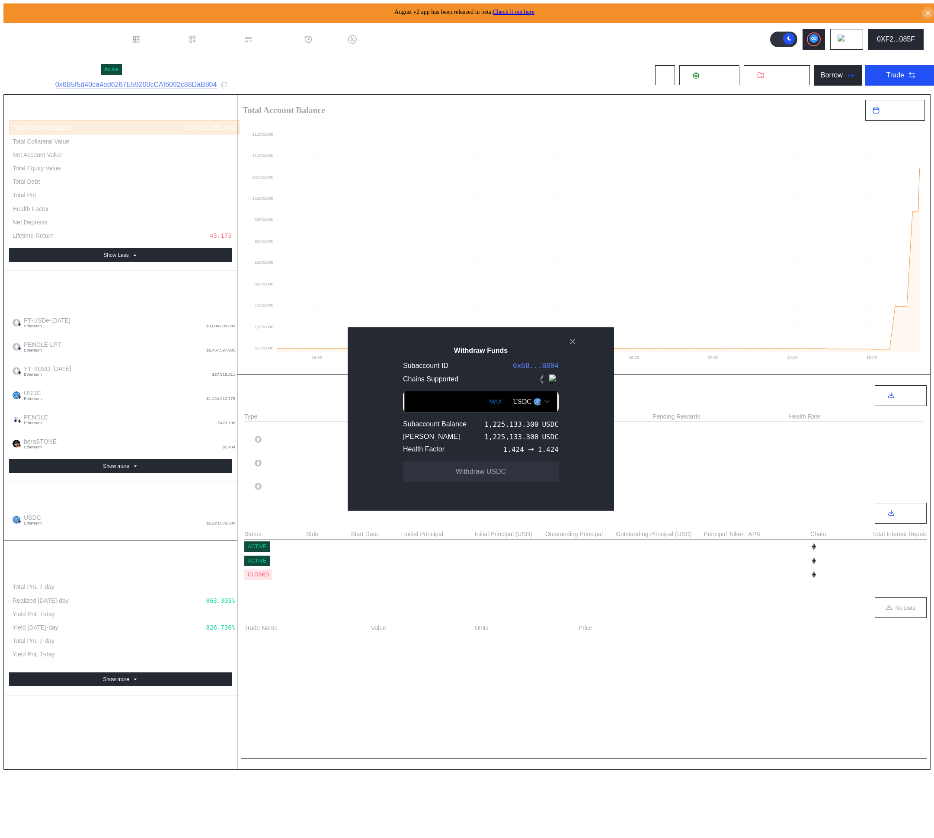
click at [487, 406] on button "MAX" at bounding box center [496, 402] width 18 height 20
type input "**********"
click at [342, 838] on div "**********" at bounding box center [467, 842] width 928 height 0
click at [573, 346] on icon "close modal" at bounding box center [572, 341] width 9 height 9
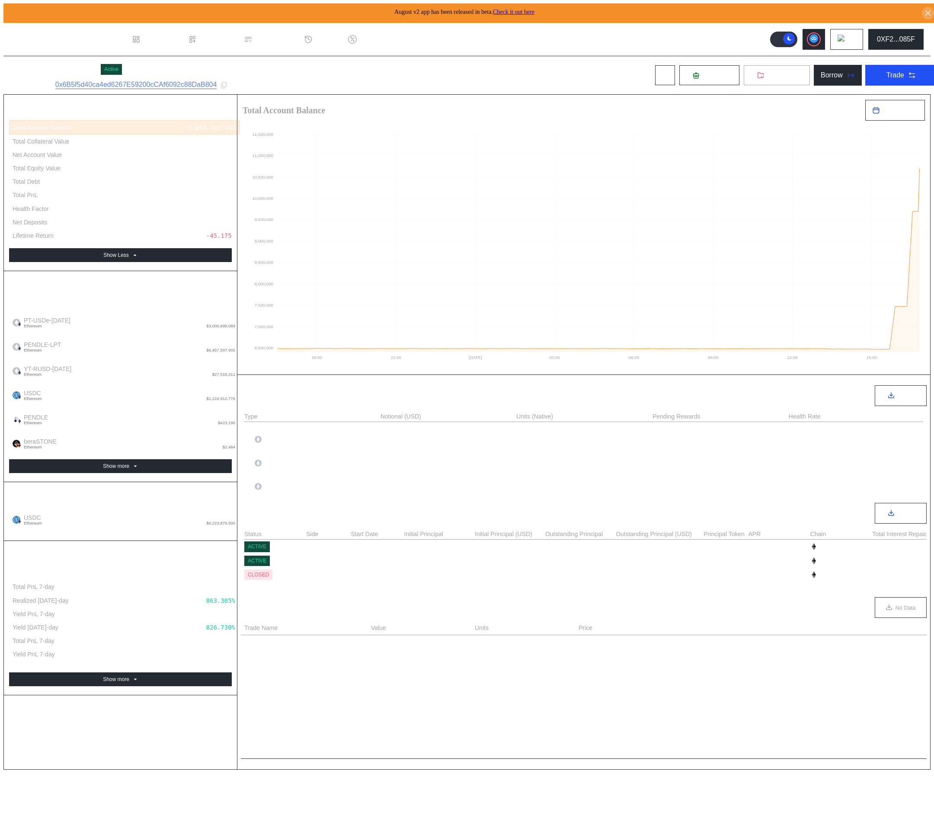
click at [771, 77] on button "Withdraw" at bounding box center [777, 75] width 67 height 21
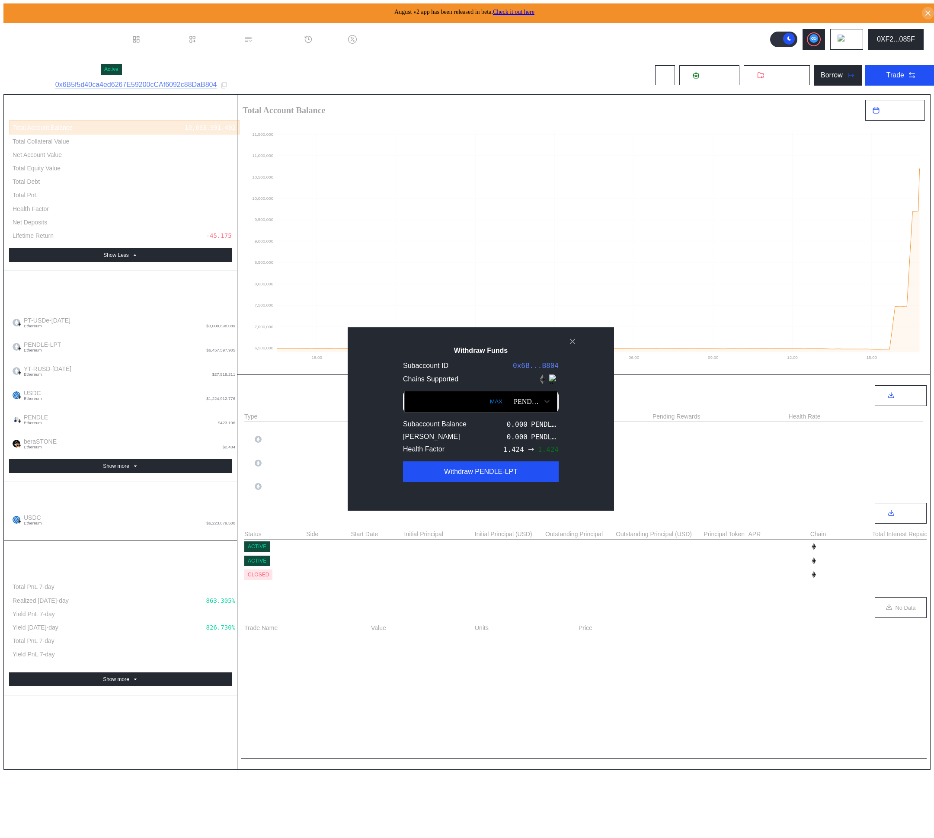
click at [522, 406] on div "PENDLE-LPT" at bounding box center [528, 402] width 28 height 8
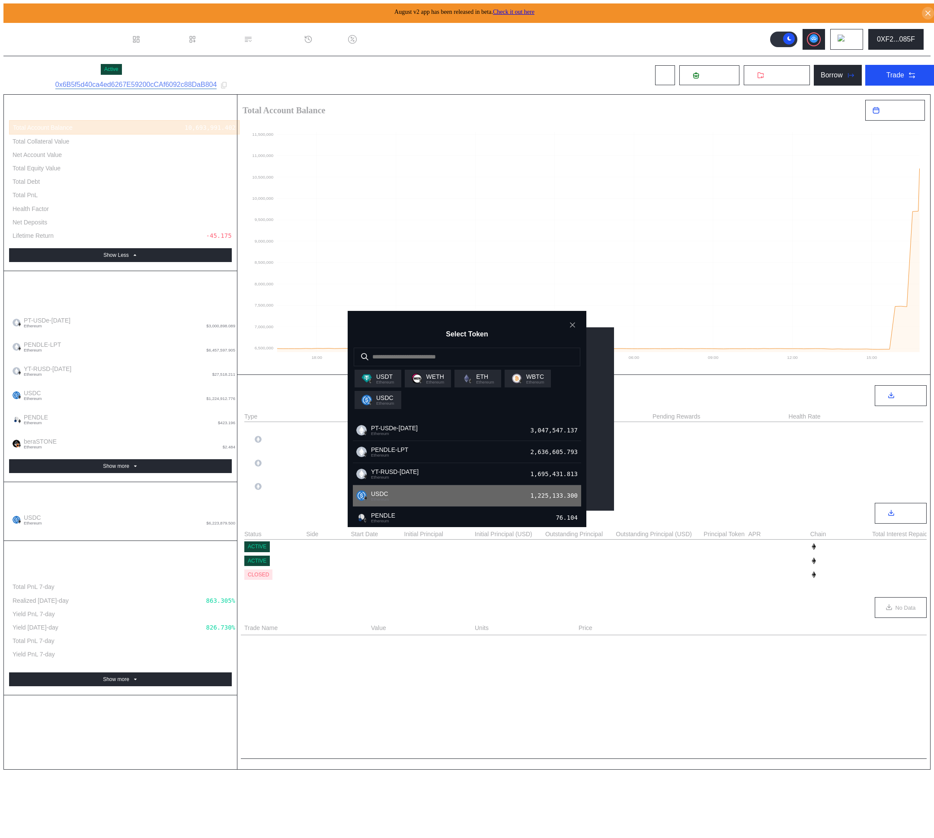
click at [488, 503] on div "USDC Ethereum 1,225,133.300" at bounding box center [467, 496] width 228 height 22
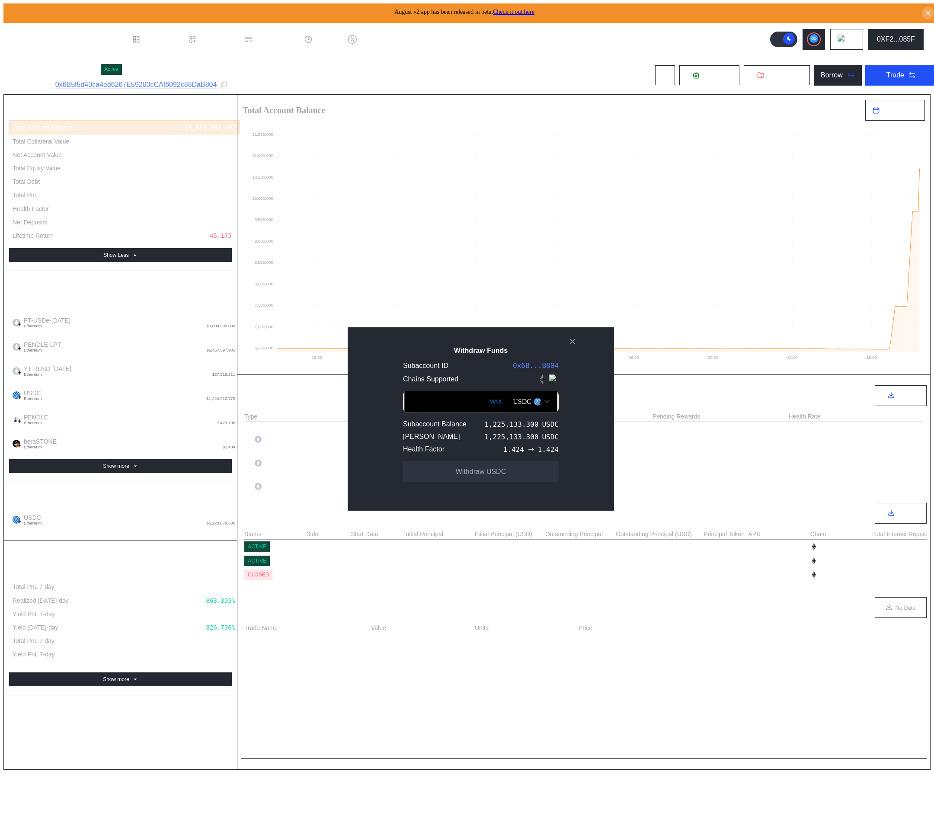
click at [487, 406] on button "MAX" at bounding box center [496, 402] width 18 height 20
type input "**********"
click at [504, 482] on button "Withdraw USDC" at bounding box center [481, 472] width 156 height 21
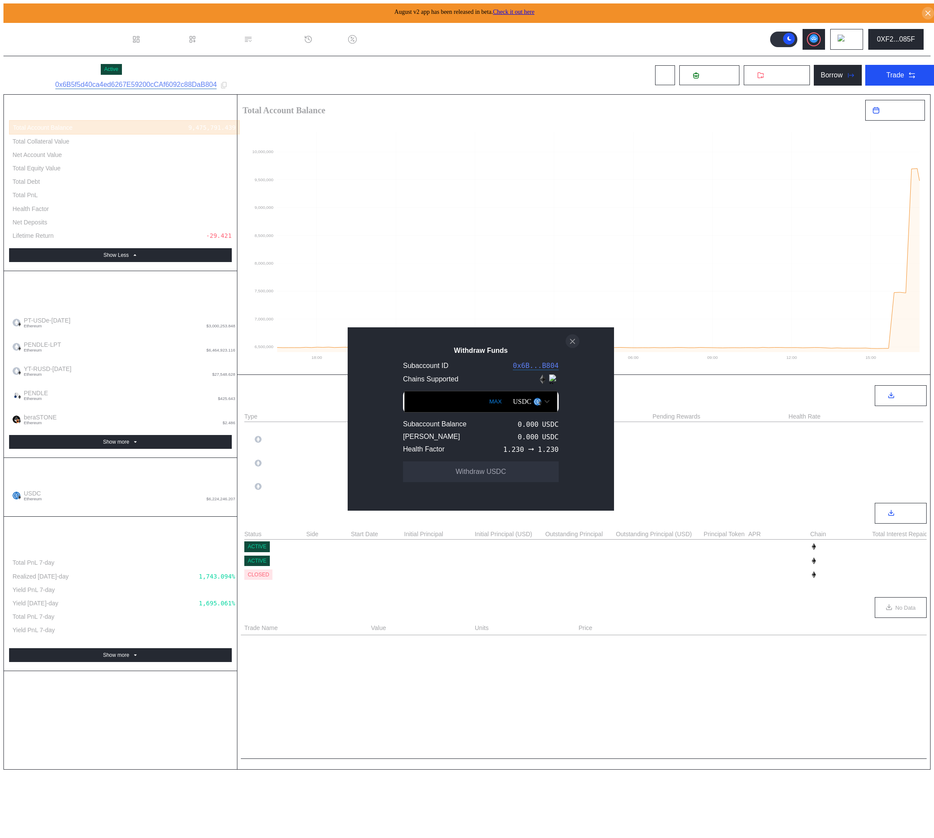
click at [577, 343] on icon "close modal" at bounding box center [572, 341] width 9 height 9
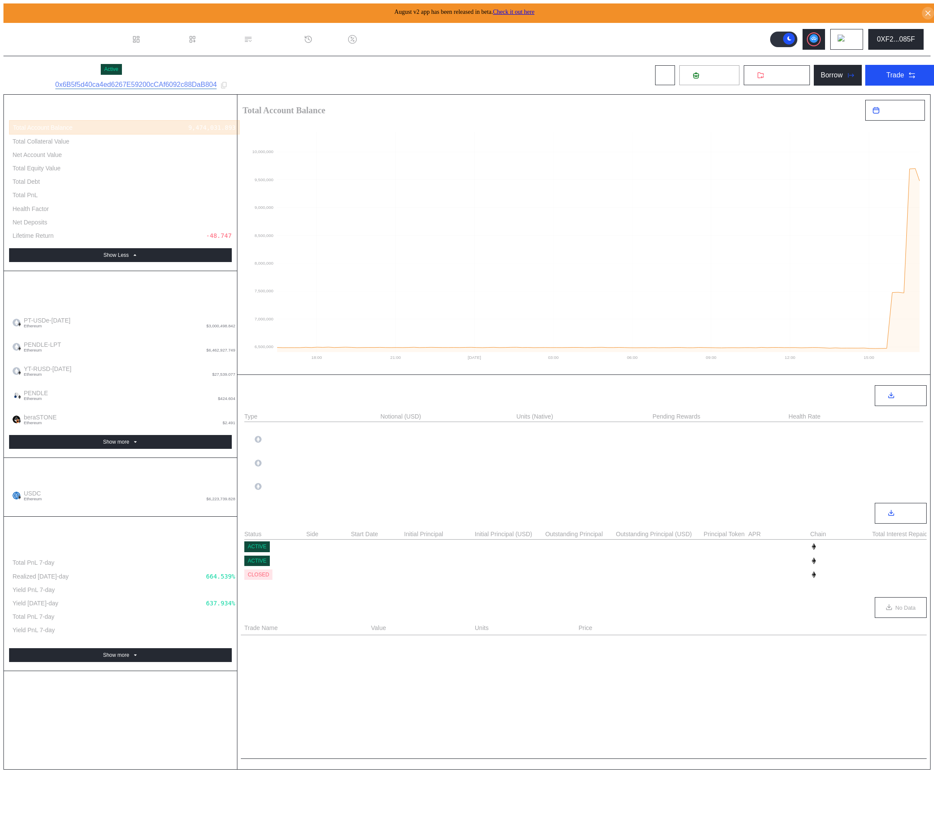
click at [706, 74] on span "Deposit" at bounding box center [714, 75] width 23 height 8
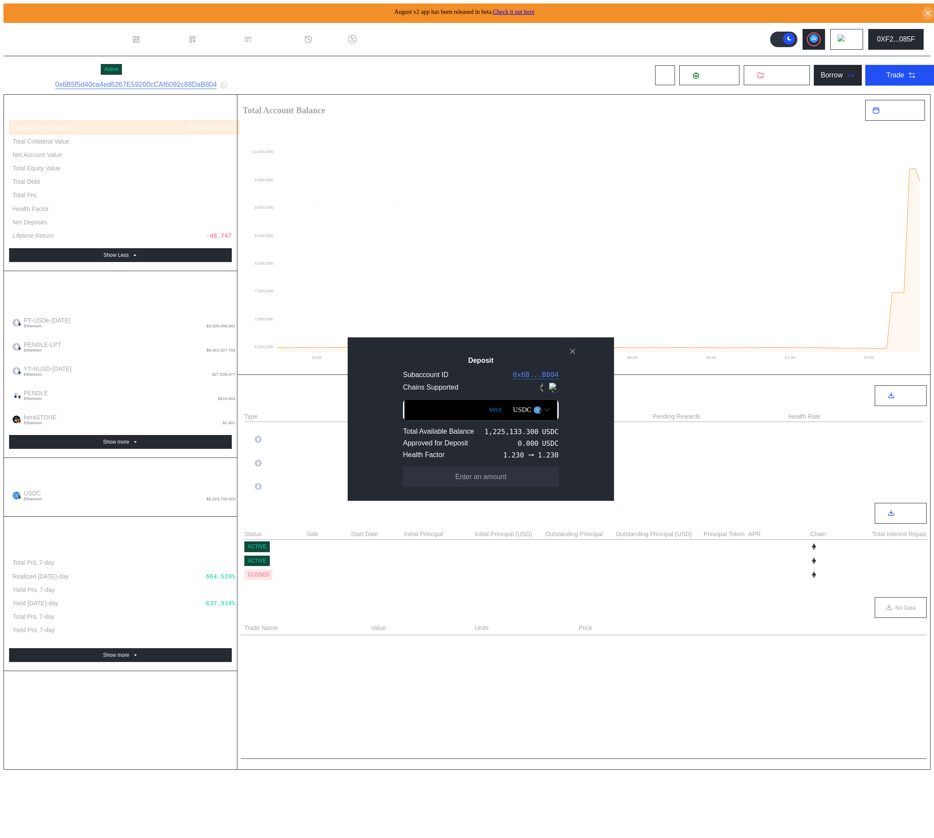
click at [514, 414] on div "USDC" at bounding box center [531, 410] width 45 height 15
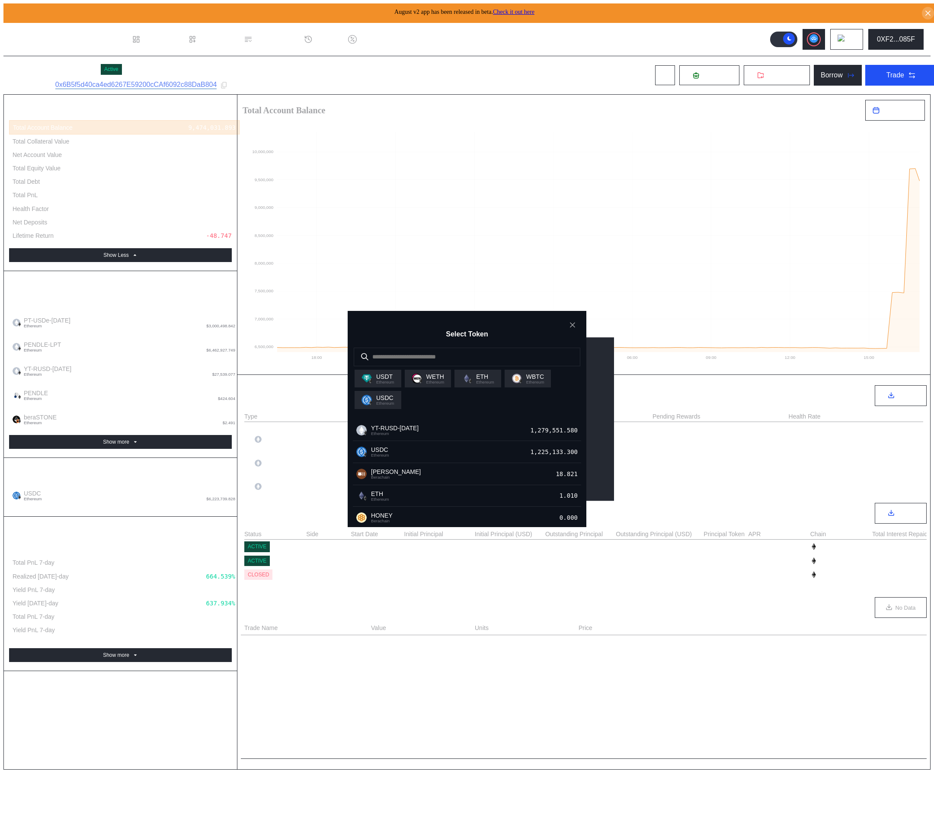
click at [642, 838] on div "Select Token USDT Ethereum WETH Ethereum ETH Ethereum WBTC Ethereum USDC Ethere…" at bounding box center [467, 842] width 928 height 0
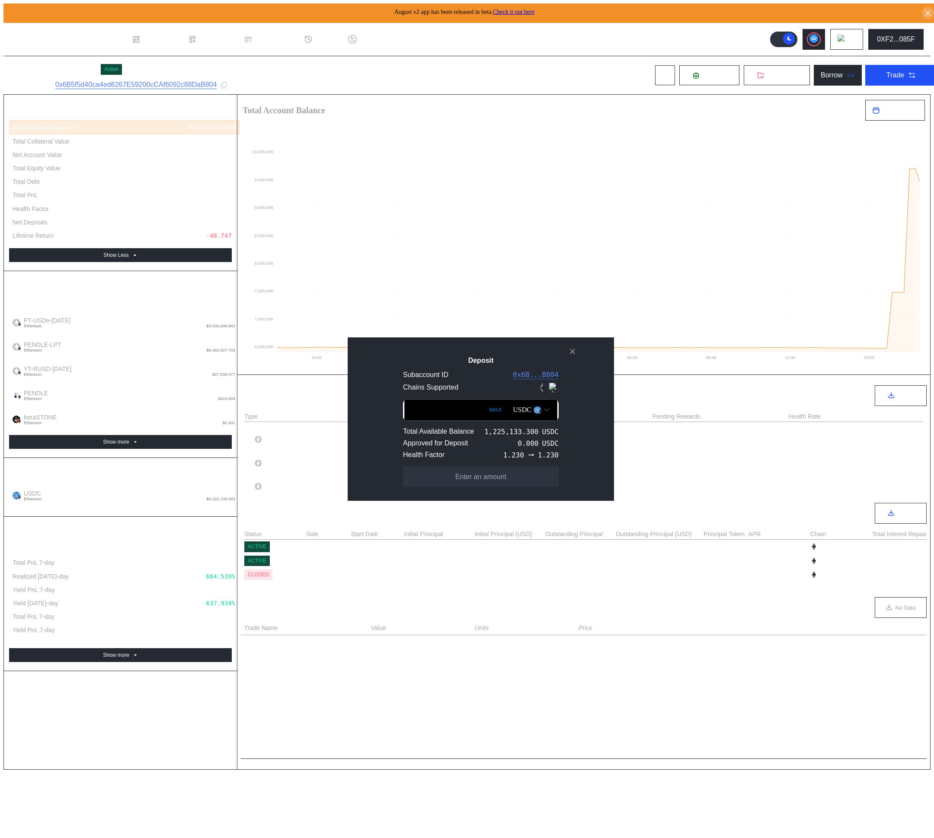
click at [515, 412] on div "USDC" at bounding box center [522, 410] width 19 height 8
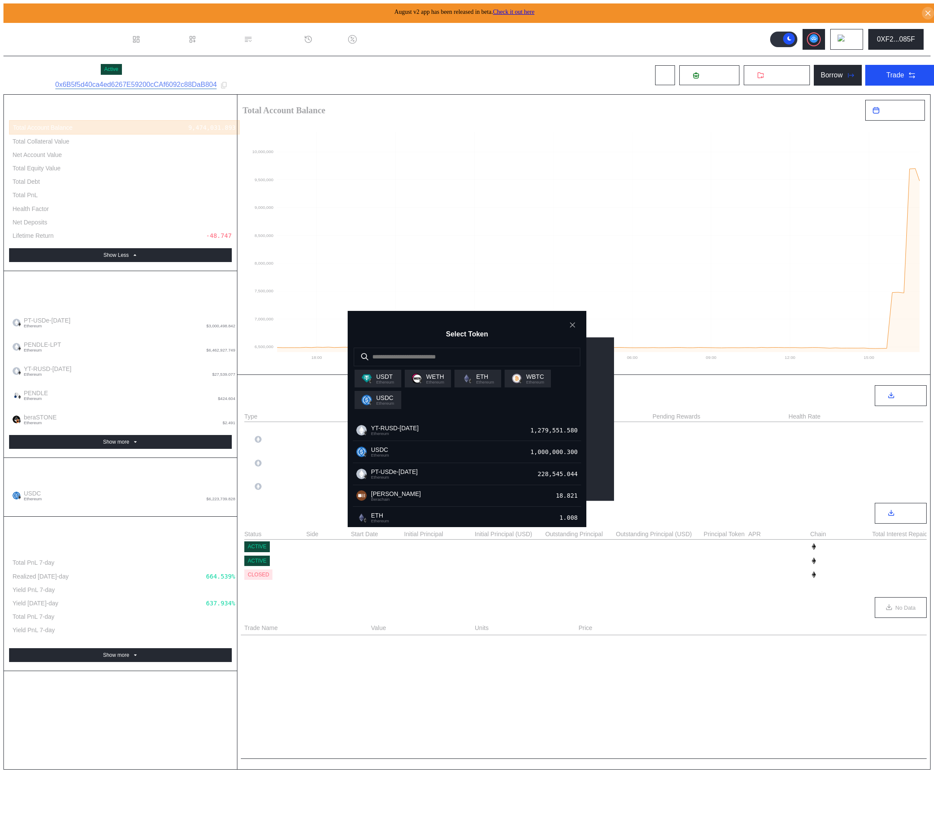
click at [734, 838] on div "Select Token USDT Ethereum WETH Ethereum ETH Ethereum WBTC Ethereum USDC Ethere…" at bounding box center [467, 842] width 928 height 0
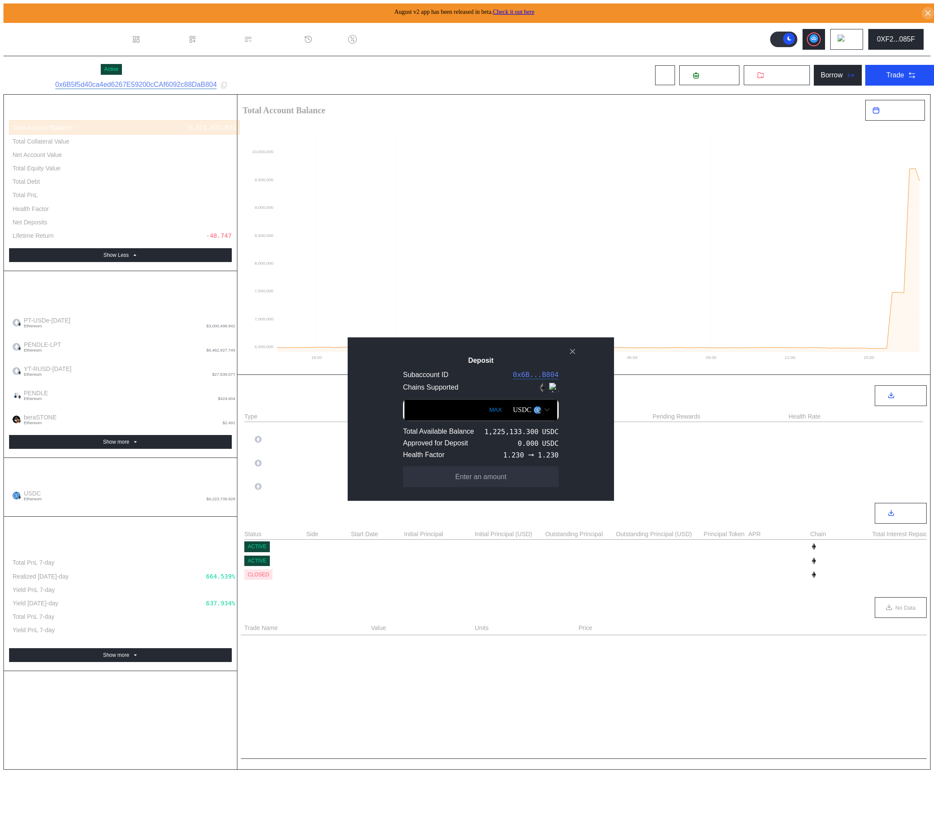
click at [534, 409] on img "Open menu for selecting token for payment" at bounding box center [538, 410] width 8 height 8
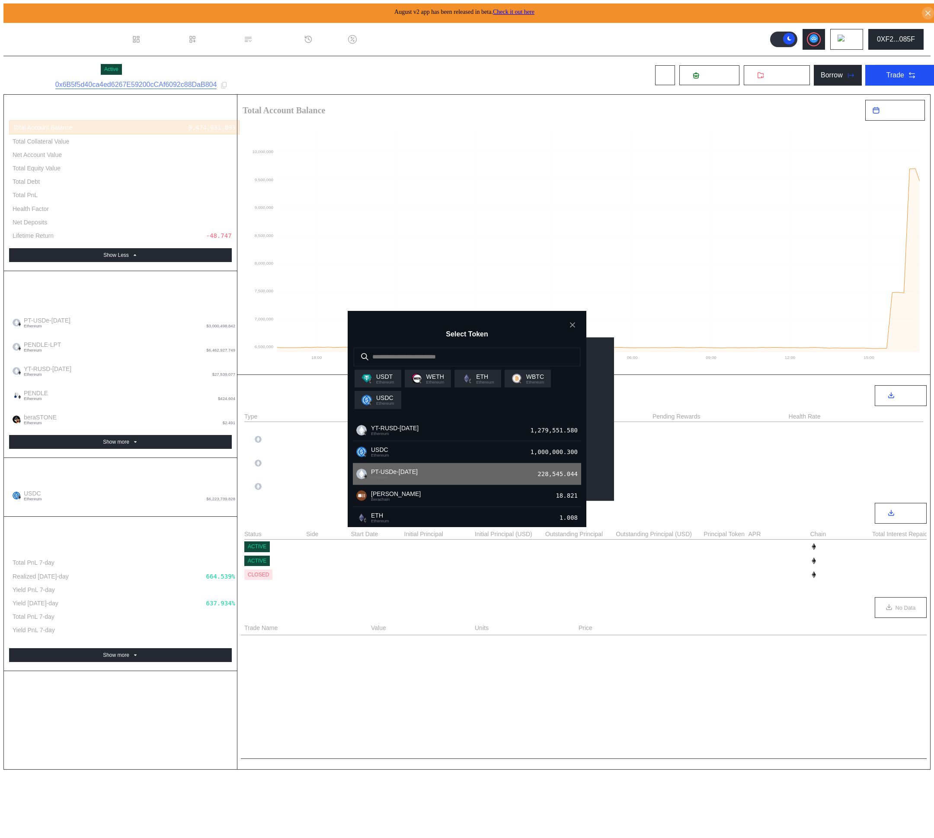
click at [484, 476] on div "PT-USDe-[DATE] Ethereum 228,545.044" at bounding box center [467, 474] width 228 height 22
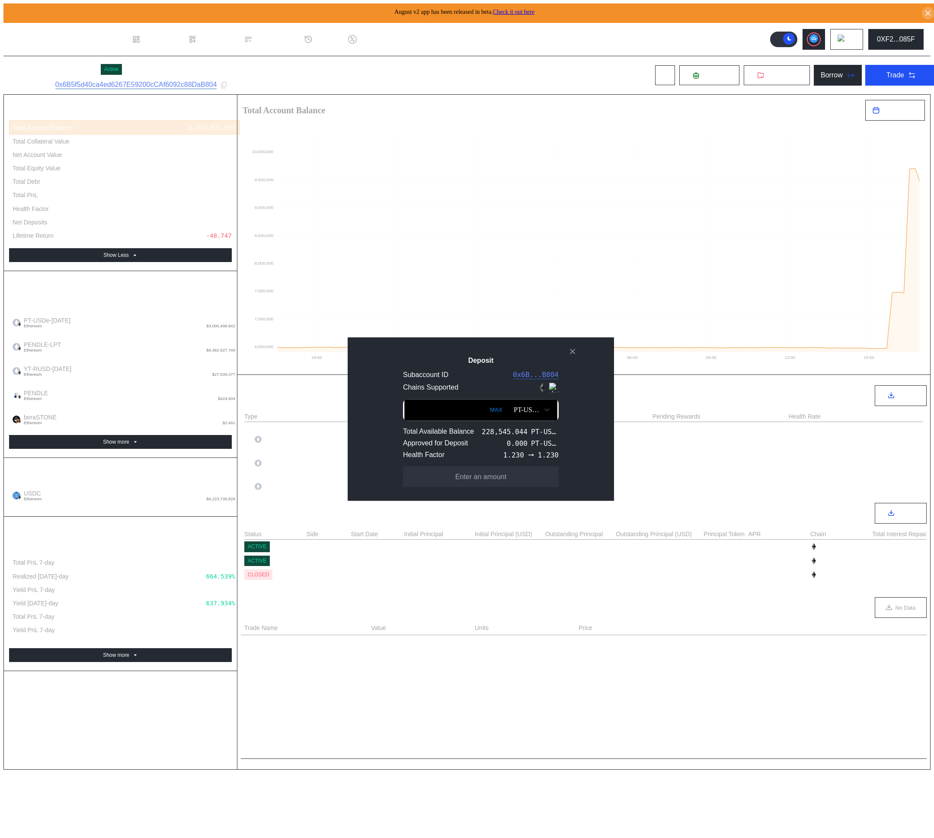
click at [488, 412] on button "MAX" at bounding box center [497, 410] width 18 height 20
type input "**********"
click at [510, 482] on button "Approve" at bounding box center [481, 476] width 156 height 21
click at [490, 484] on button "Deposit" at bounding box center [481, 476] width 156 height 21
click at [573, 348] on icon "close modal" at bounding box center [572, 351] width 9 height 9
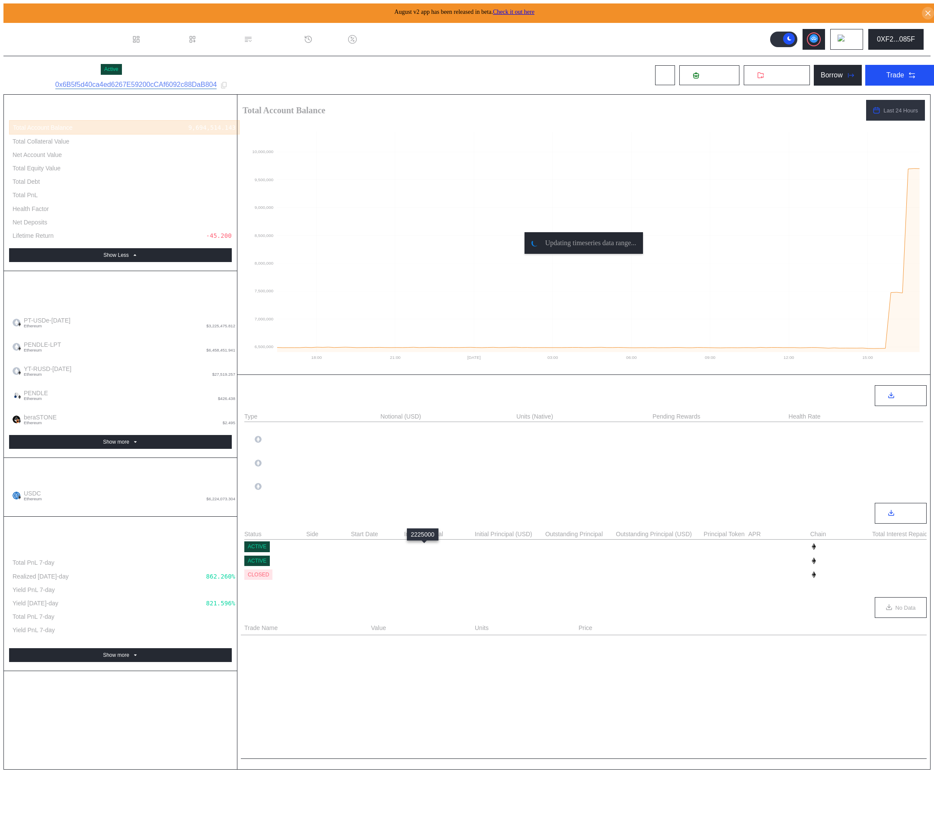
click at [420, 547] on div "2,225,000.000" at bounding box center [429, 546] width 48 height 7
copy div "2,225,000.000"
